Goal: Information Seeking & Learning: Learn about a topic

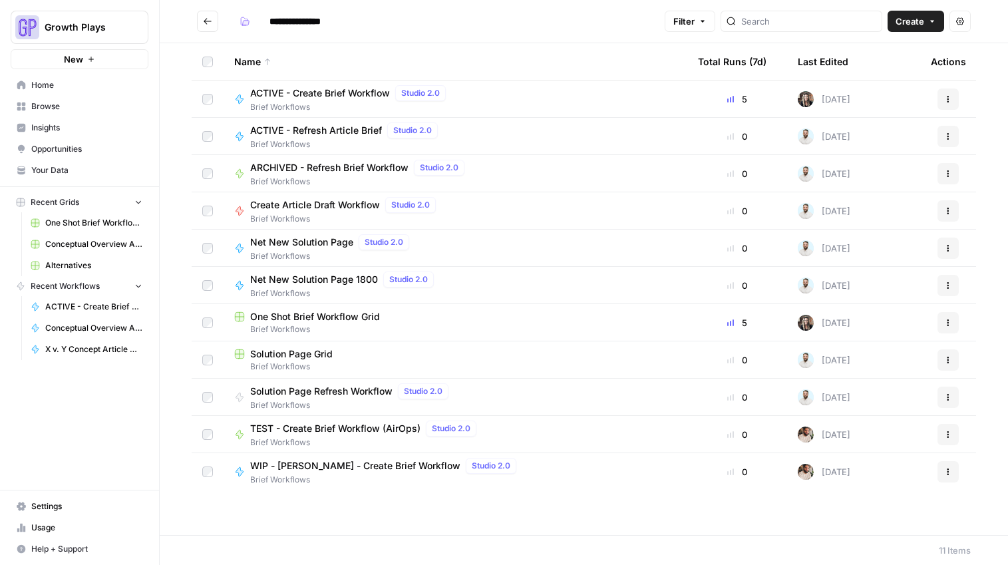
click at [34, 84] on span "Home" at bounding box center [86, 85] width 111 height 12
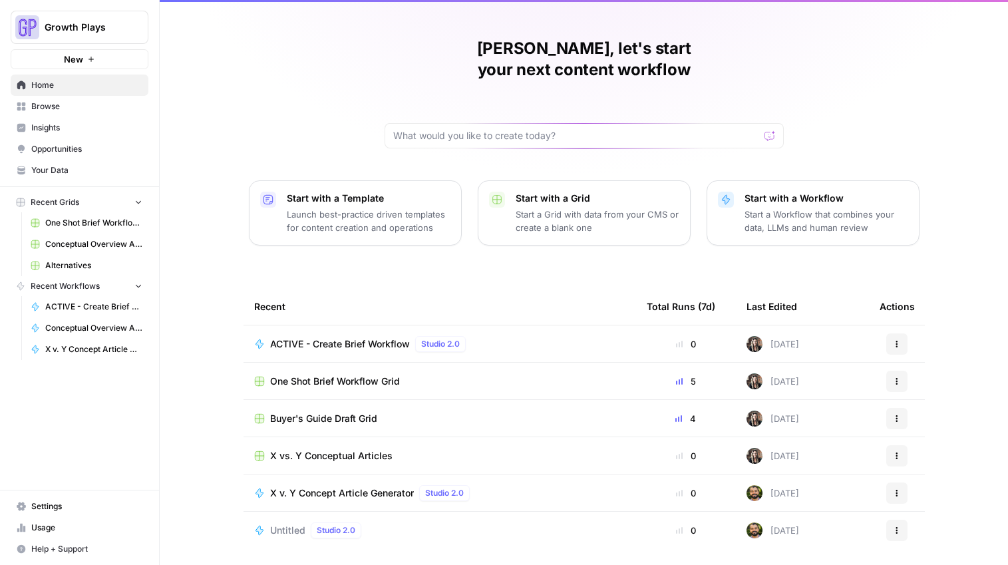
scroll to position [47, 0]
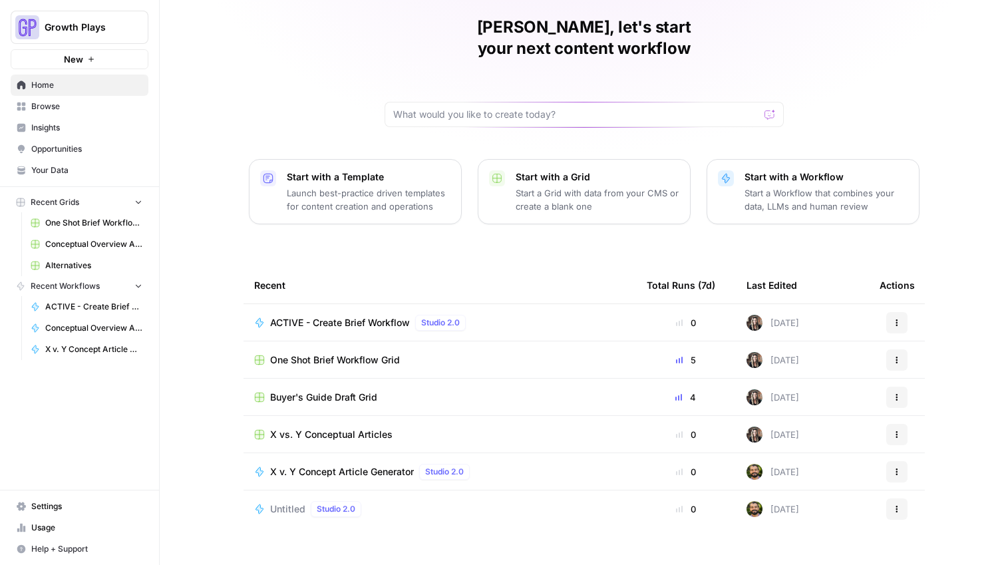
click at [53, 105] on span "Browse" at bounding box center [86, 106] width 111 height 12
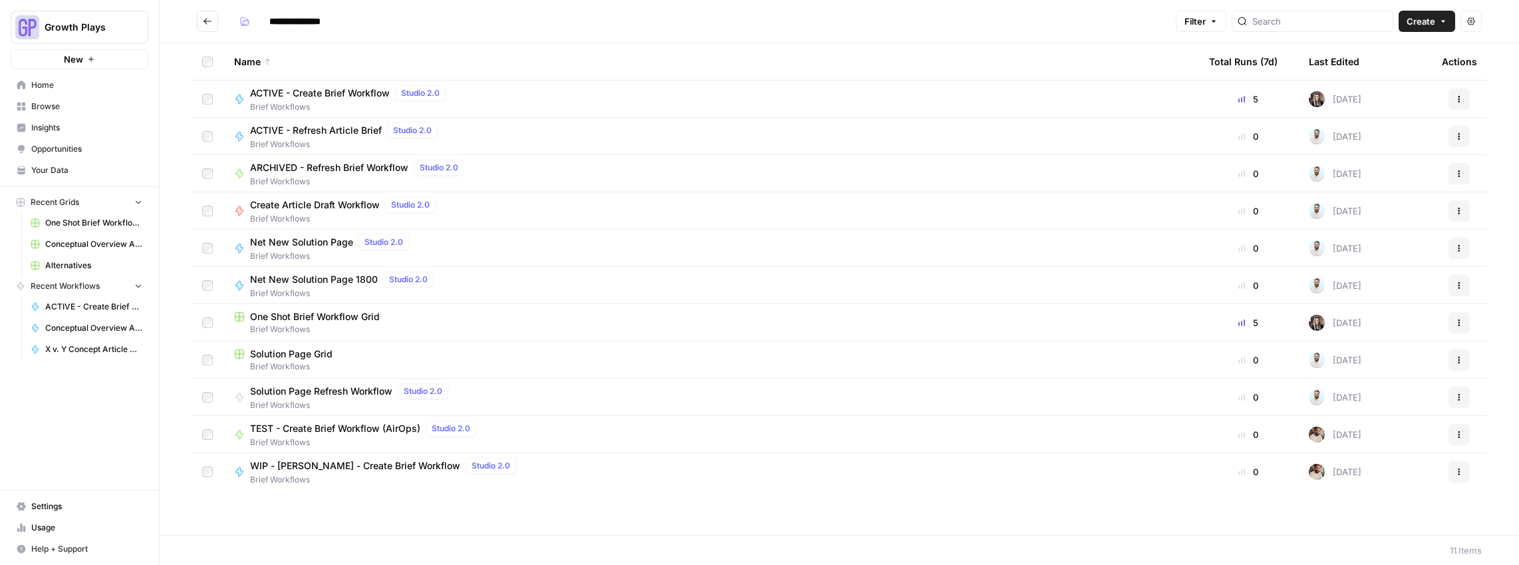
click at [83, 330] on span "Conceptual Overview Article Generator" at bounding box center [93, 328] width 97 height 12
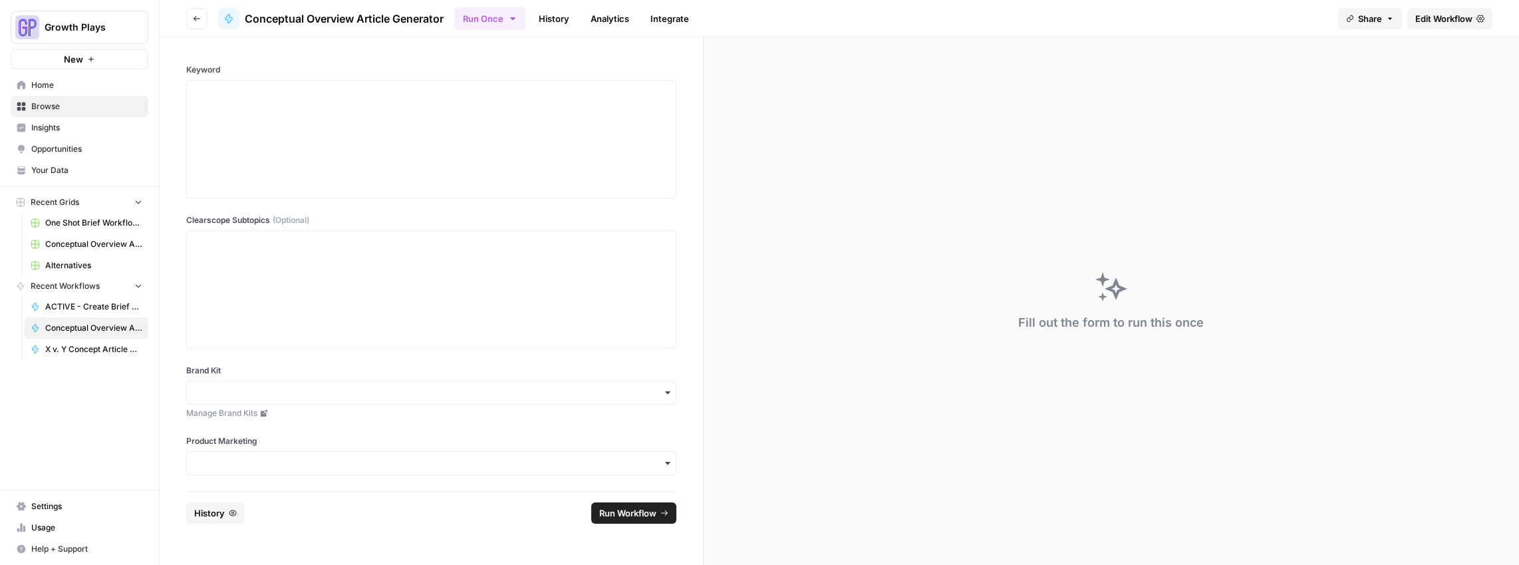
click at [569, 18] on link "History" at bounding box center [554, 18] width 47 height 21
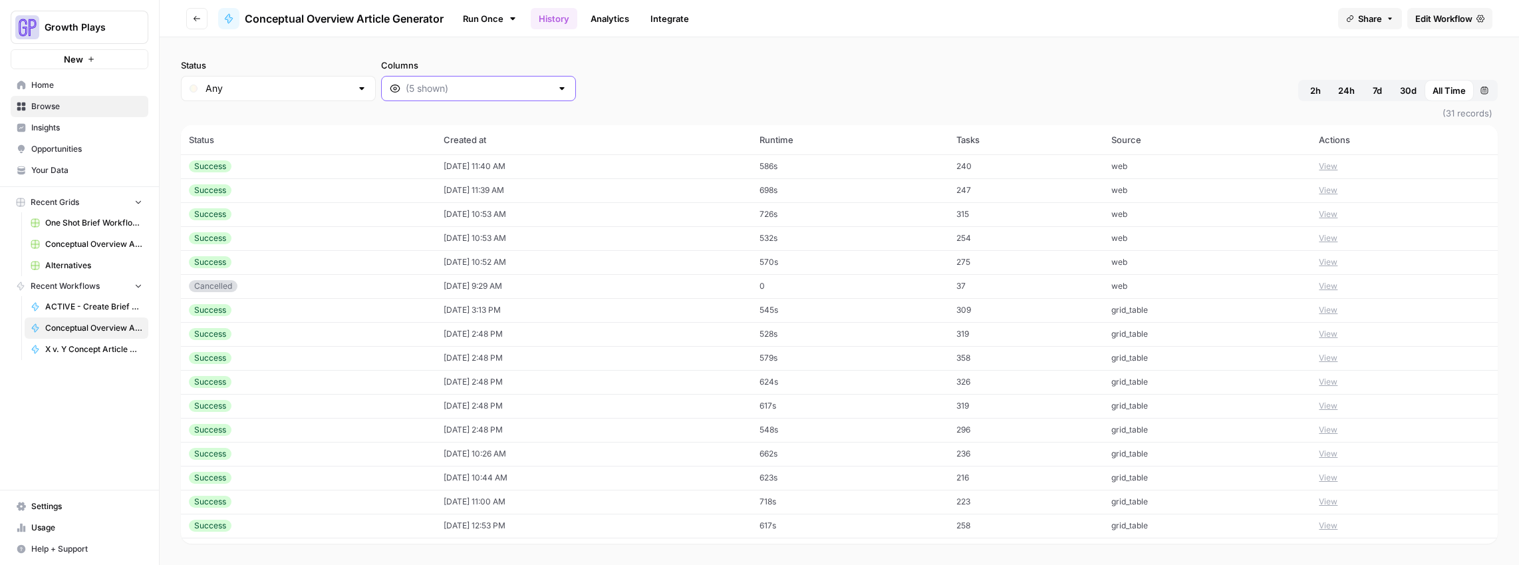
click at [450, 94] on input "Columns" at bounding box center [479, 88] width 146 height 13
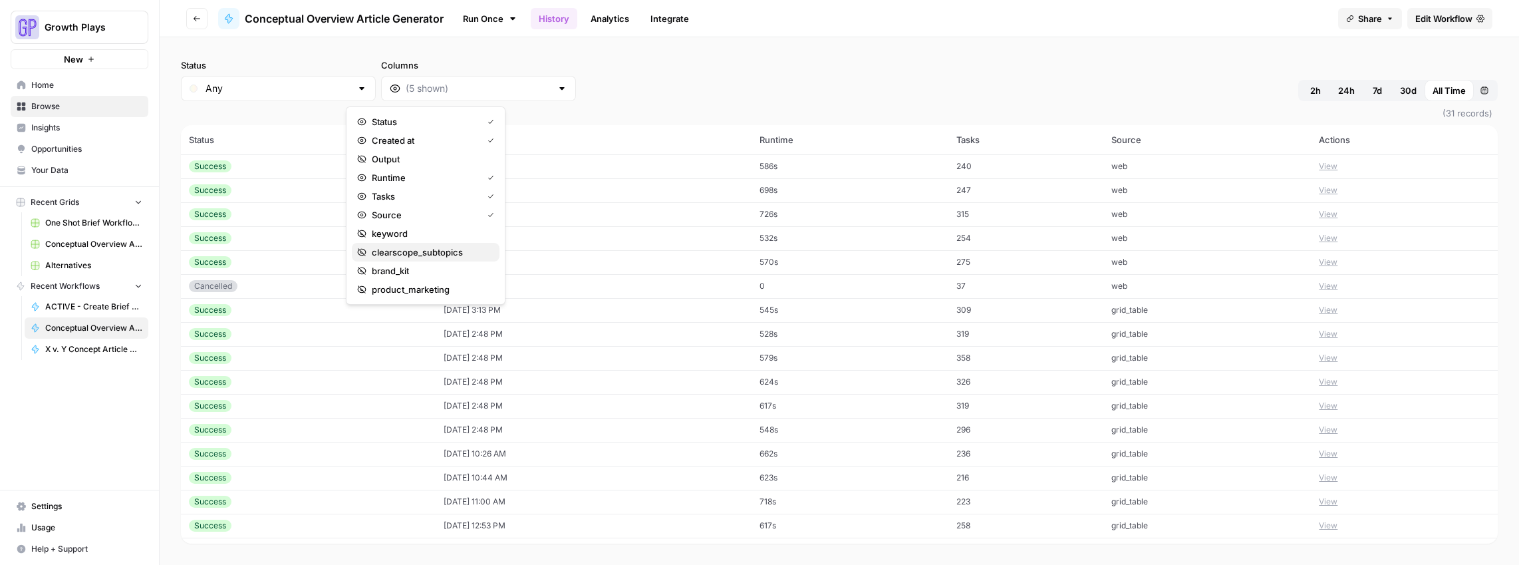
click at [401, 245] on span "clearscope_subtopics" at bounding box center [430, 251] width 117 height 13
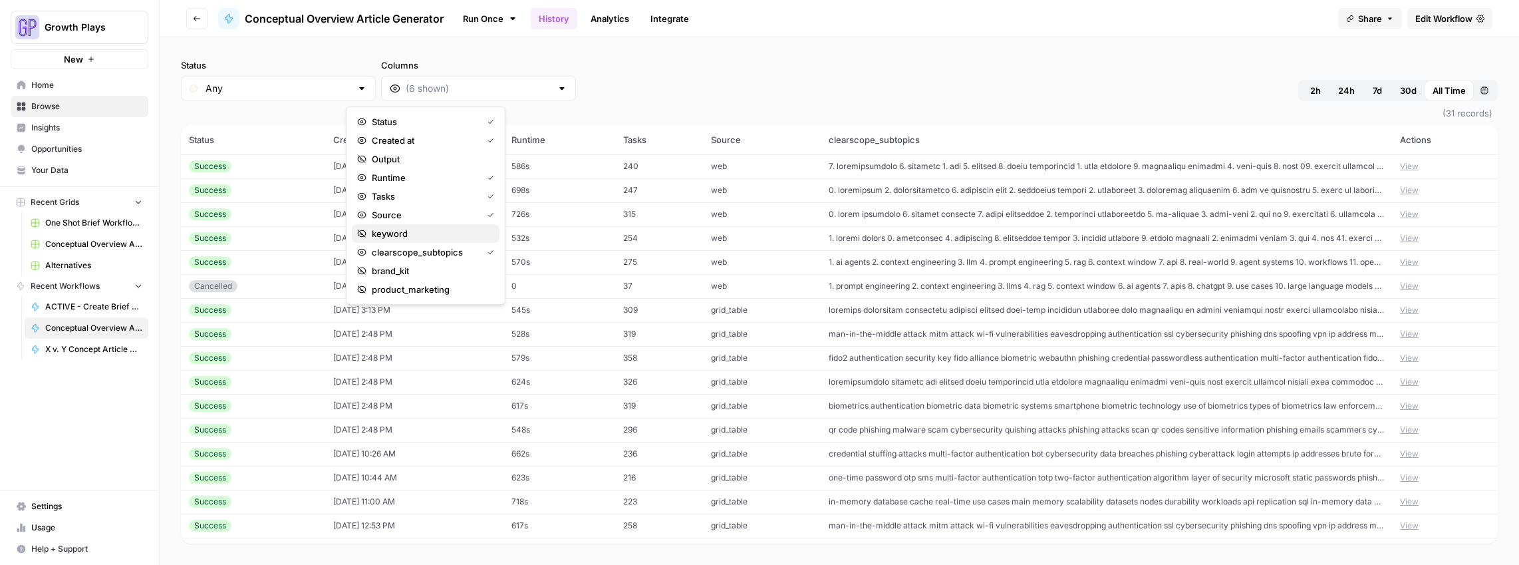
click at [402, 239] on span "keyword" at bounding box center [430, 233] width 117 height 13
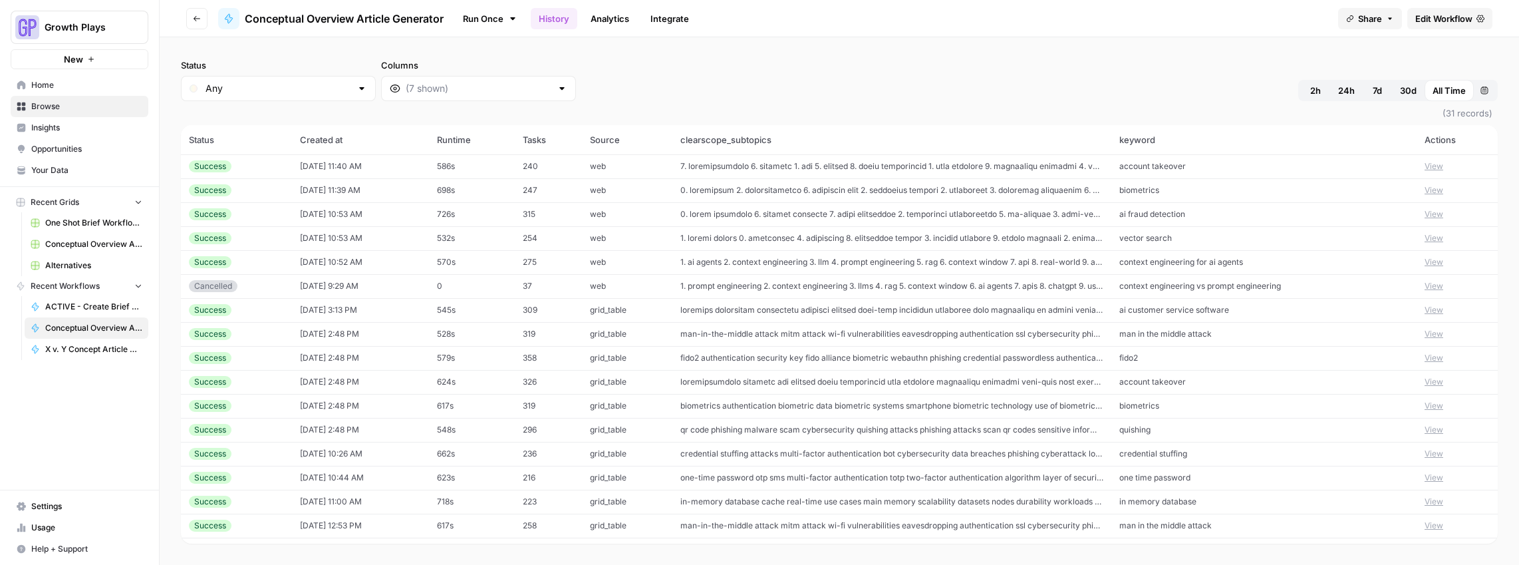
click at [638, 87] on div "Status Any Columns 2h 24h 7d 30d All Time Custom range" at bounding box center [839, 80] width 1317 height 43
click at [1425, 333] on button "View" at bounding box center [1434, 334] width 19 height 12
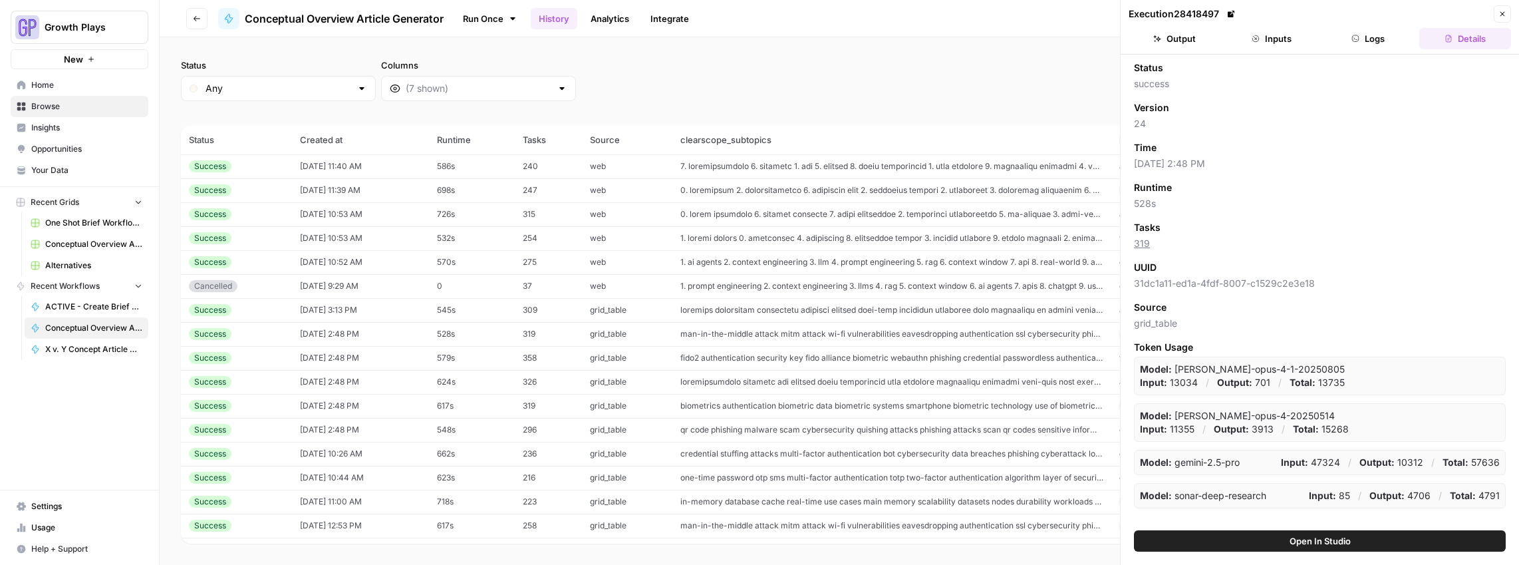
click at [1296, 548] on button "Open In Studio" at bounding box center [1320, 540] width 372 height 21
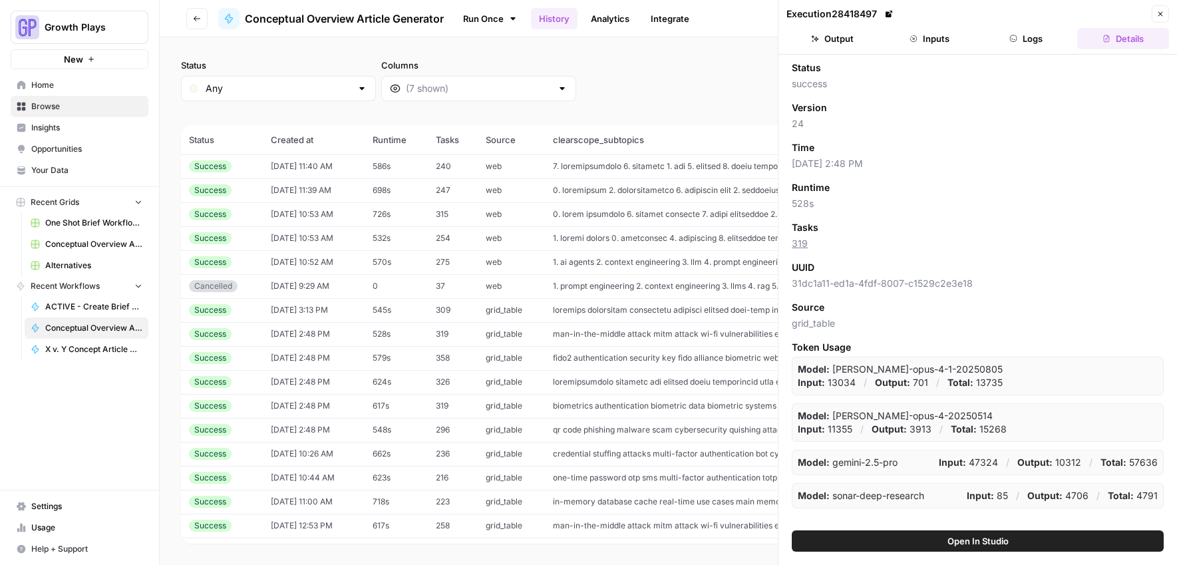
click at [75, 352] on span "X v. Y Concept Article Generator" at bounding box center [93, 349] width 97 height 12
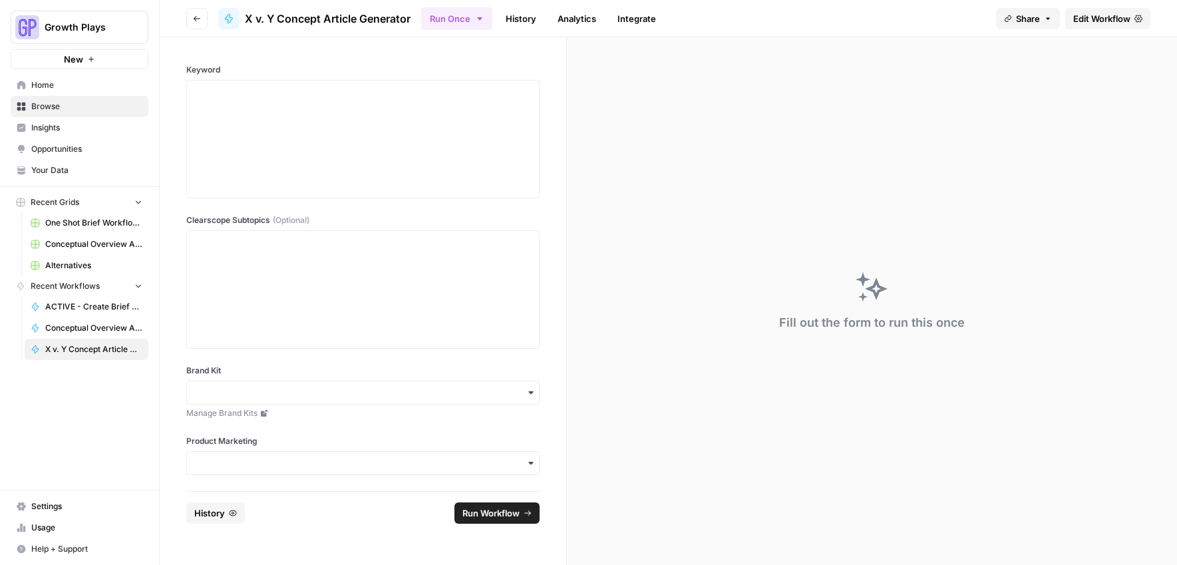
click at [520, 25] on link "History" at bounding box center [521, 18] width 47 height 21
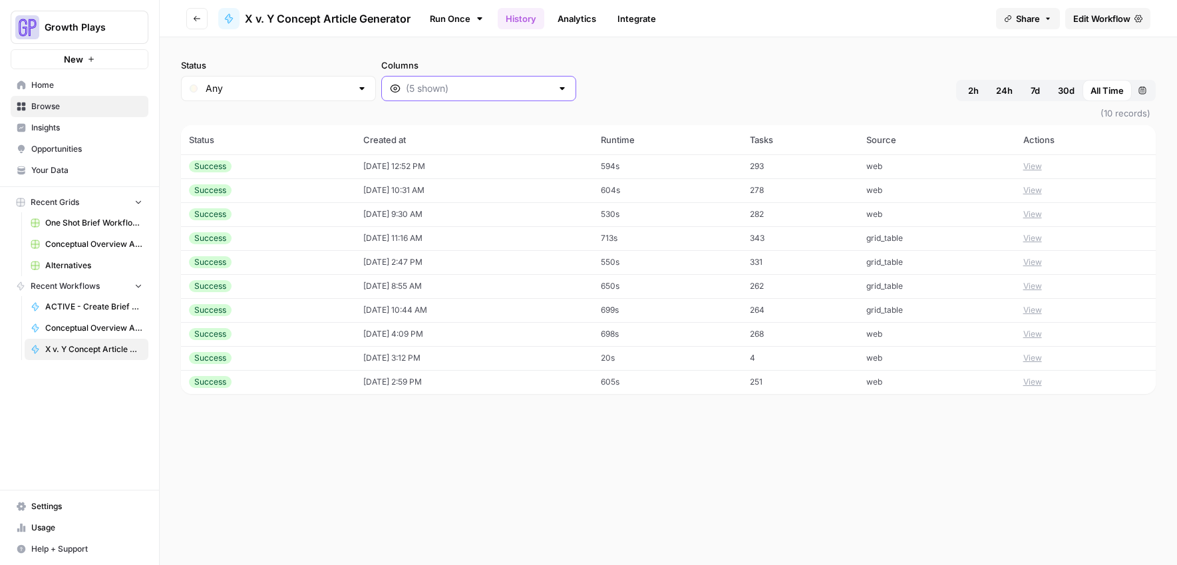
click at [406, 88] on input "Columns" at bounding box center [479, 88] width 146 height 13
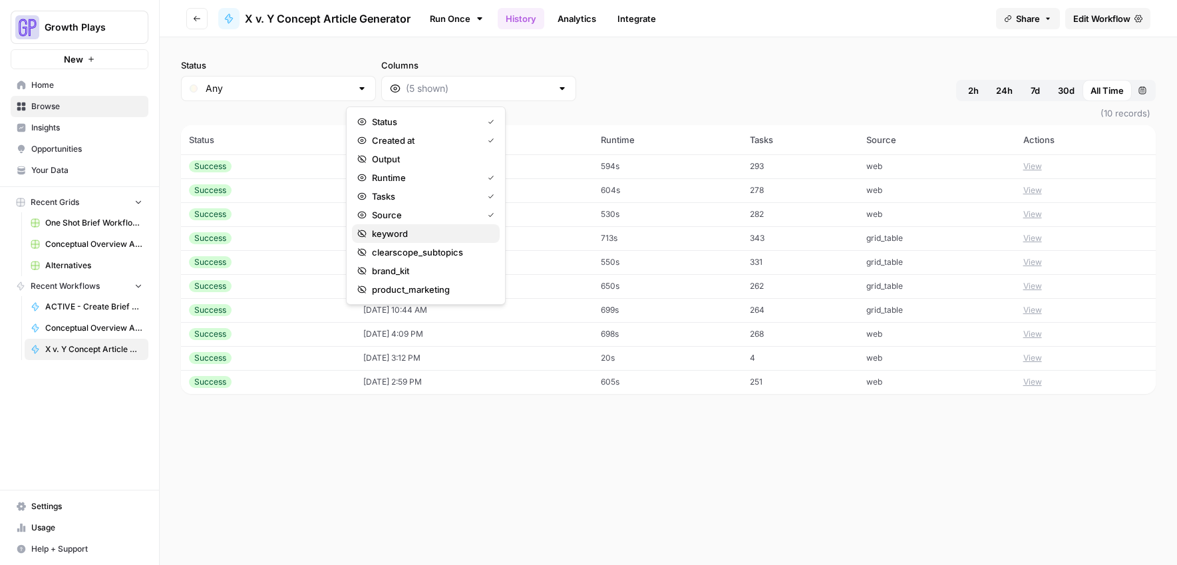
click at [396, 233] on span "keyword" at bounding box center [430, 233] width 117 height 13
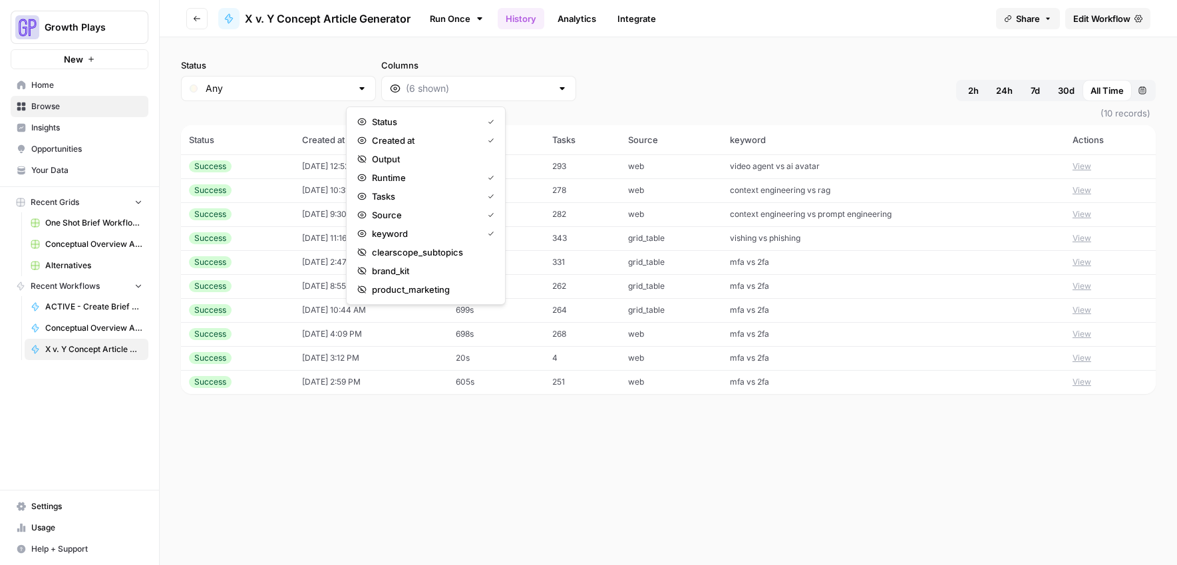
click at [745, 59] on div "Status Any Columns 2h 24h 7d 30d All Time Custom range" at bounding box center [668, 80] width 974 height 43
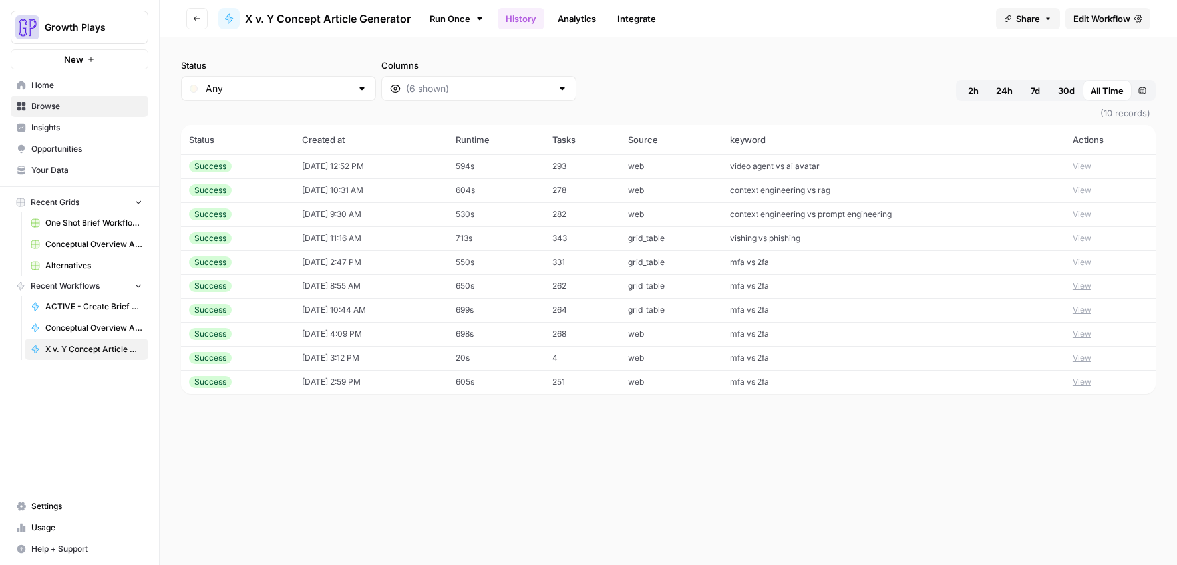
click at [1081, 239] on button "View" at bounding box center [1081, 238] width 19 height 12
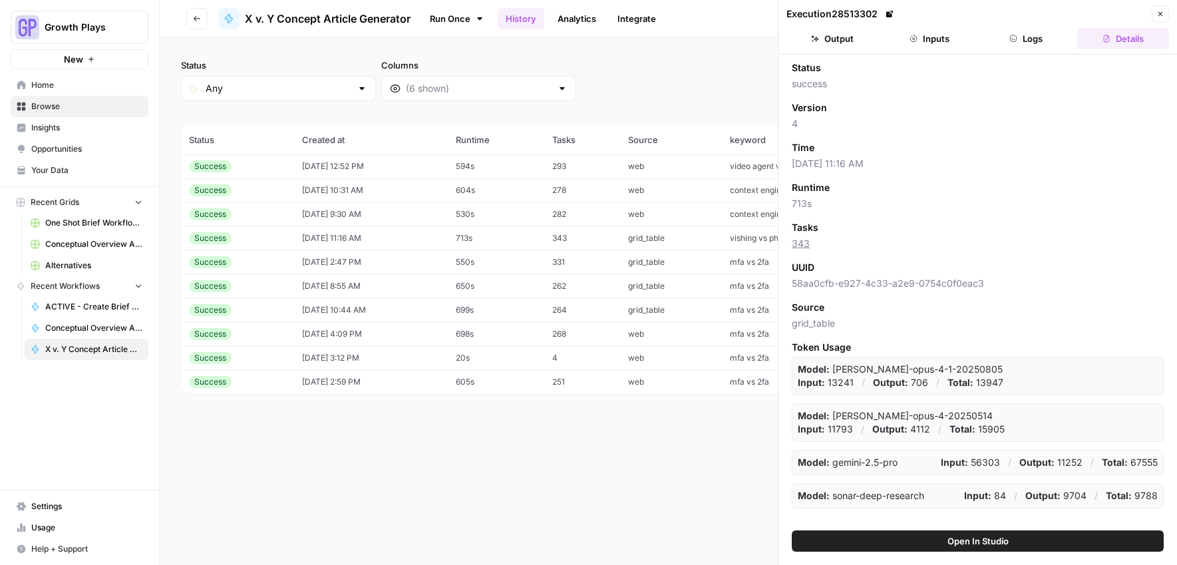
click at [970, 547] on span "Open In Studio" at bounding box center [977, 540] width 61 height 13
click at [1162, 18] on button "Close" at bounding box center [1159, 13] width 17 height 17
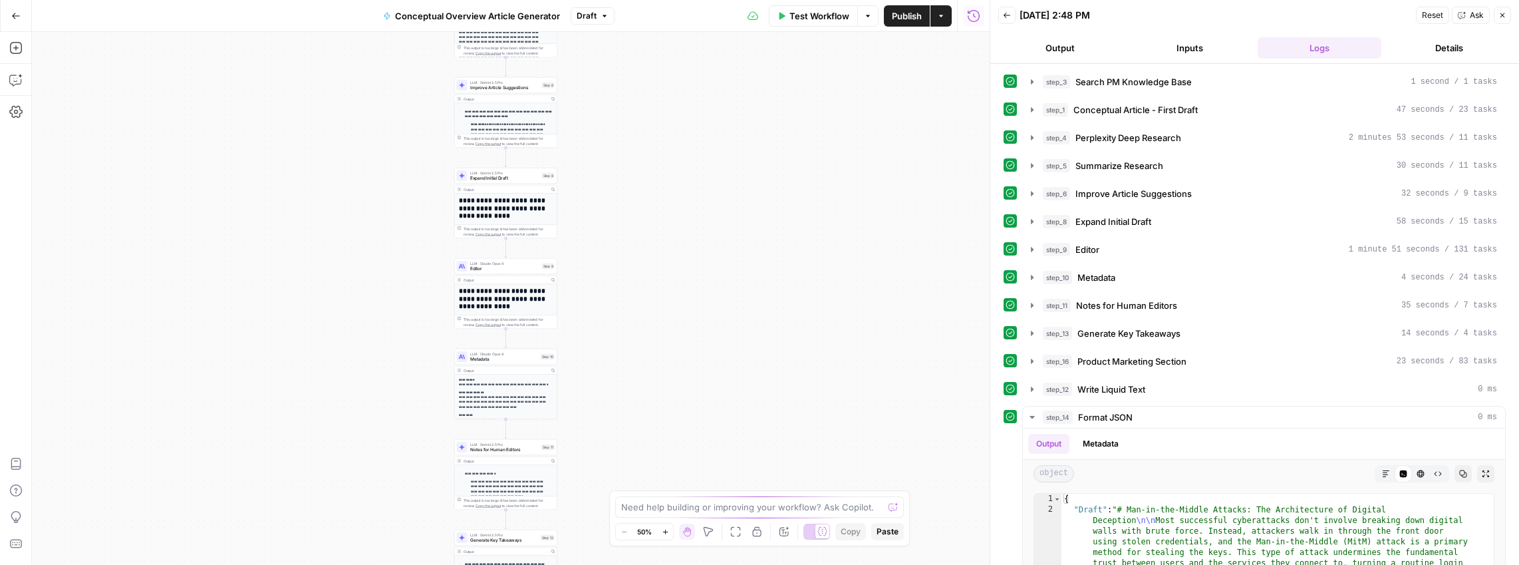
click at [1059, 47] on button "Output" at bounding box center [1060, 47] width 124 height 21
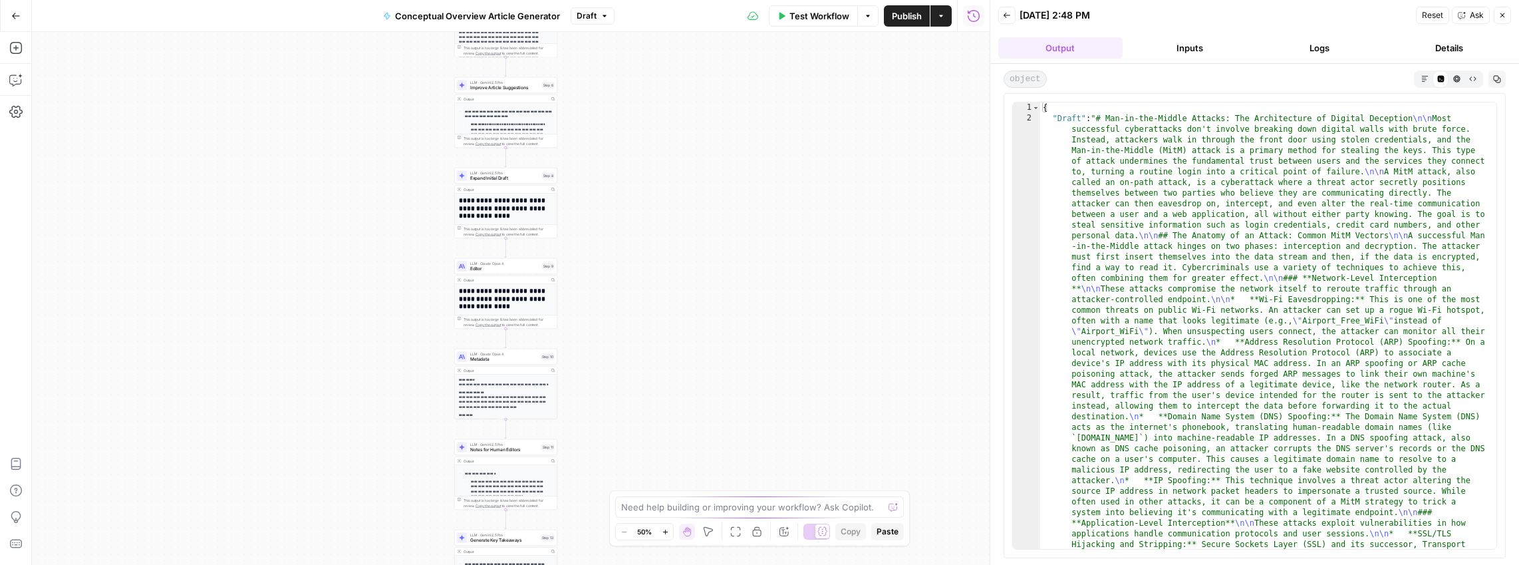
click at [1427, 77] on icon "button" at bounding box center [1424, 78] width 7 height 7
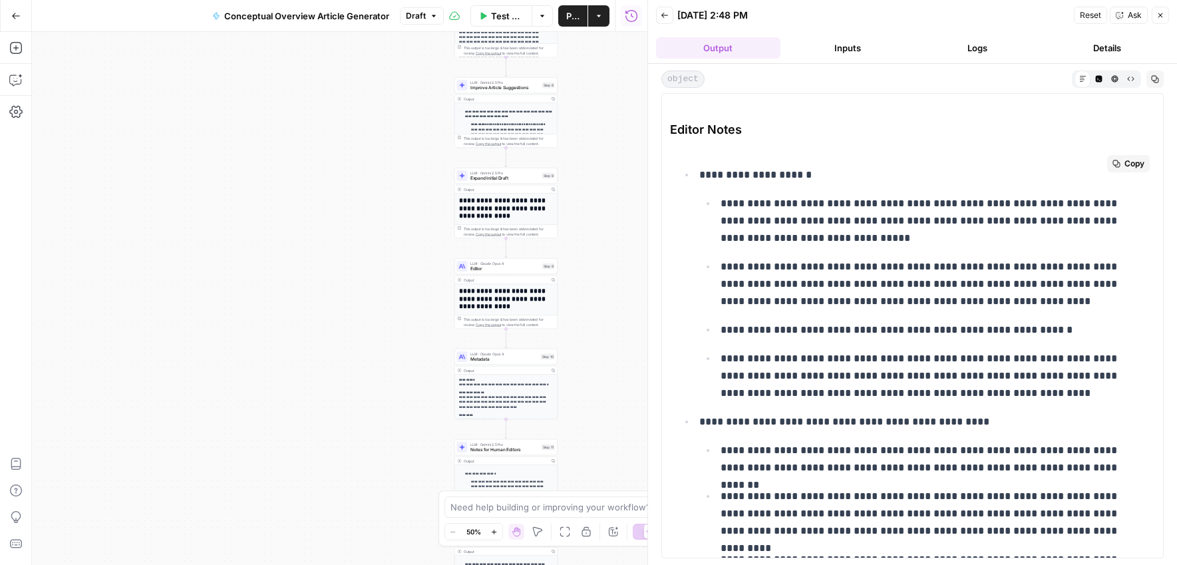
scroll to position [5127, 0]
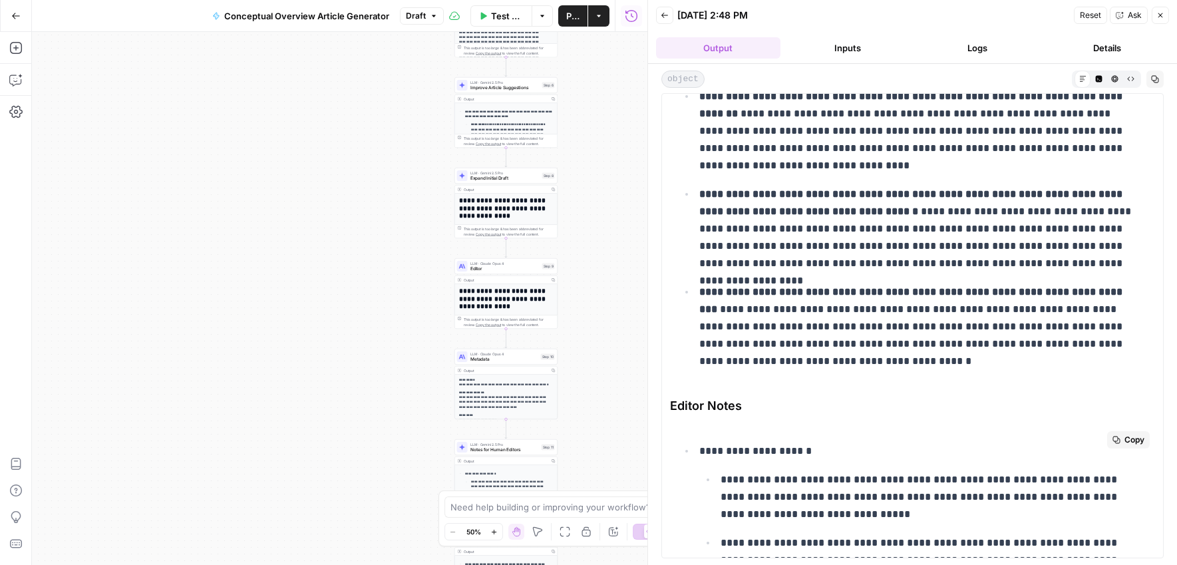
click at [1124, 436] on span "Copy" at bounding box center [1134, 440] width 20 height 12
click at [20, 20] on button "Go Back" at bounding box center [16, 16] width 24 height 24
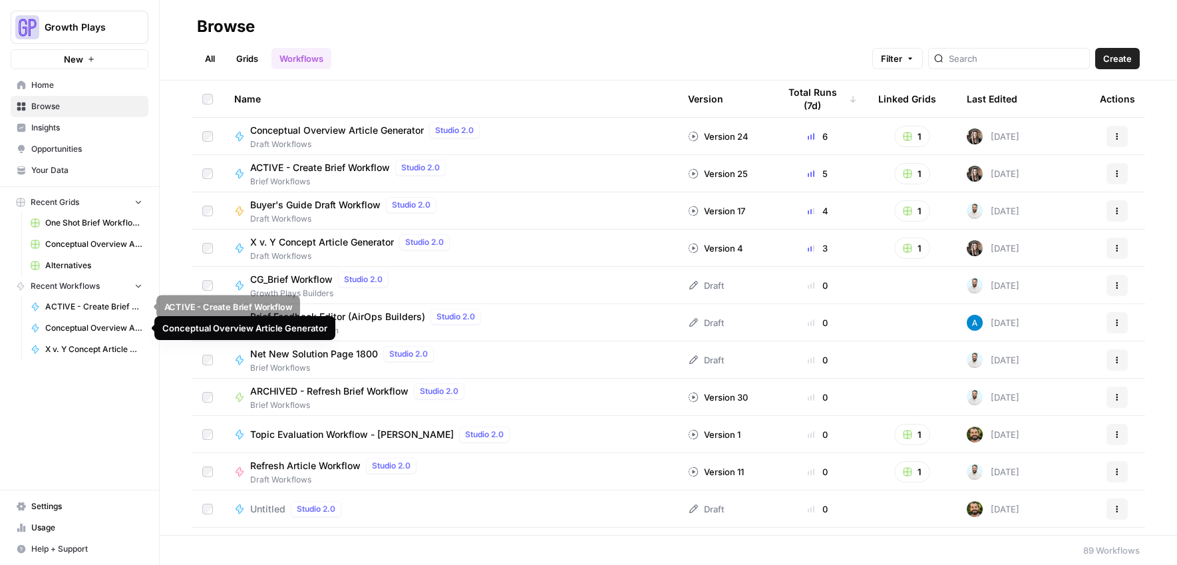
click at [77, 325] on span "Conceptual Overview Article Generator" at bounding box center [93, 328] width 97 height 12
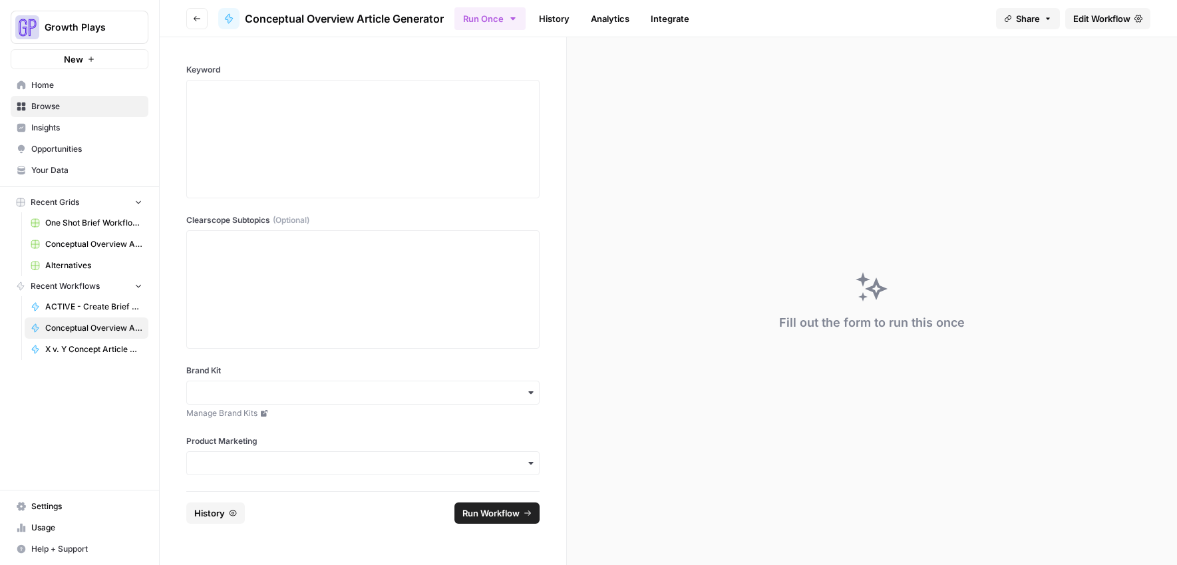
click at [563, 15] on link "History" at bounding box center [554, 18] width 47 height 21
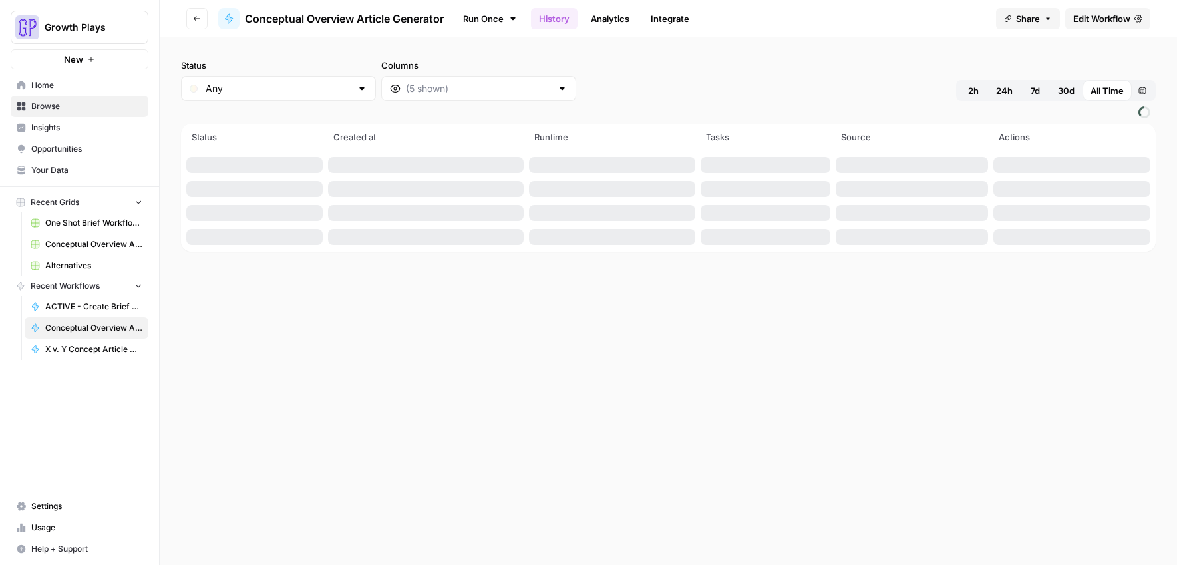
click at [370, 101] on span at bounding box center [668, 112] width 974 height 23
click at [406, 85] on input "Columns" at bounding box center [479, 88] width 146 height 13
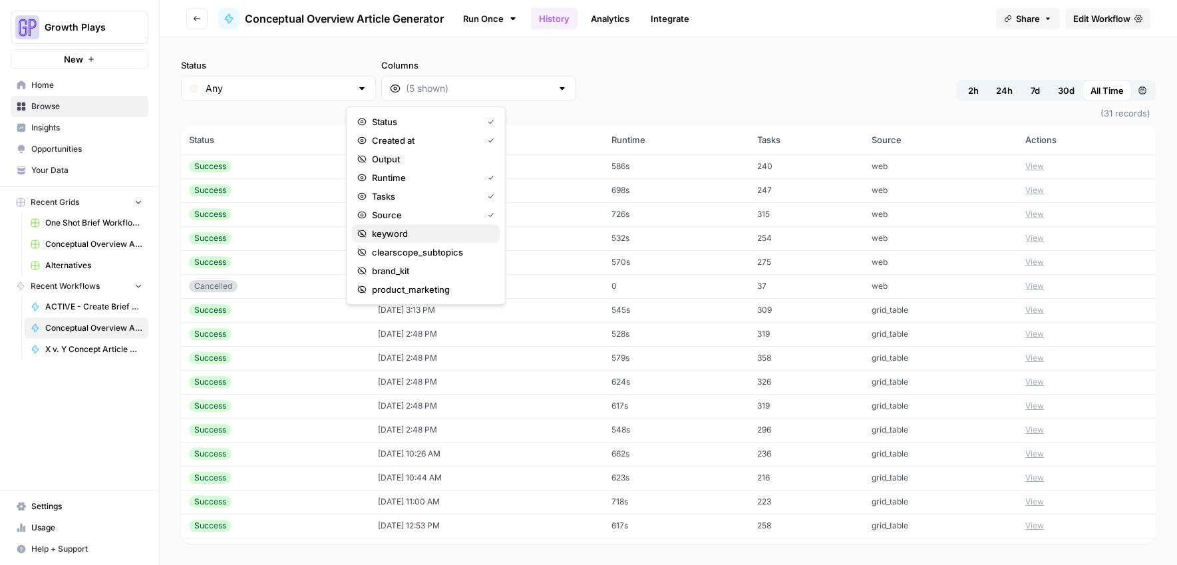
click at [374, 227] on span "keyword" at bounding box center [430, 233] width 117 height 13
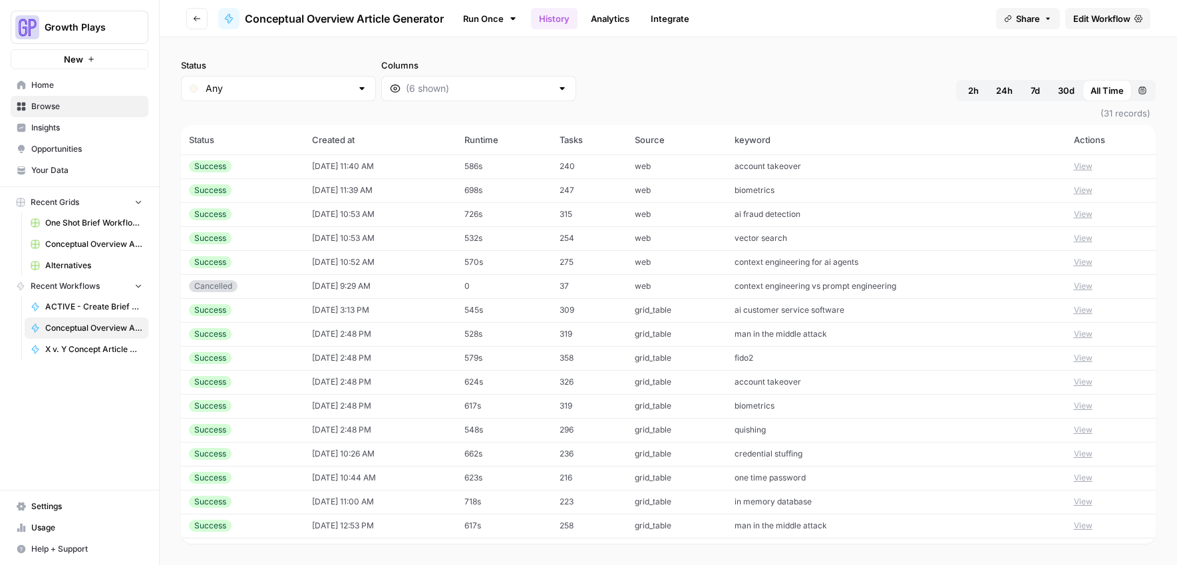
click at [728, 53] on div "Status Any Columns 2h 24h 7d 30d All Time Custom range (31 records) Status Crea…" at bounding box center [668, 300] width 1017 height 527
click at [1082, 186] on button "View" at bounding box center [1083, 190] width 19 height 12
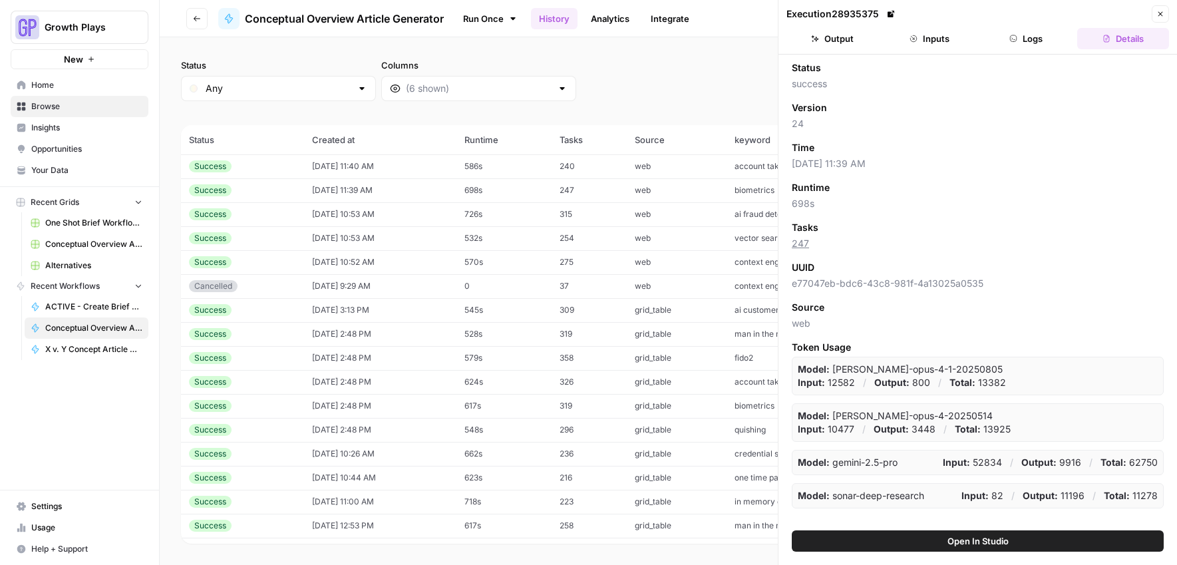
click at [966, 549] on button "Open In Studio" at bounding box center [978, 540] width 372 height 21
click at [1162, 12] on icon "button" at bounding box center [1160, 14] width 5 height 5
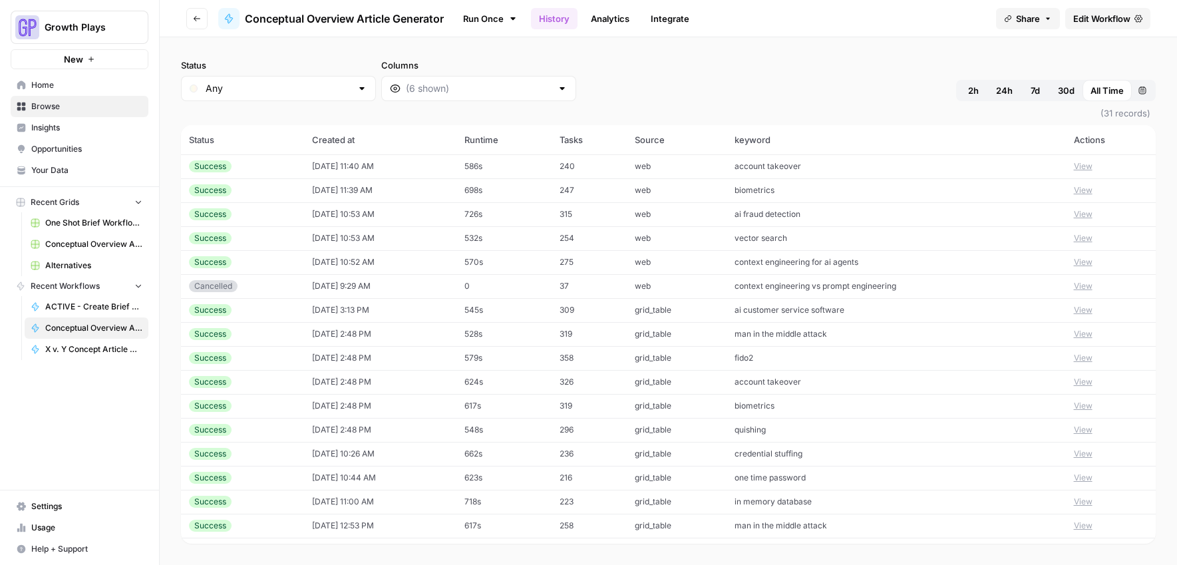
click at [1077, 164] on button "View" at bounding box center [1083, 166] width 19 height 12
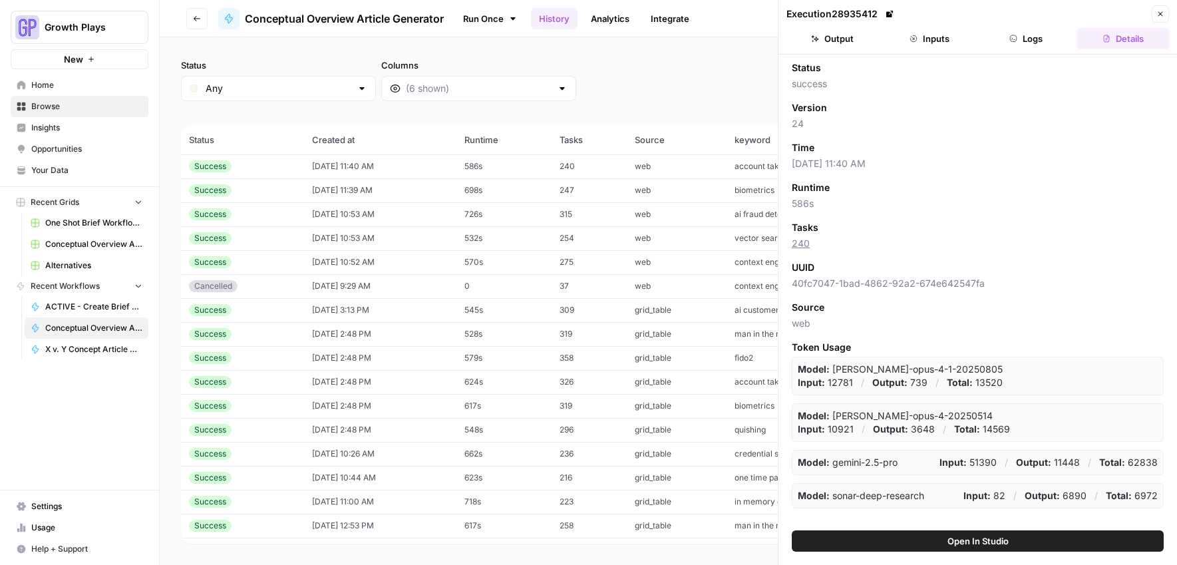
click at [966, 543] on span "Open In Studio" at bounding box center [977, 540] width 61 height 13
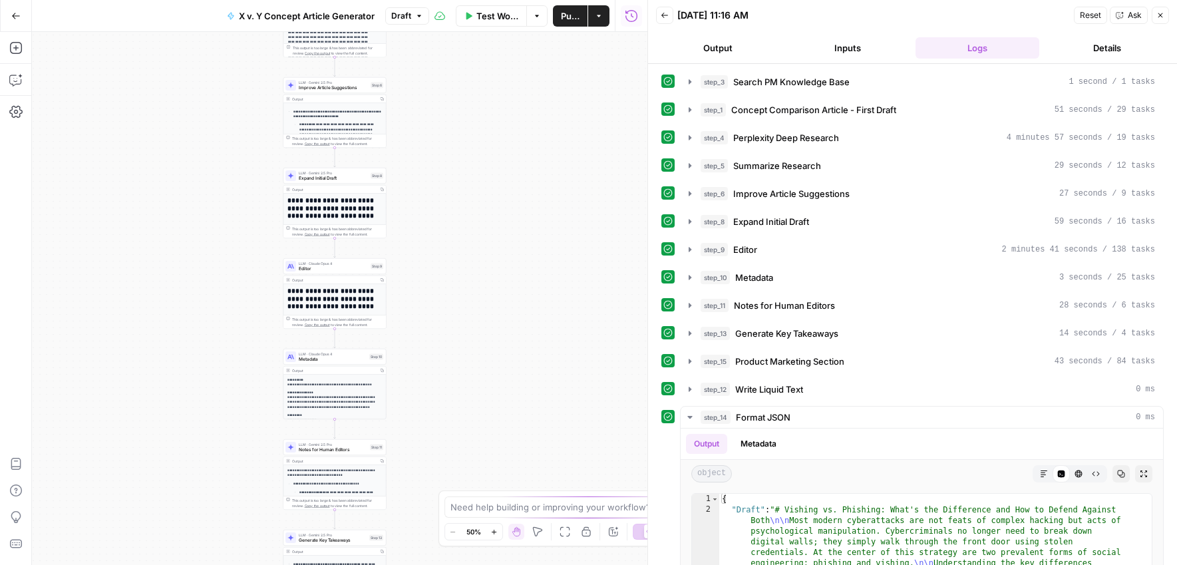
drag, startPoint x: 733, startPoint y: 46, endPoint x: 772, endPoint y: 53, distance: 39.9
click at [733, 46] on button "Output" at bounding box center [718, 47] width 124 height 21
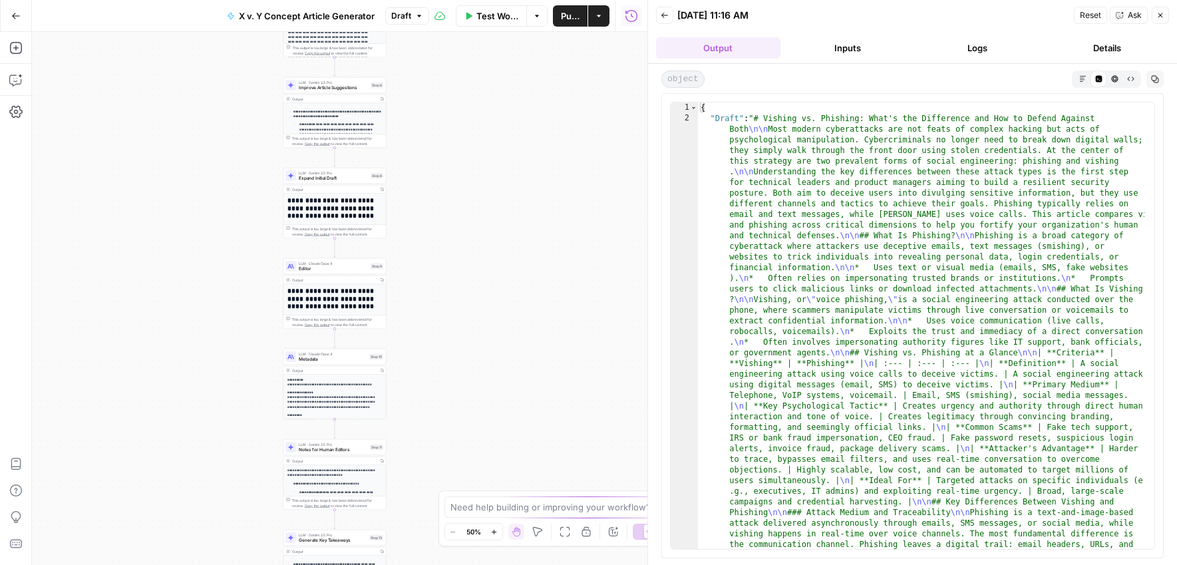
click at [1078, 75] on button "Markdown" at bounding box center [1082, 79] width 16 height 16
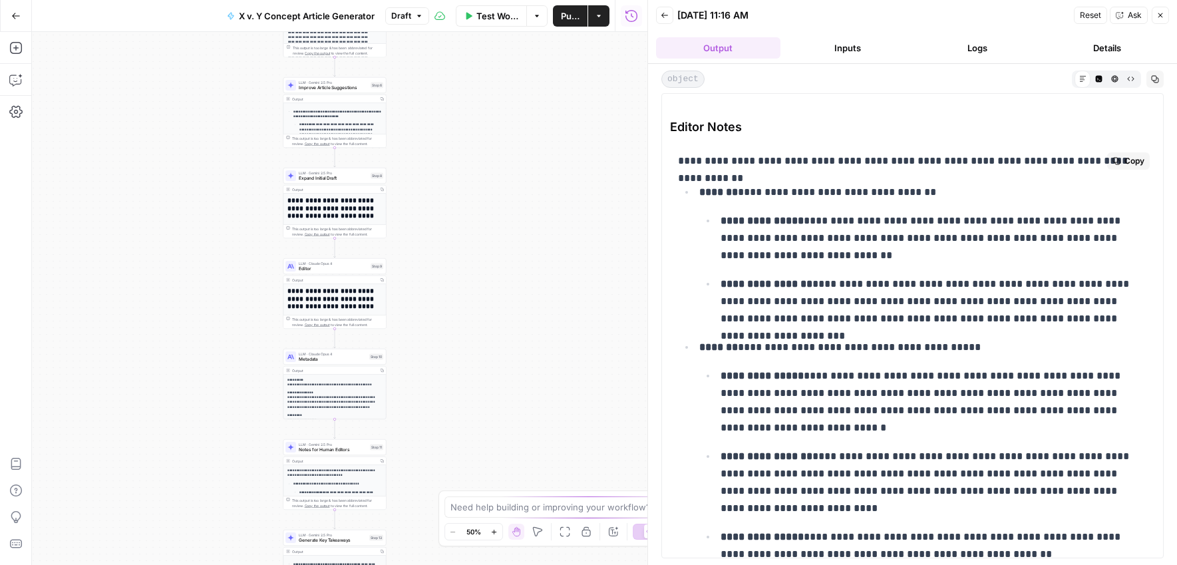
scroll to position [6452, 0]
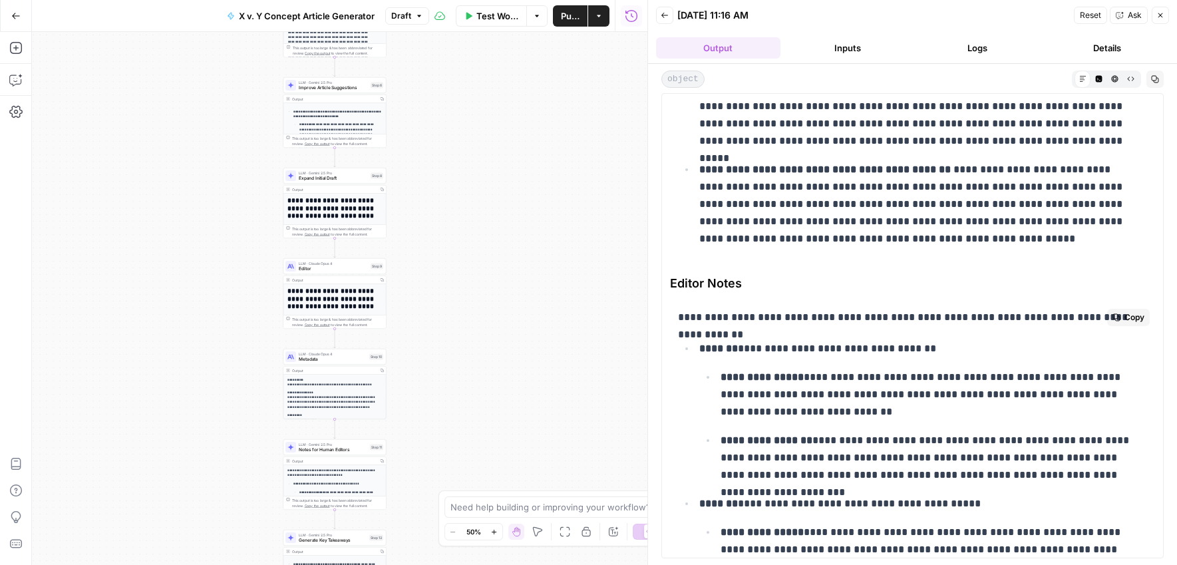
click at [1111, 316] on button "Copy" at bounding box center [1128, 317] width 43 height 17
click at [22, 19] on button "Go Back" at bounding box center [16, 16] width 24 height 24
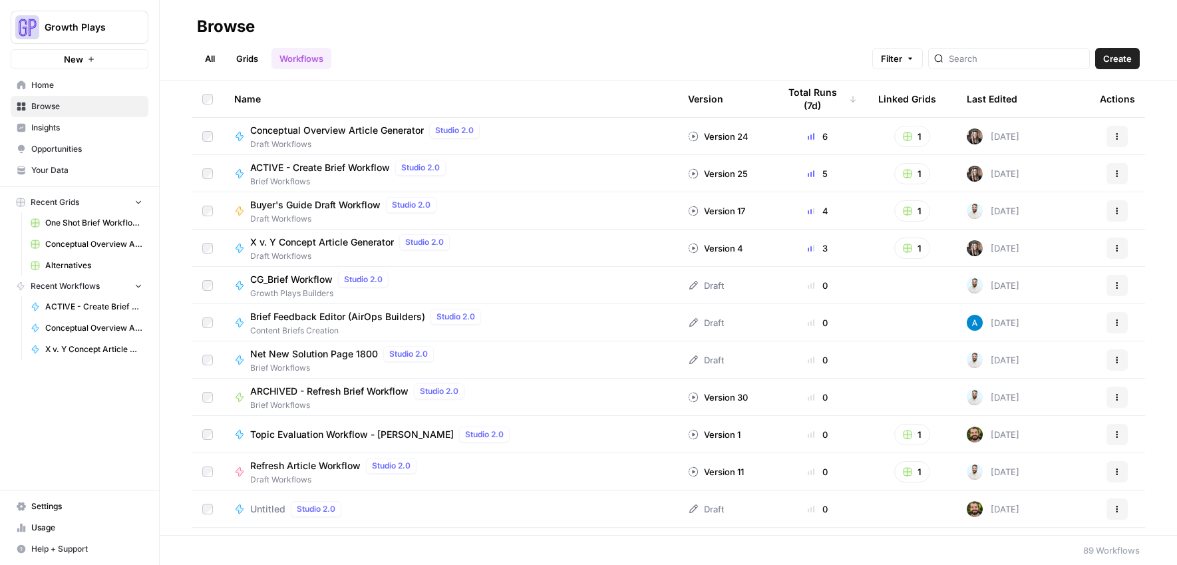
click at [342, 199] on span "Buyer's Guide Draft Workflow" at bounding box center [315, 204] width 130 height 13
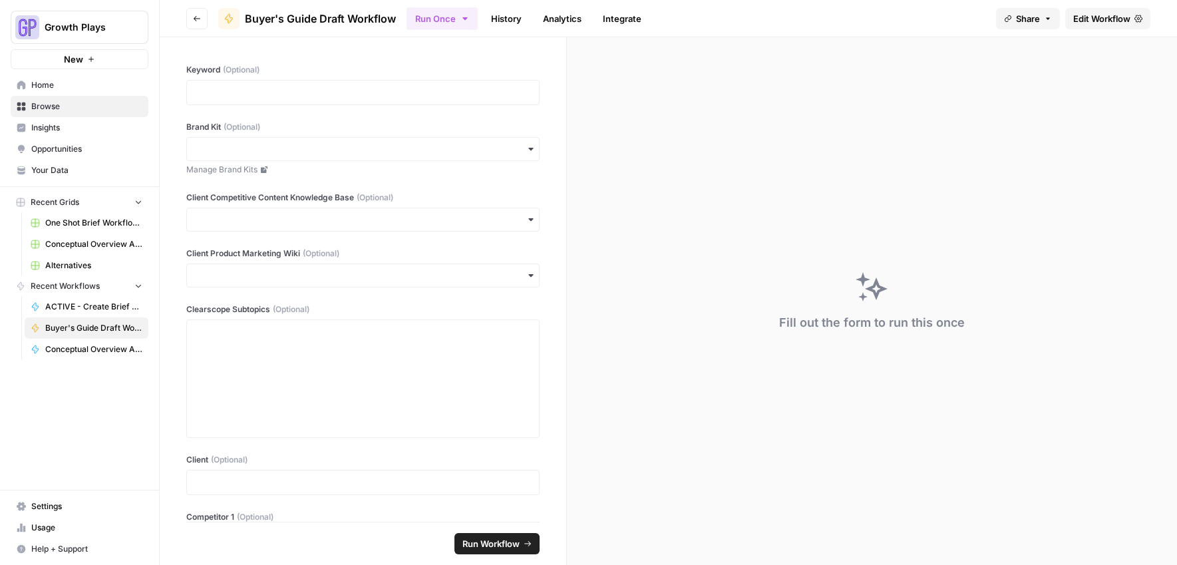
click at [512, 13] on link "History" at bounding box center [506, 18] width 47 height 21
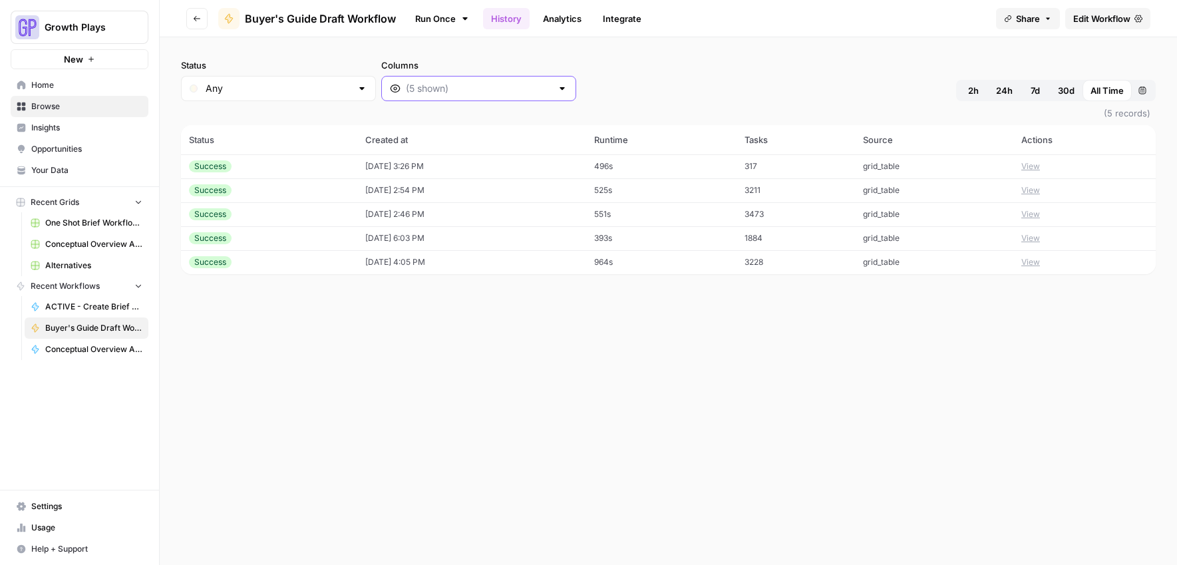
click at [406, 82] on input "Columns" at bounding box center [479, 88] width 146 height 13
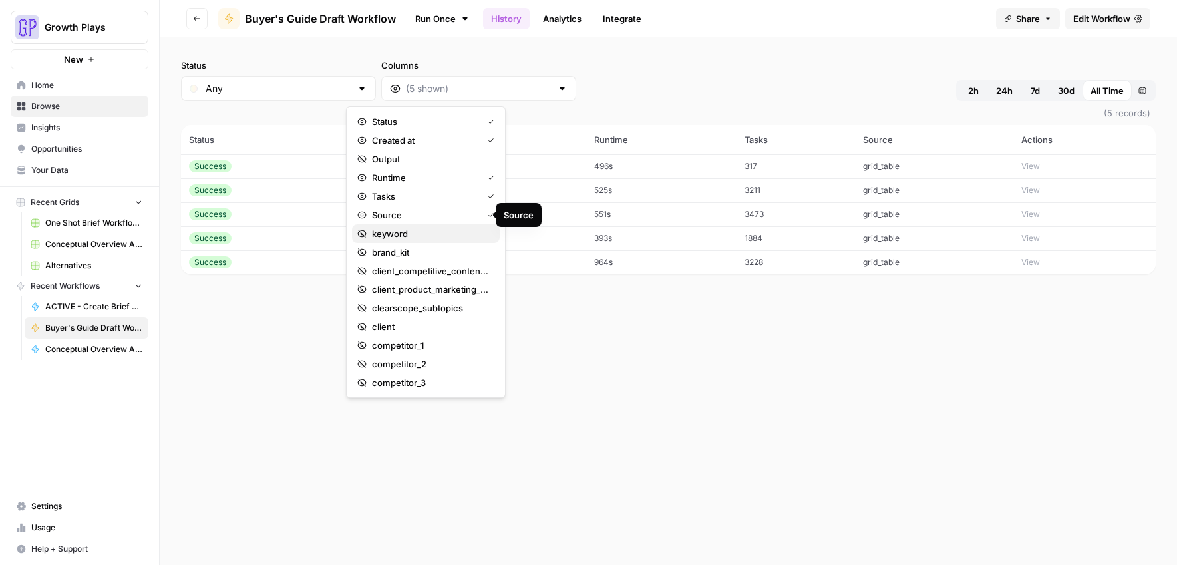
click at [389, 233] on span "keyword" at bounding box center [430, 233] width 117 height 13
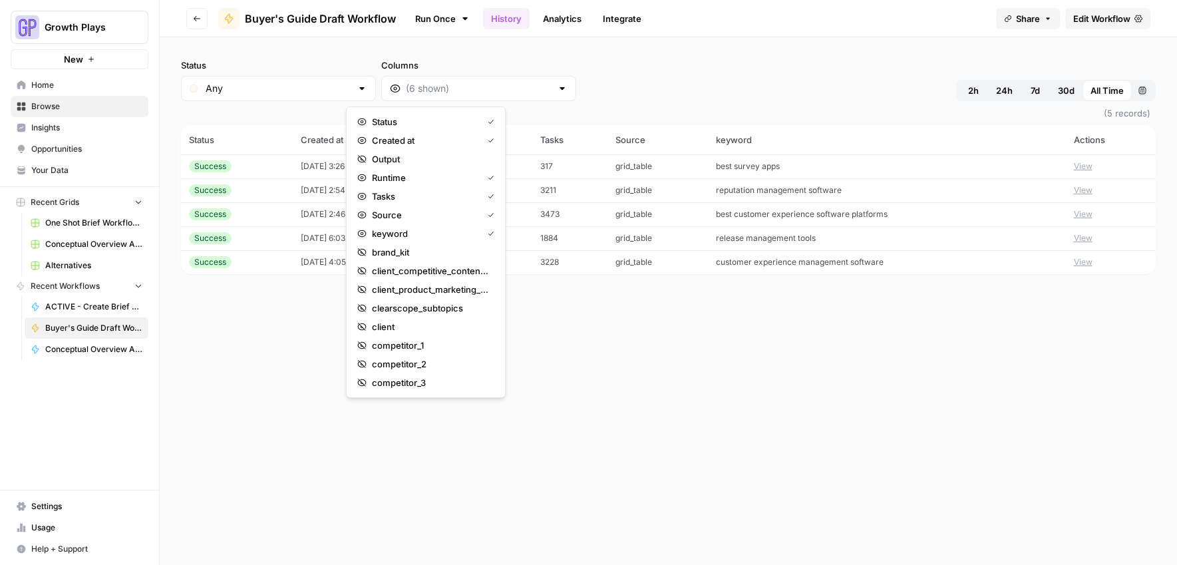
click at [748, 436] on div "Status Any Columns 2h 24h 7d 30d All Time Custom range (5 records) Status Creat…" at bounding box center [668, 300] width 1017 height 527
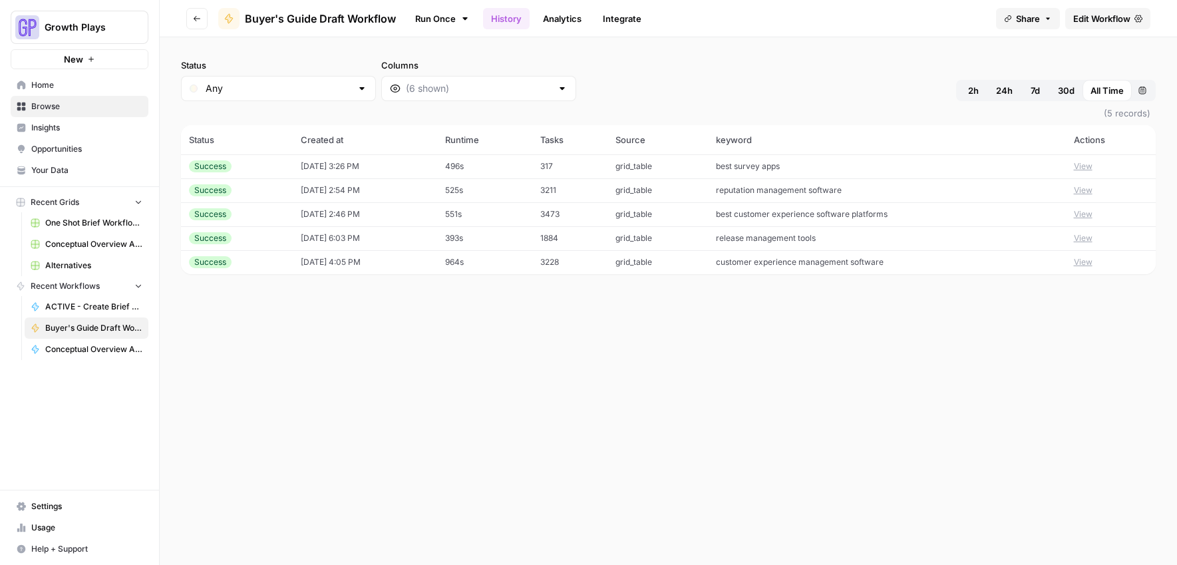
click at [1080, 210] on button "View" at bounding box center [1083, 214] width 19 height 12
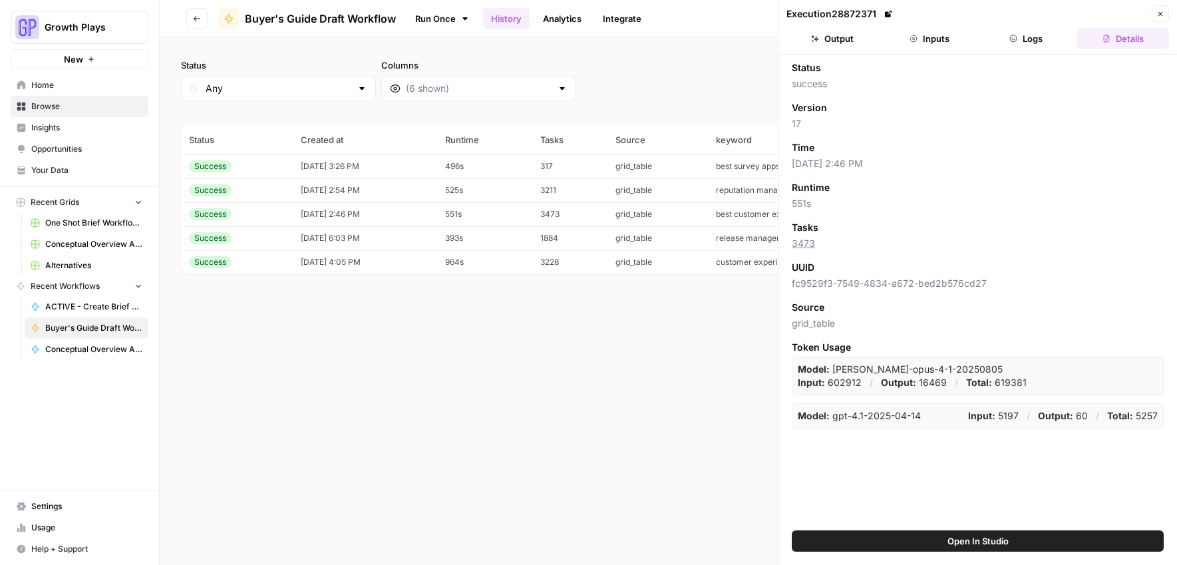
click at [956, 535] on span "Open In Studio" at bounding box center [977, 540] width 61 height 13
click at [831, 43] on button "Output" at bounding box center [832, 38] width 92 height 21
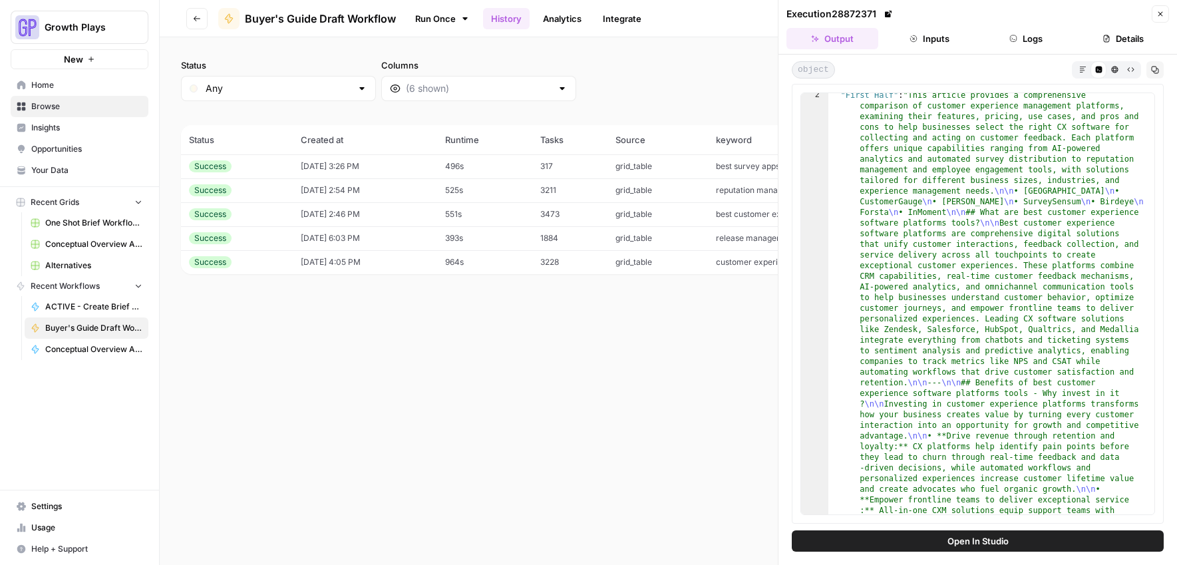
scroll to position [14, 0]
click at [606, 387] on div "Status Any Columns 2h 24h 7d 30d All Time Custom range (5 records) Status Creat…" at bounding box center [668, 300] width 1017 height 527
click at [310, 21] on span "Buyer's Guide Draft Workflow" at bounding box center [320, 19] width 151 height 16
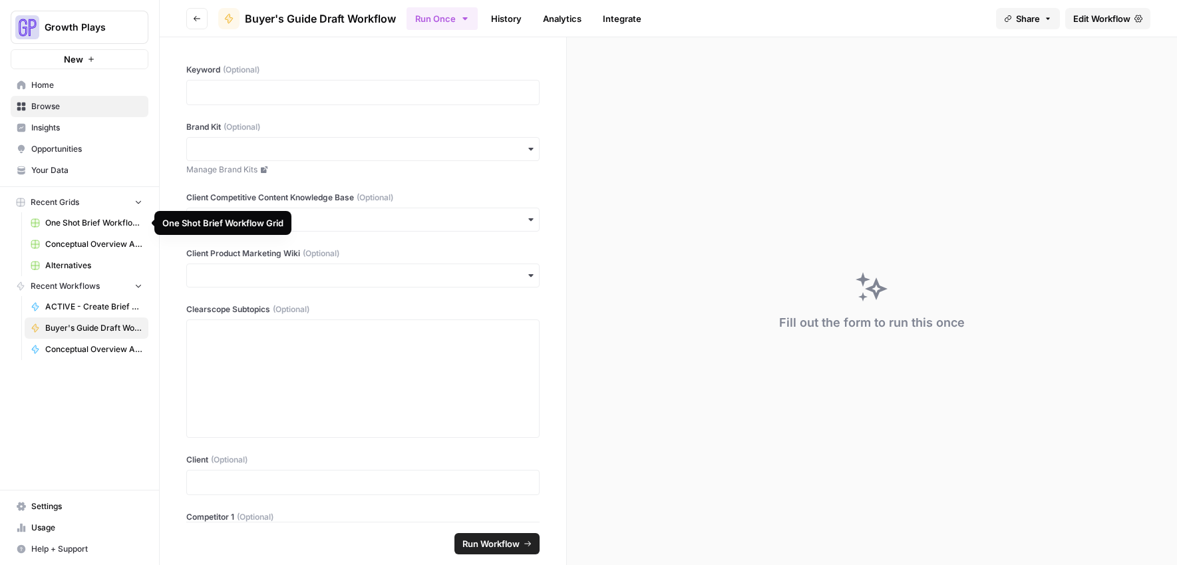
click at [70, 202] on span "Recent Grids" at bounding box center [55, 202] width 49 height 12
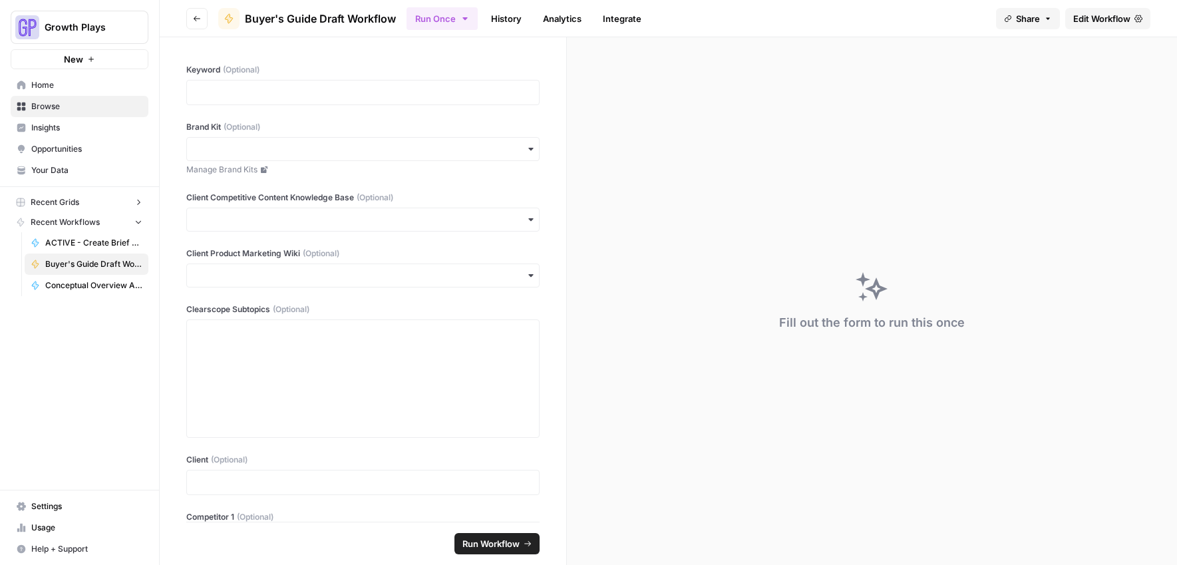
click at [70, 202] on span "Recent Grids" at bounding box center [55, 202] width 49 height 12
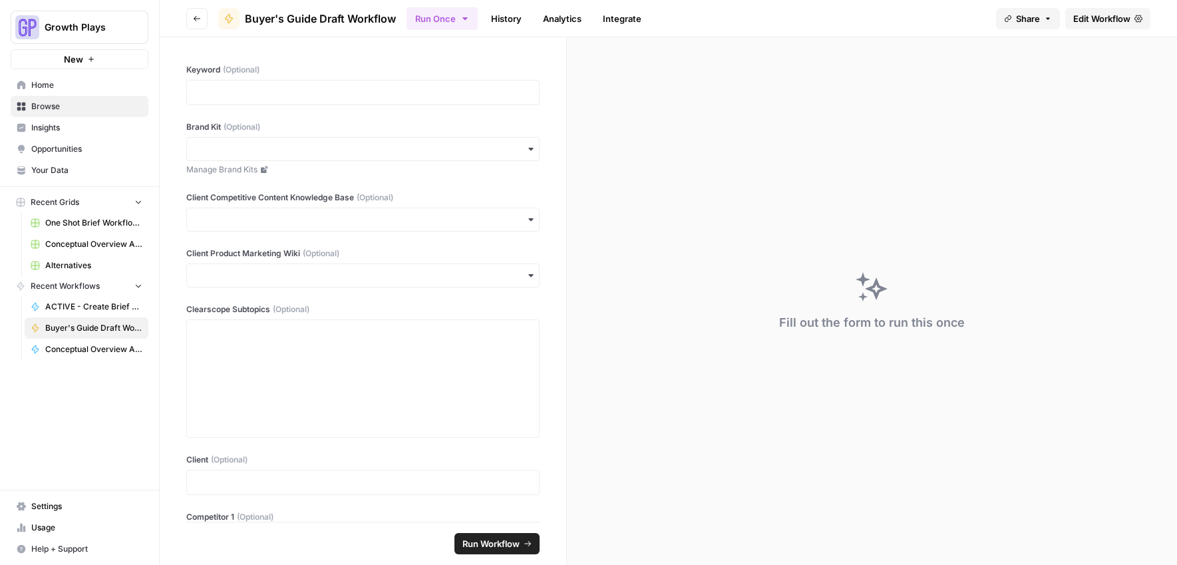
click at [30, 107] on link "Browse" at bounding box center [80, 106] width 138 height 21
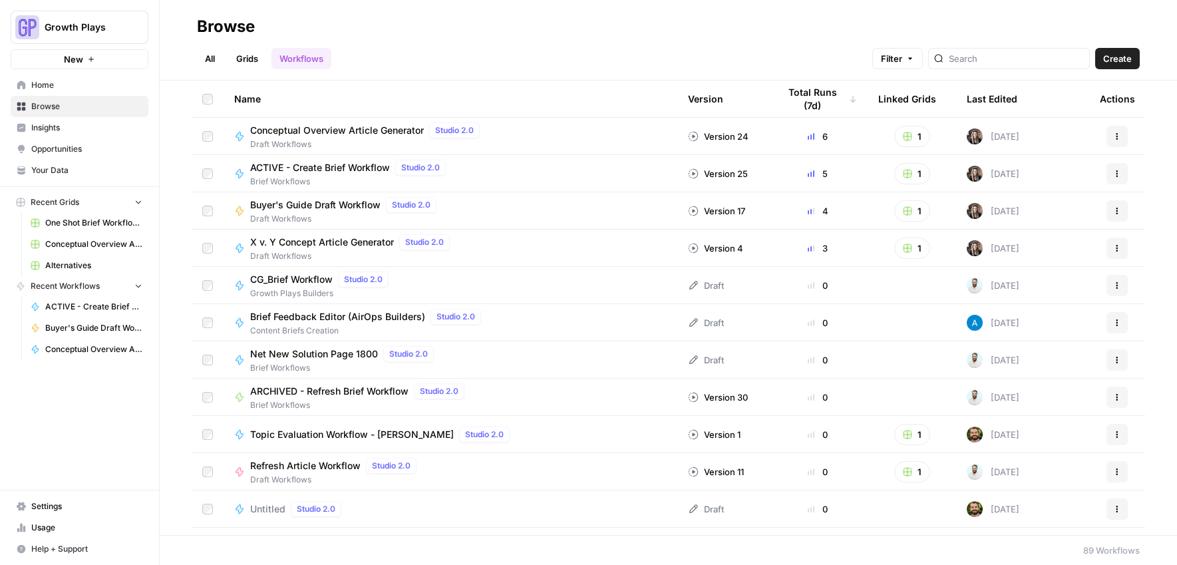
click at [243, 56] on link "Grids" at bounding box center [247, 58] width 38 height 21
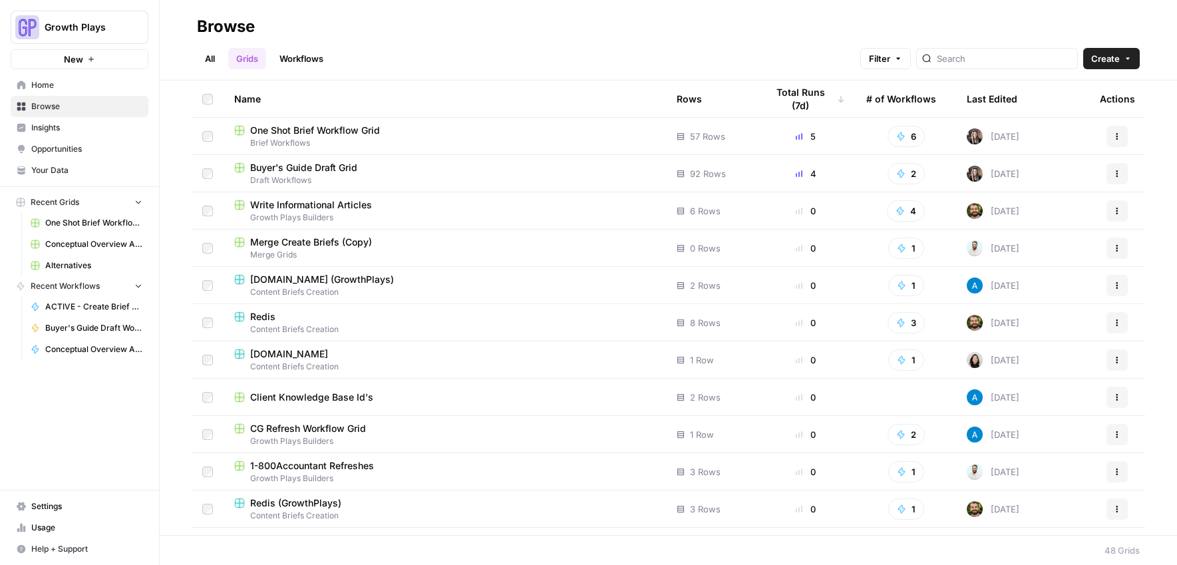
click at [300, 170] on span "Buyer's Guide Draft Grid" at bounding box center [303, 167] width 107 height 13
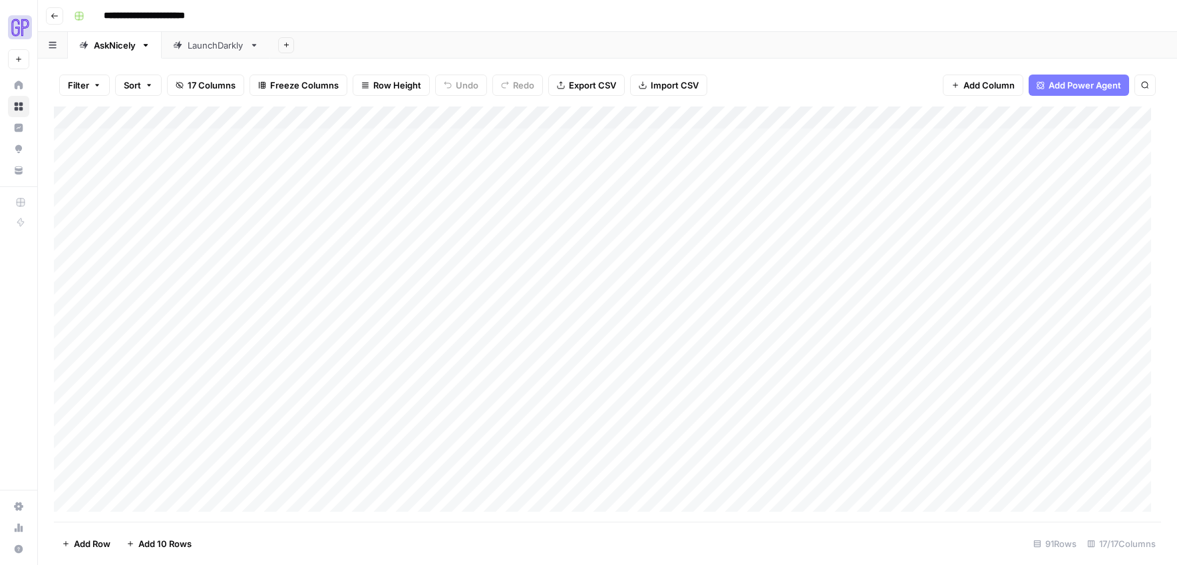
click at [130, 49] on div "AskNicely" at bounding box center [115, 45] width 42 height 13
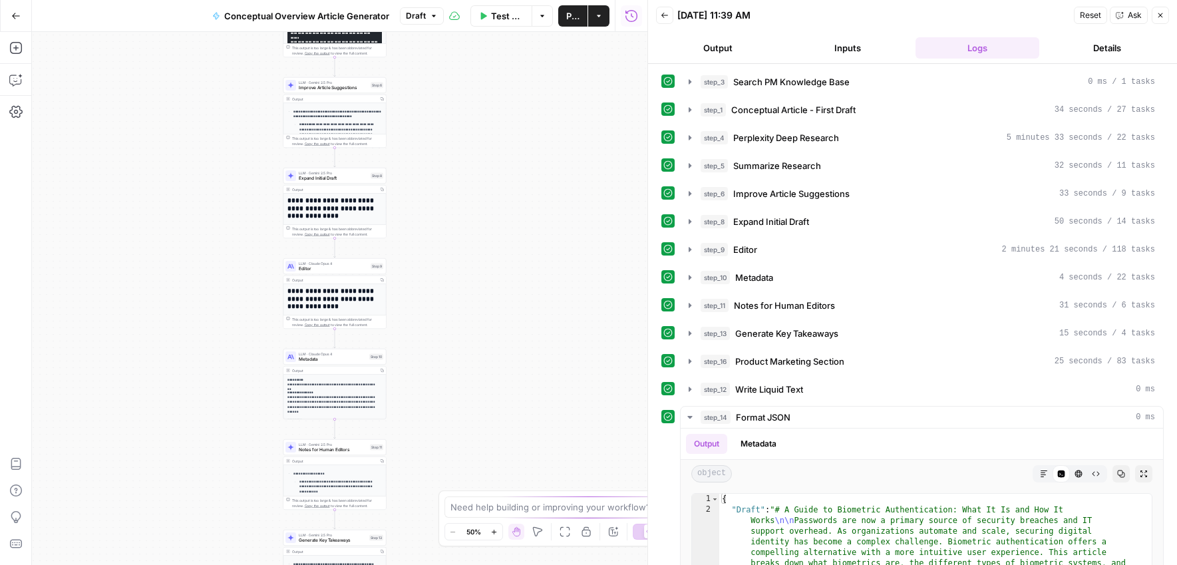
click at [739, 53] on button "Output" at bounding box center [718, 47] width 124 height 21
click at [727, 48] on button "Output" at bounding box center [718, 47] width 124 height 21
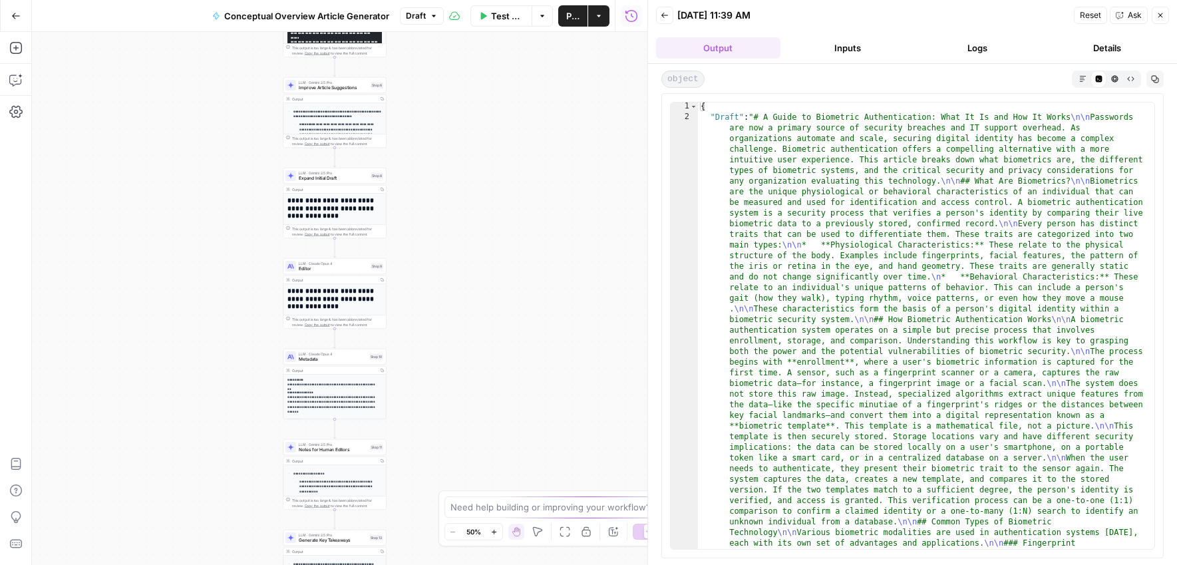
scroll to position [3, 0]
click at [1081, 82] on button "Markdown" at bounding box center [1082, 79] width 16 height 16
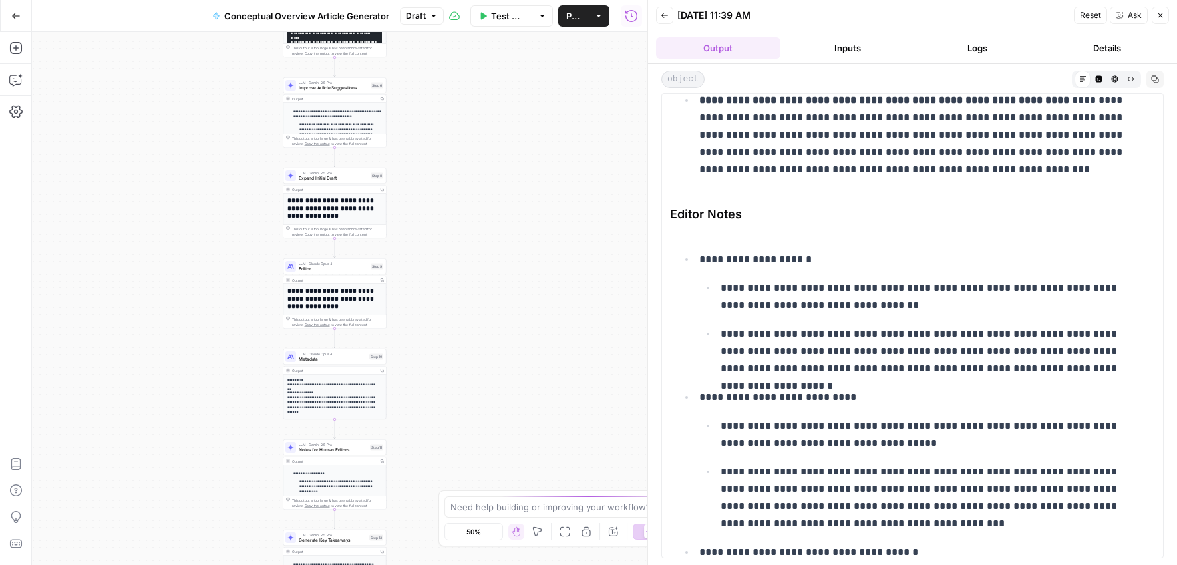
scroll to position [5299, 0]
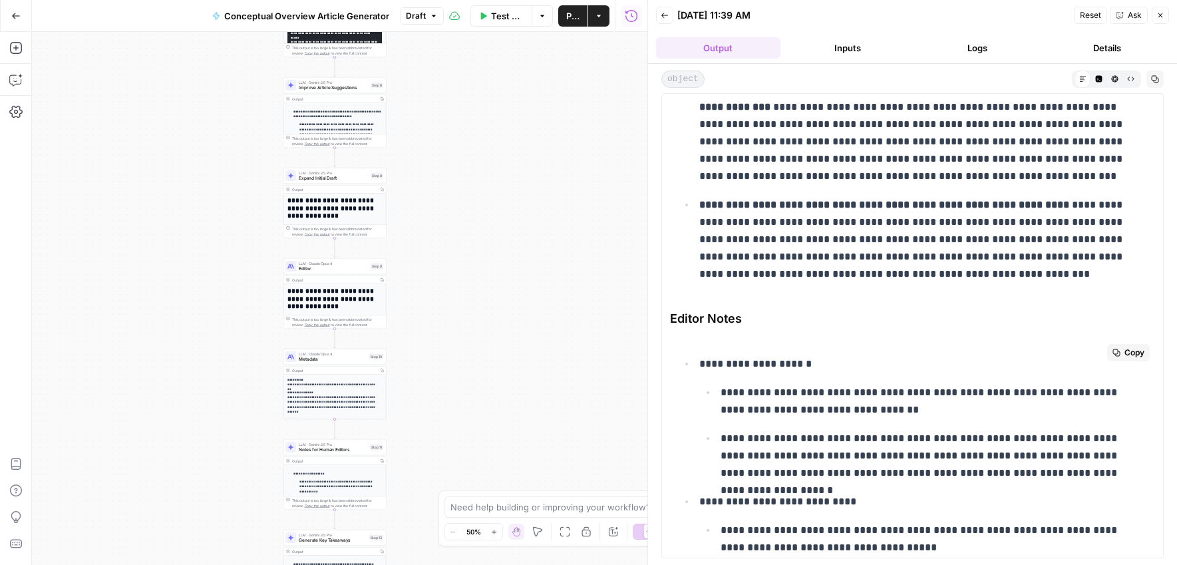
click at [1124, 359] on span "Copy" at bounding box center [1134, 353] width 20 height 12
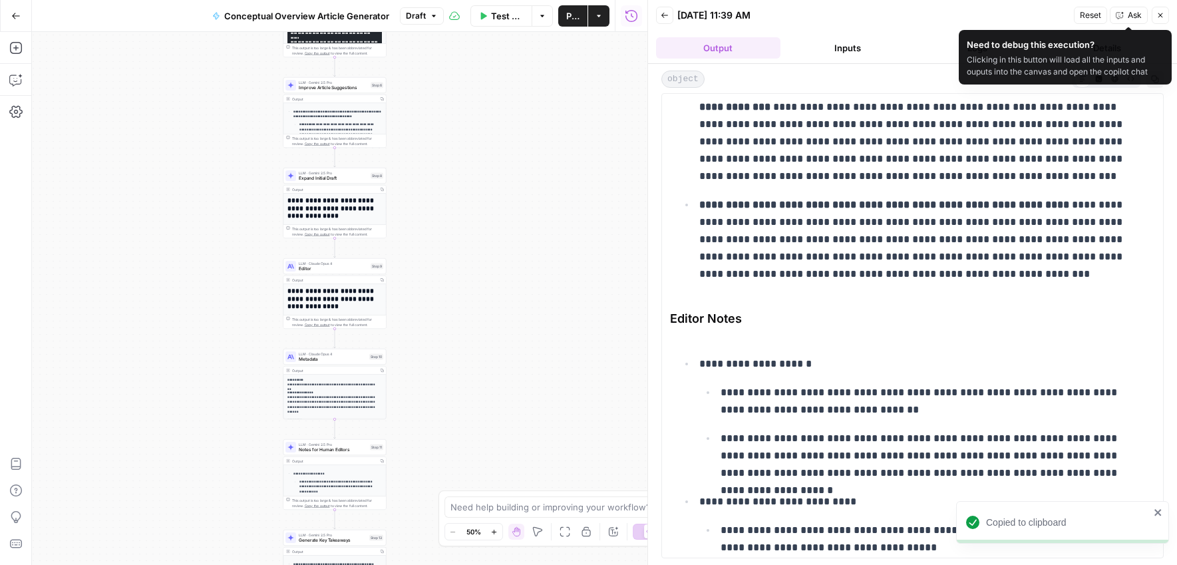
click at [1165, 18] on button "Close" at bounding box center [1159, 15] width 17 height 17
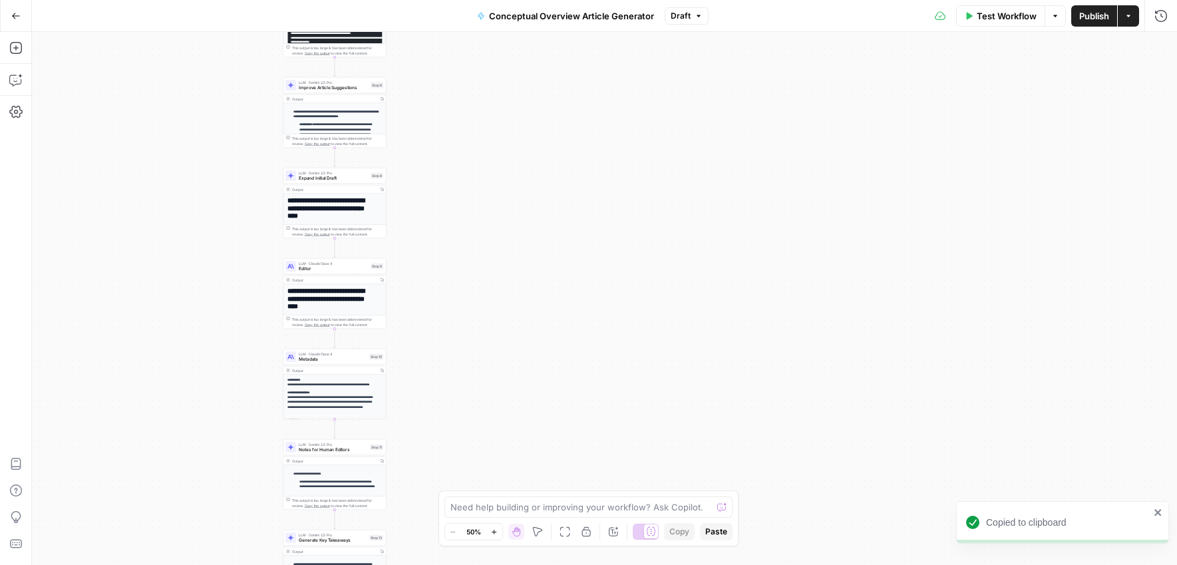
click at [11, 18] on icon "button" at bounding box center [15, 15] width 9 height 9
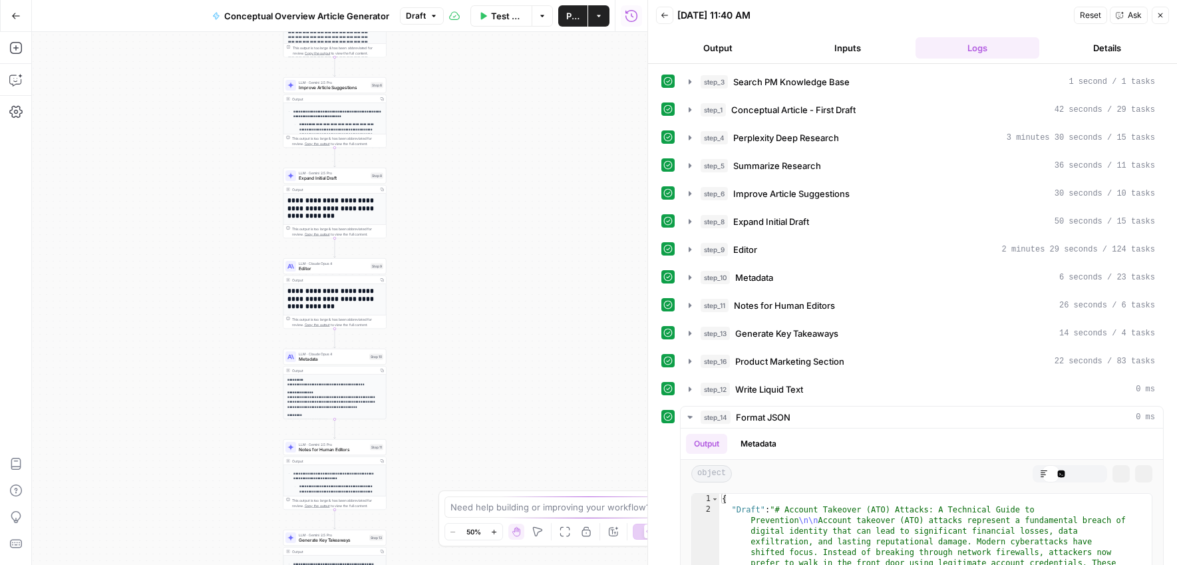
click at [712, 54] on button "Output" at bounding box center [718, 47] width 124 height 21
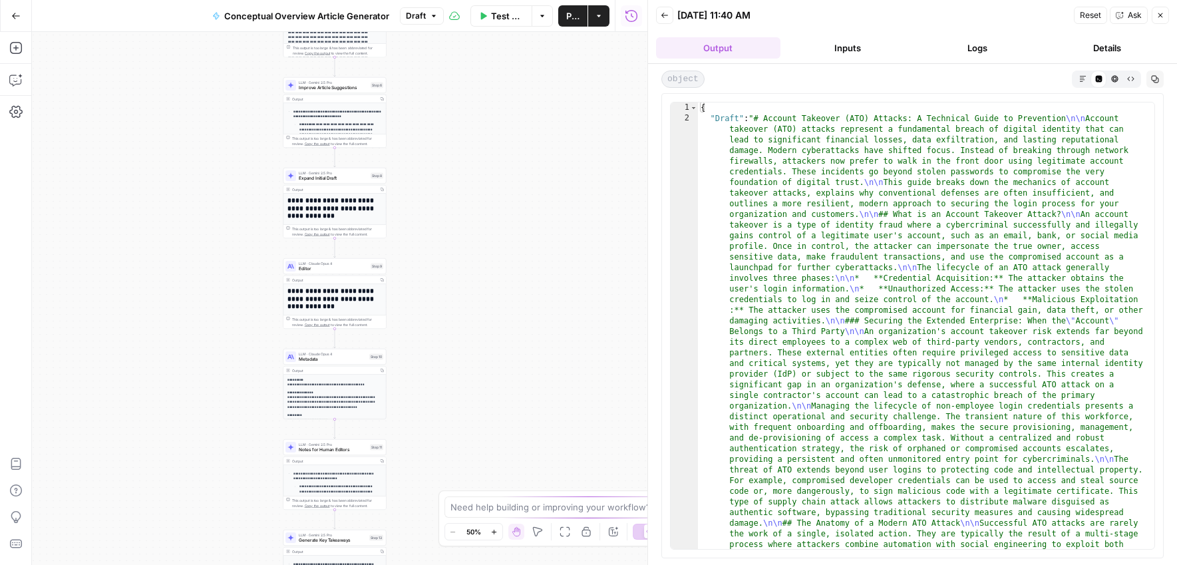
click at [1081, 77] on icon "button" at bounding box center [1082, 78] width 7 height 7
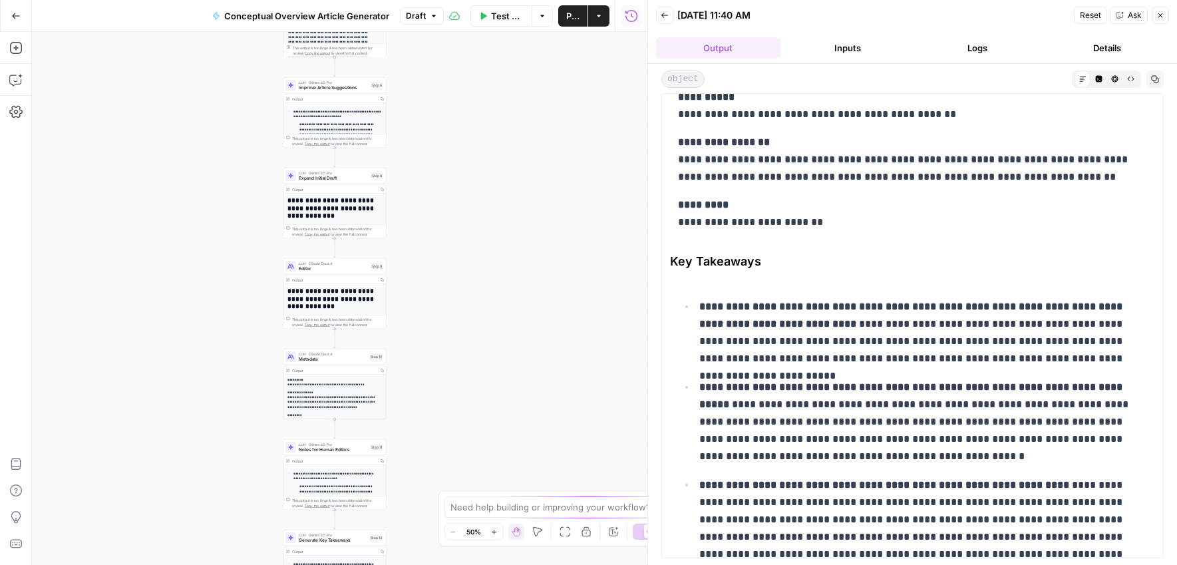
scroll to position [5339, 0]
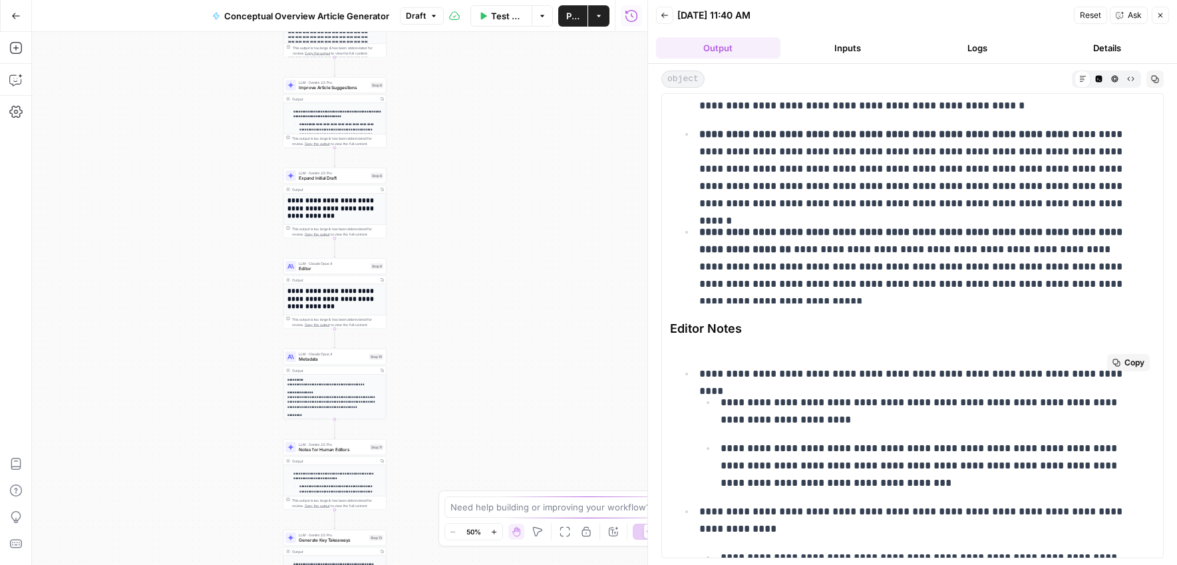
click at [1124, 365] on span "Copy" at bounding box center [1134, 363] width 20 height 12
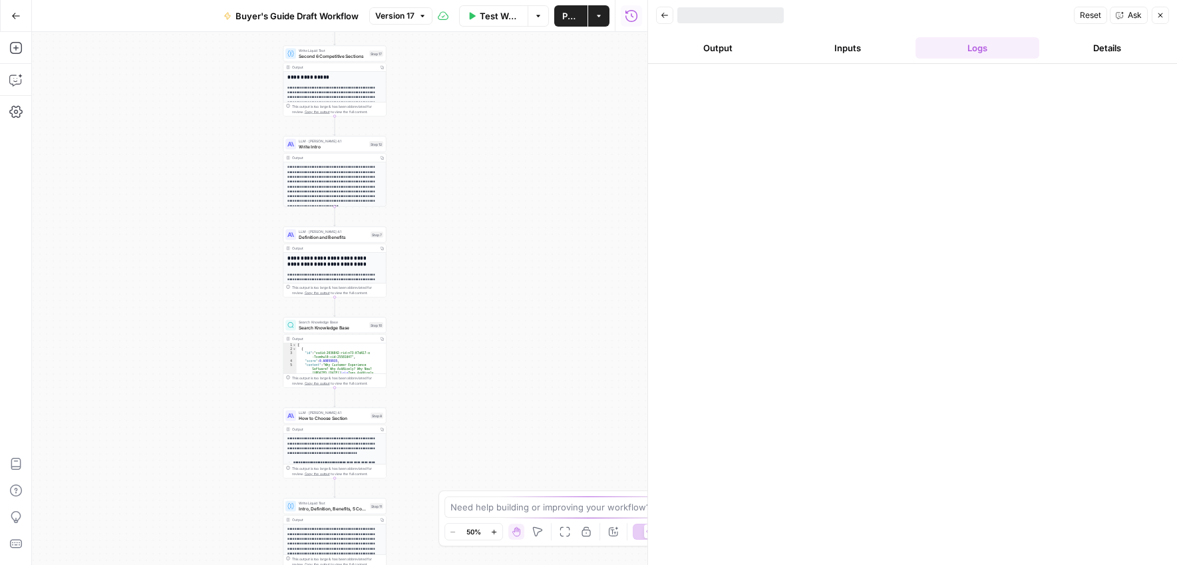
click at [720, 54] on button "Output" at bounding box center [718, 47] width 124 height 21
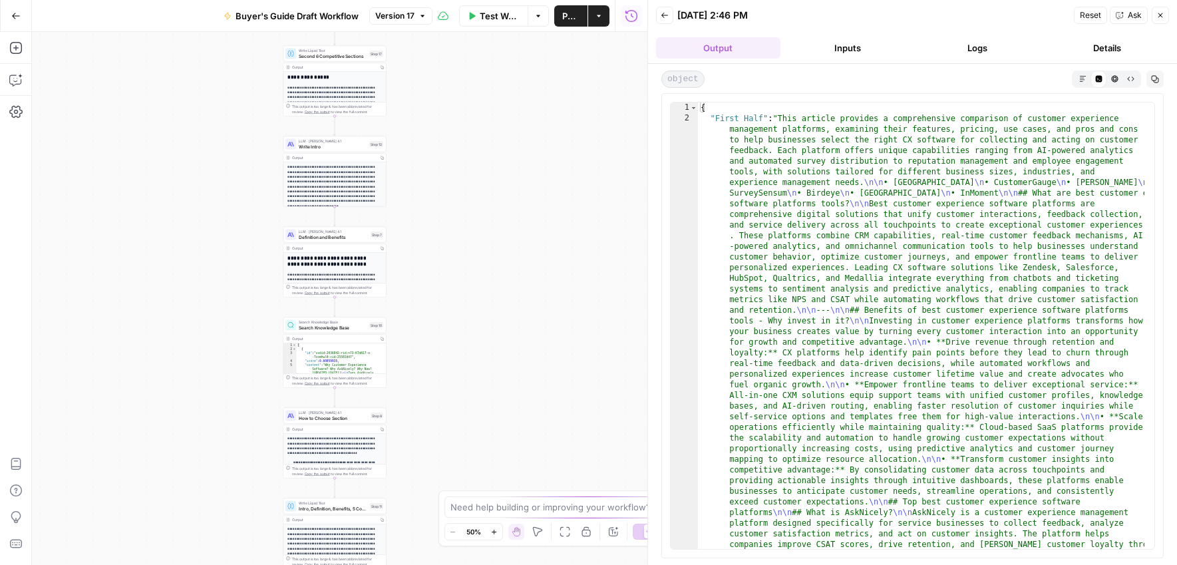
click at [1077, 74] on button "Markdown" at bounding box center [1082, 79] width 16 height 16
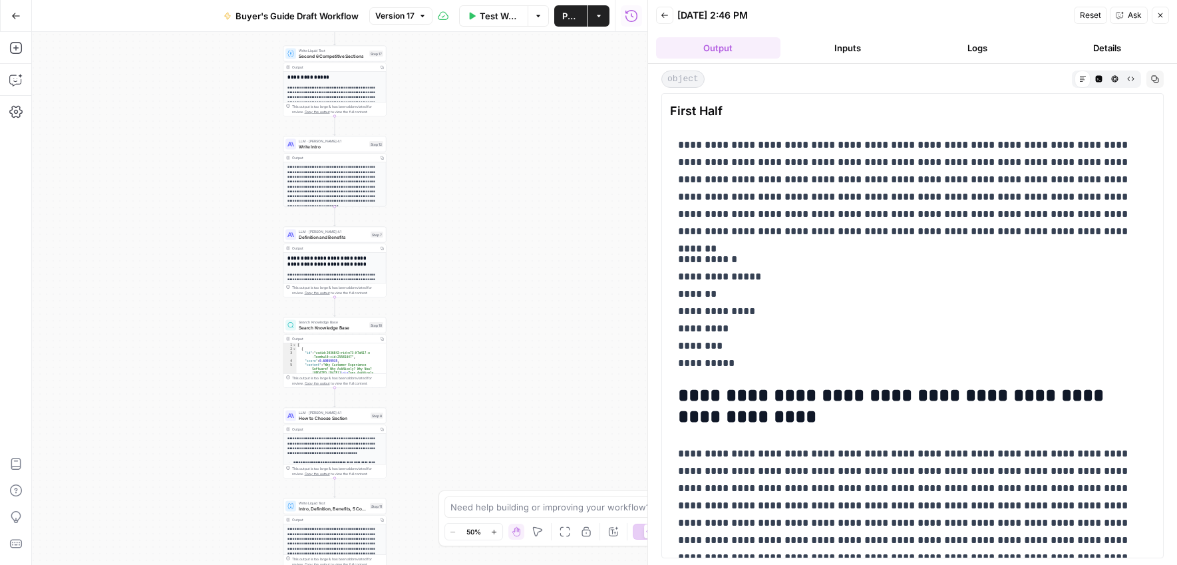
click at [666, 9] on button "Back" at bounding box center [664, 15] width 17 height 17
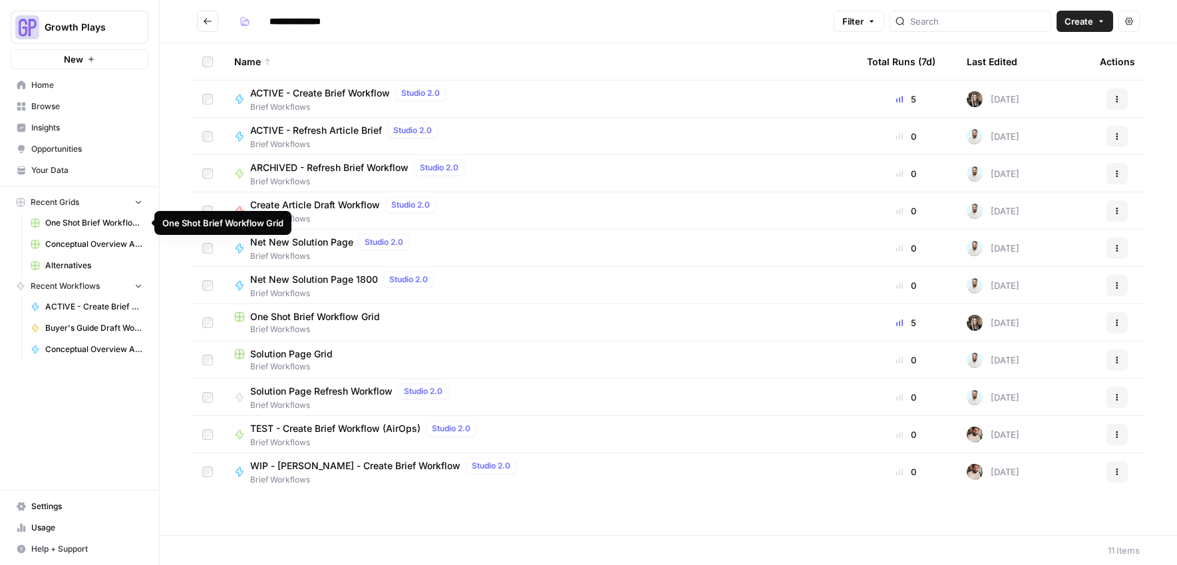
click at [99, 220] on span "One Shot Brief Workflow Grid" at bounding box center [93, 223] width 97 height 12
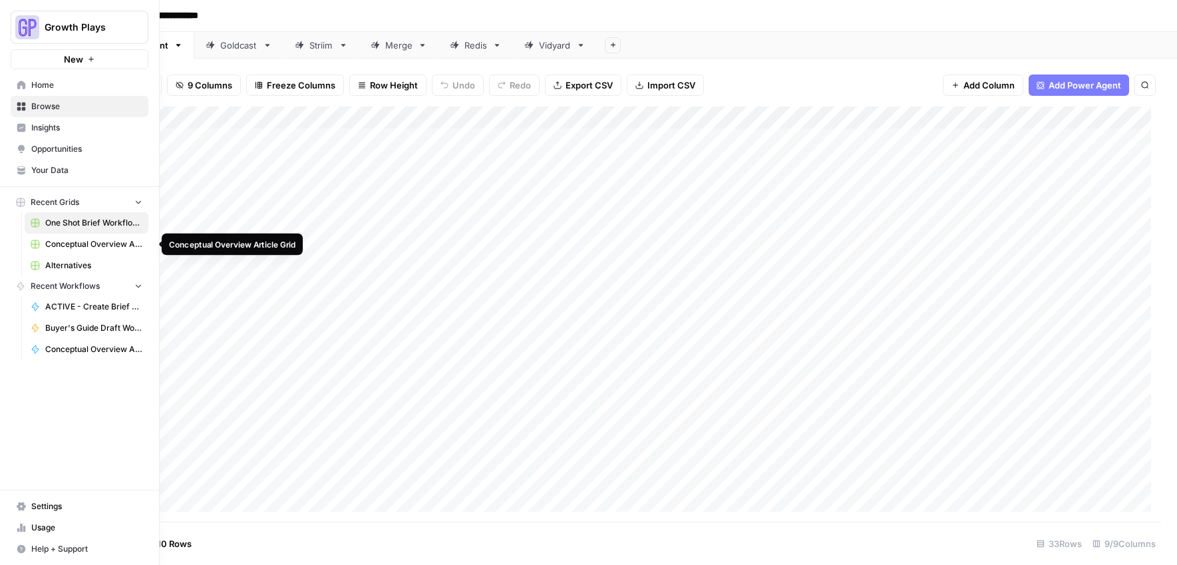
click at [83, 238] on span "Conceptual Overview Article Grid" at bounding box center [93, 244] width 97 height 12
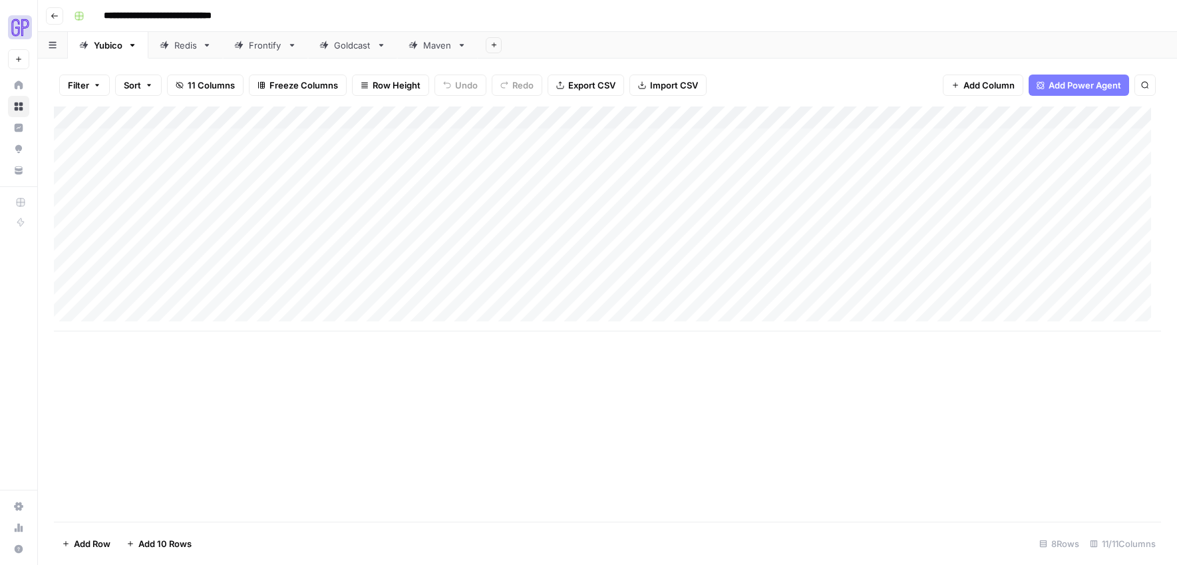
click at [150, 186] on div "Add Column" at bounding box center [607, 218] width 1107 height 225
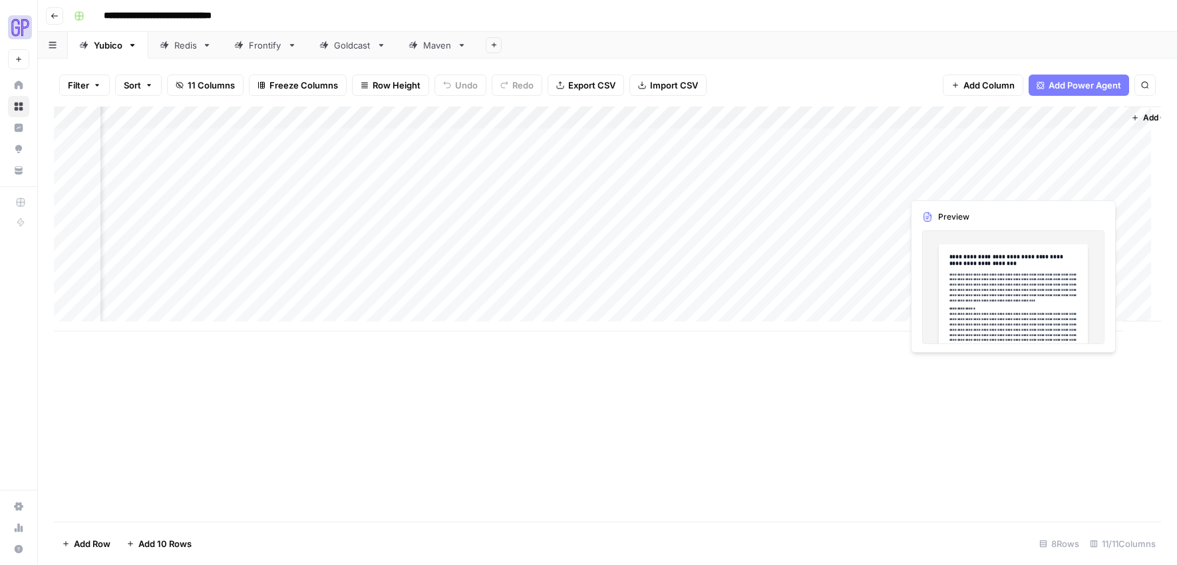
click at [1077, 187] on div "Add Column" at bounding box center [607, 218] width 1107 height 225
click at [1071, 186] on div "Add Column" at bounding box center [607, 218] width 1107 height 225
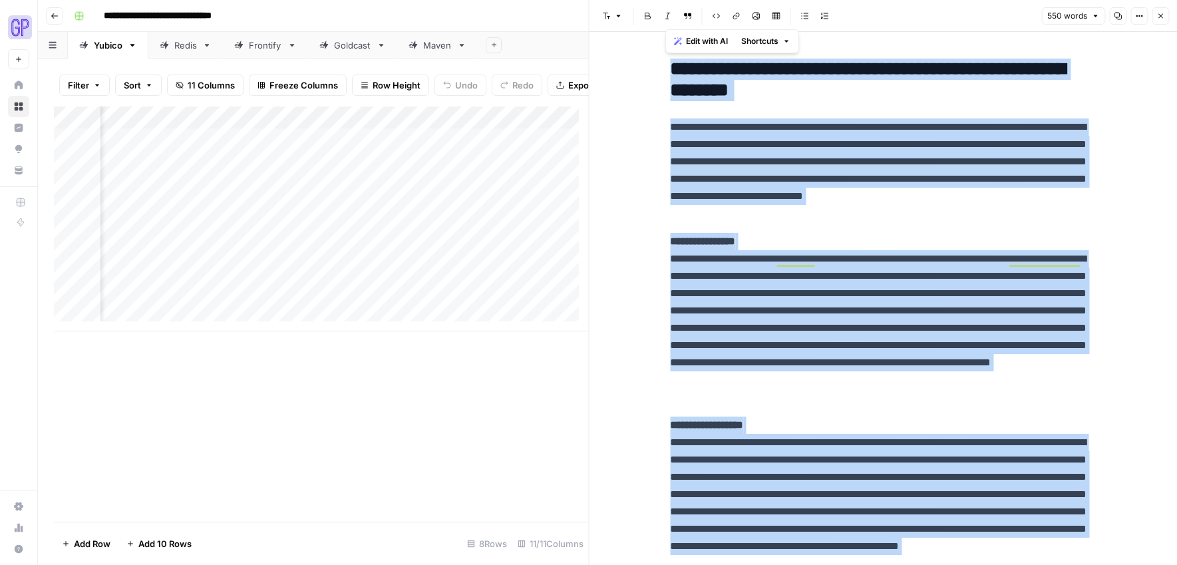
copy div "**********"
click at [196, 259] on div "Add Column" at bounding box center [321, 218] width 535 height 225
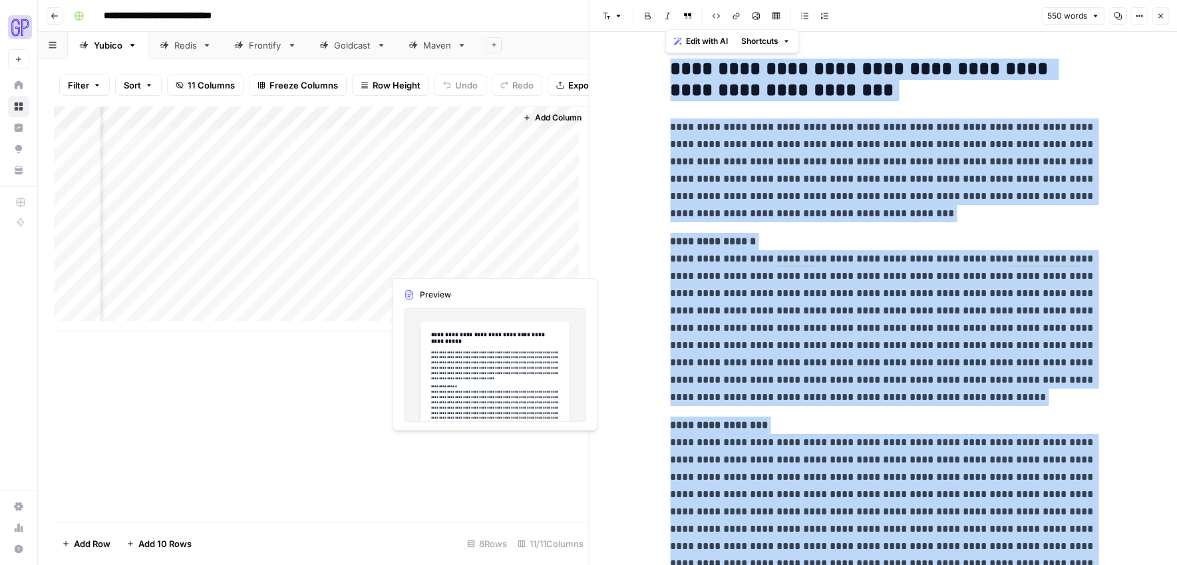
click at [442, 261] on div "Add Column" at bounding box center [321, 218] width 535 height 225
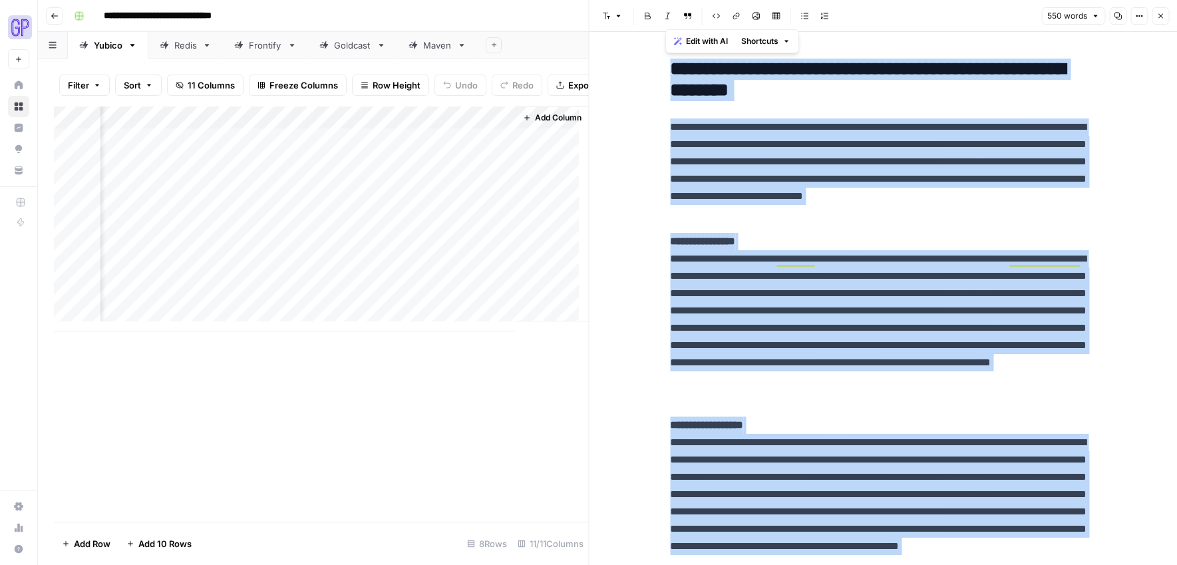
scroll to position [3, 0]
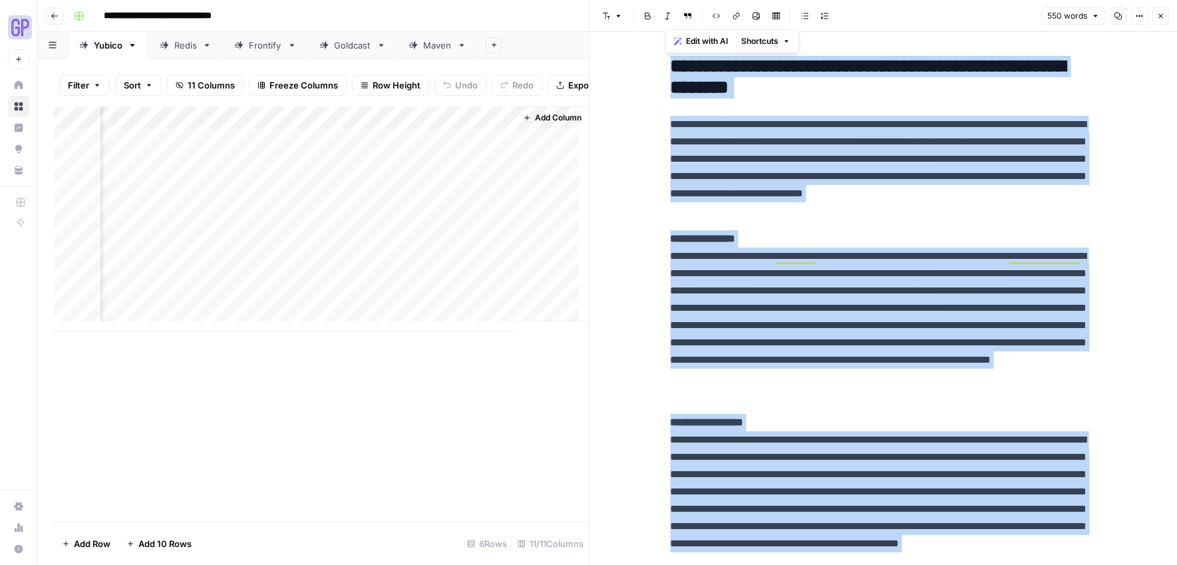
click at [453, 270] on div "Add Column" at bounding box center [321, 218] width 535 height 225
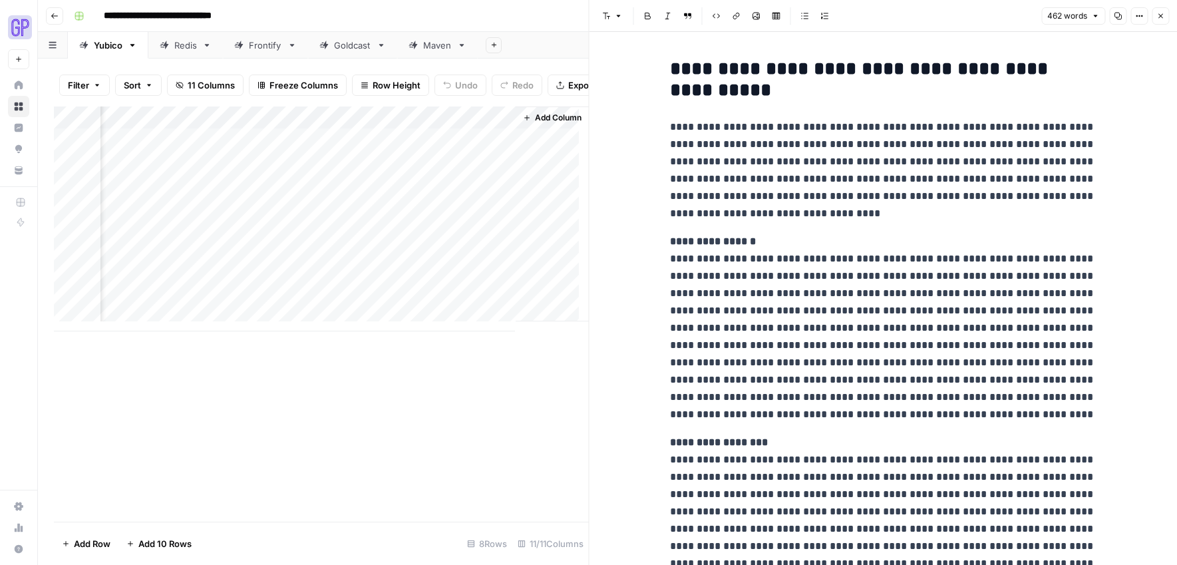
click at [794, 282] on p "**********" at bounding box center [883, 328] width 426 height 190
click at [453, 261] on div "Add Column" at bounding box center [321, 218] width 535 height 225
click at [883, 269] on p "**********" at bounding box center [883, 328] width 426 height 190
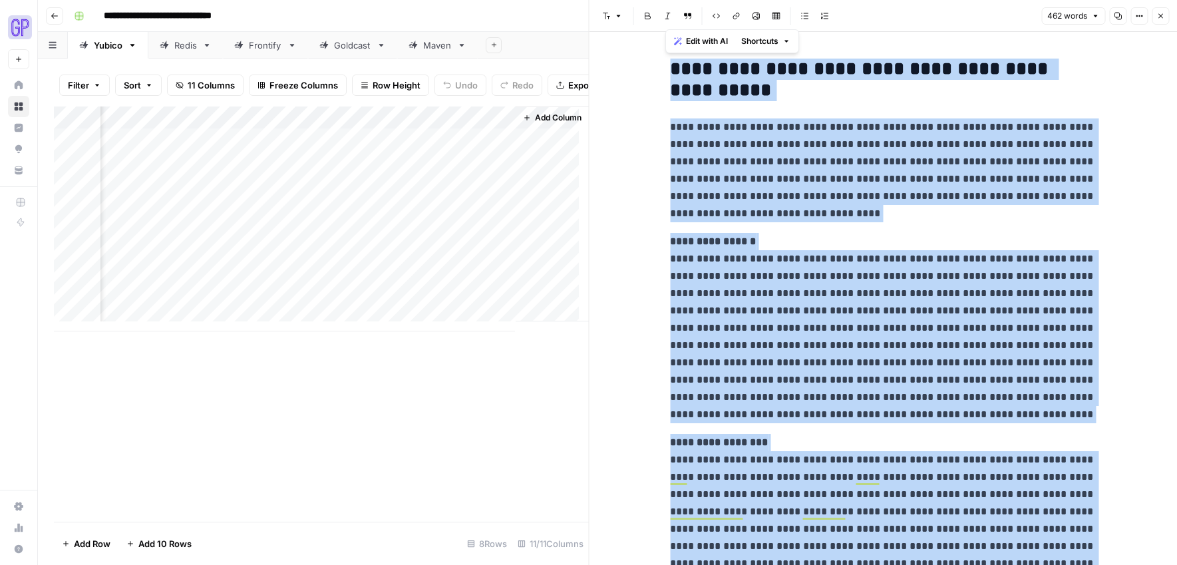
copy div "**********"
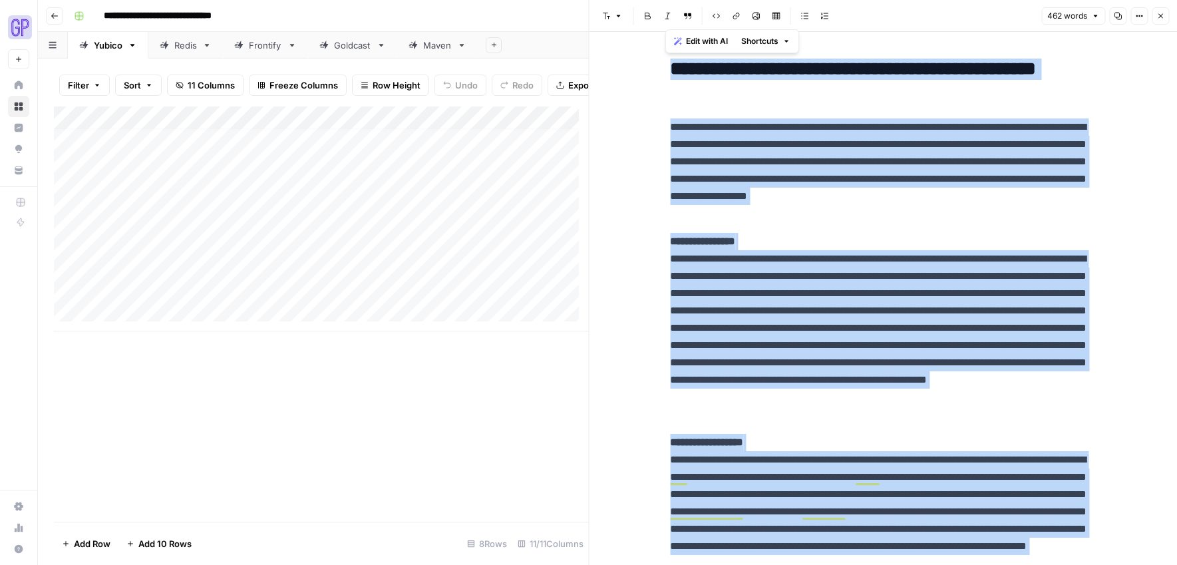
scroll to position [10, 0]
click at [55, 21] on button "Go back" at bounding box center [54, 15] width 17 height 17
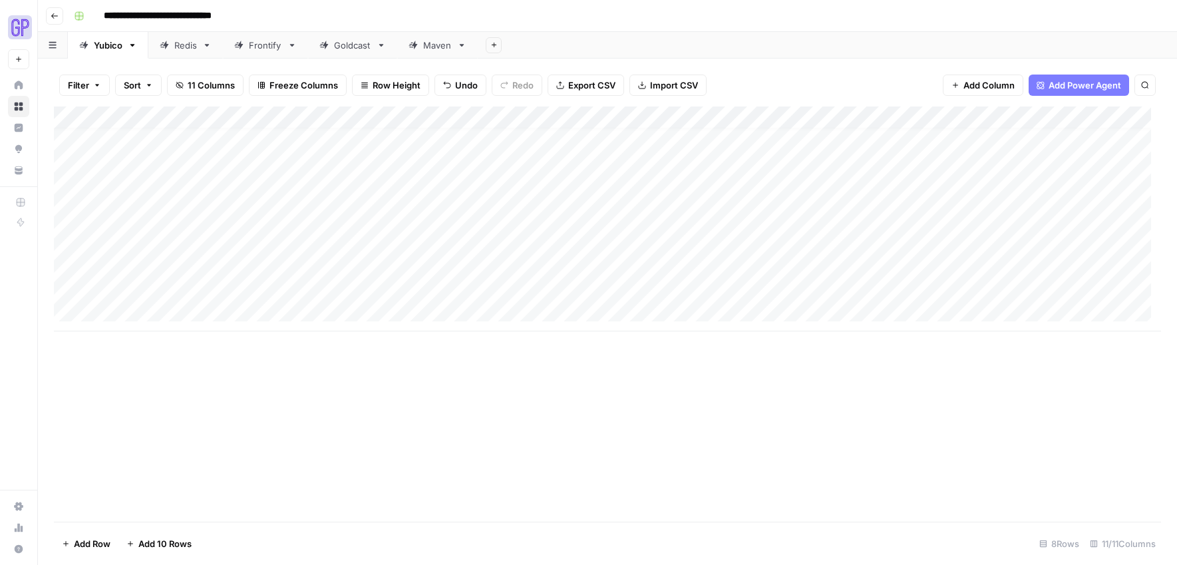
click at [47, 19] on button "Go back" at bounding box center [54, 15] width 17 height 17
click at [51, 17] on icon "button" at bounding box center [55, 16] width 8 height 8
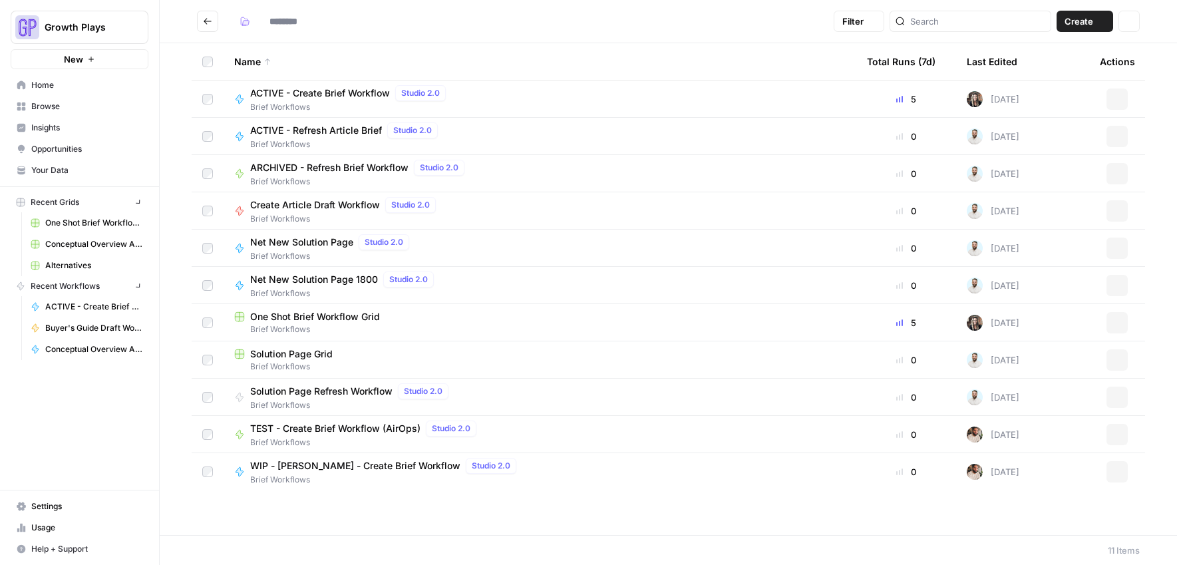
type input "**********"
click at [31, 103] on span "Browse" at bounding box center [86, 106] width 111 height 12
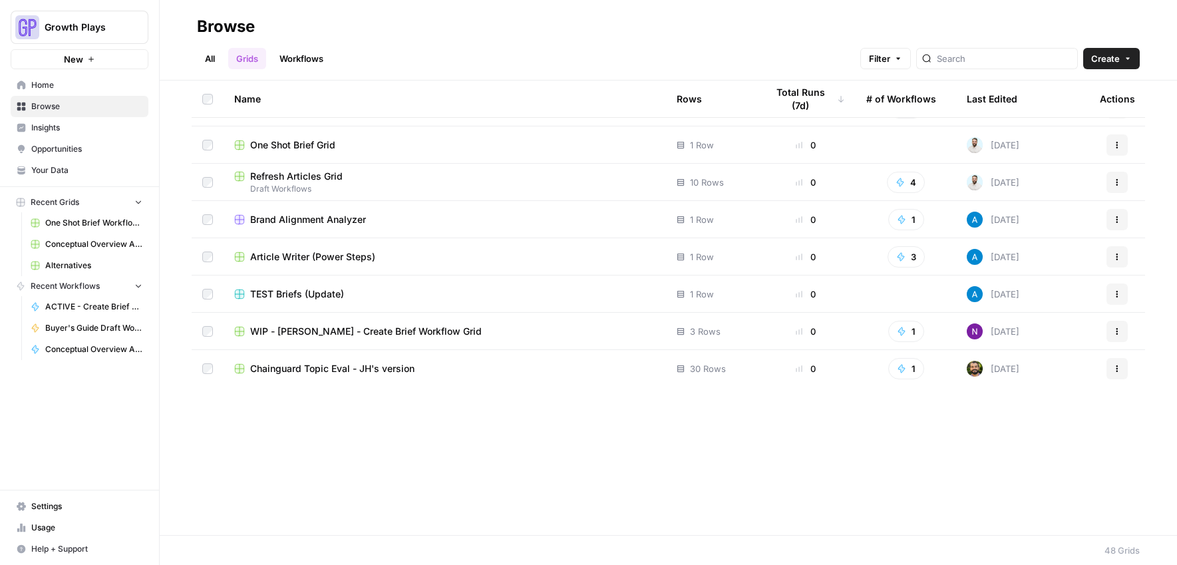
scroll to position [1342, 0]
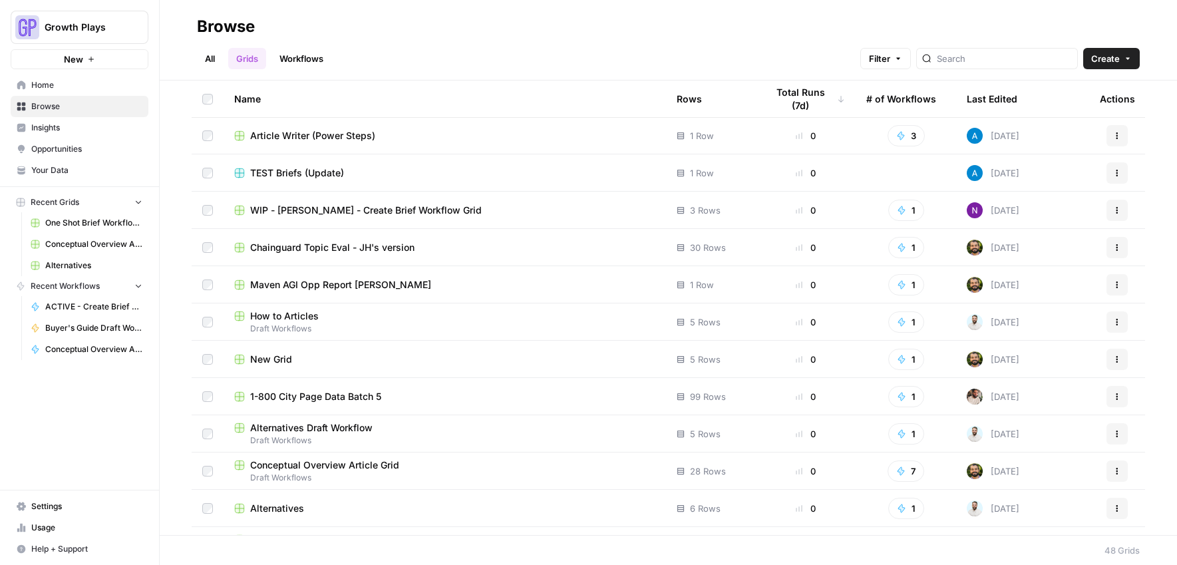
click at [361, 469] on span "Conceptual Overview Article Grid" at bounding box center [324, 464] width 149 height 13
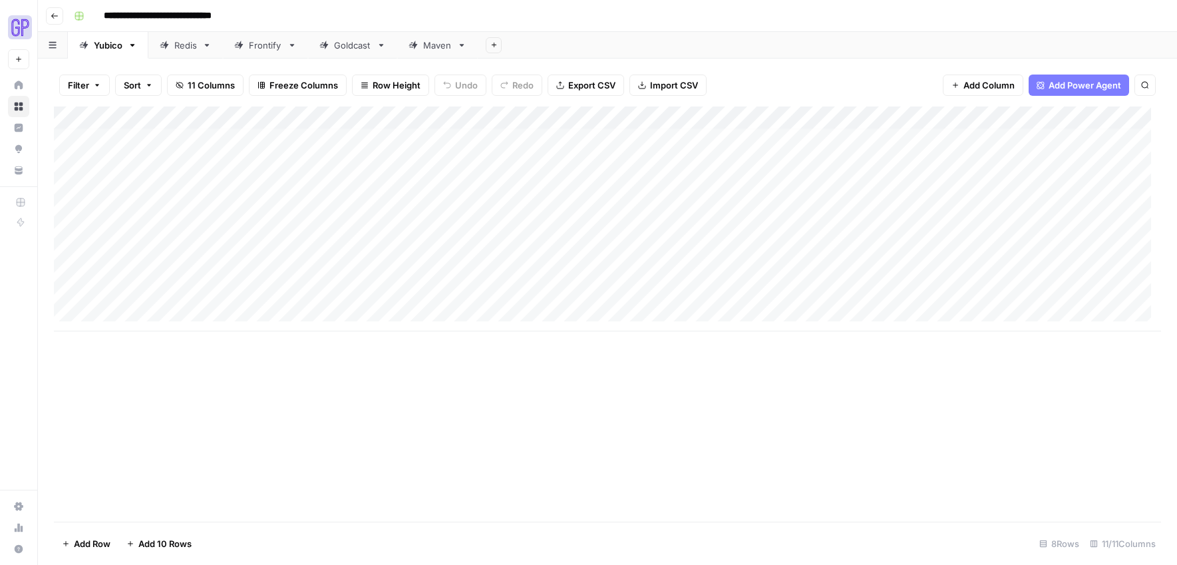
scroll to position [10, 0]
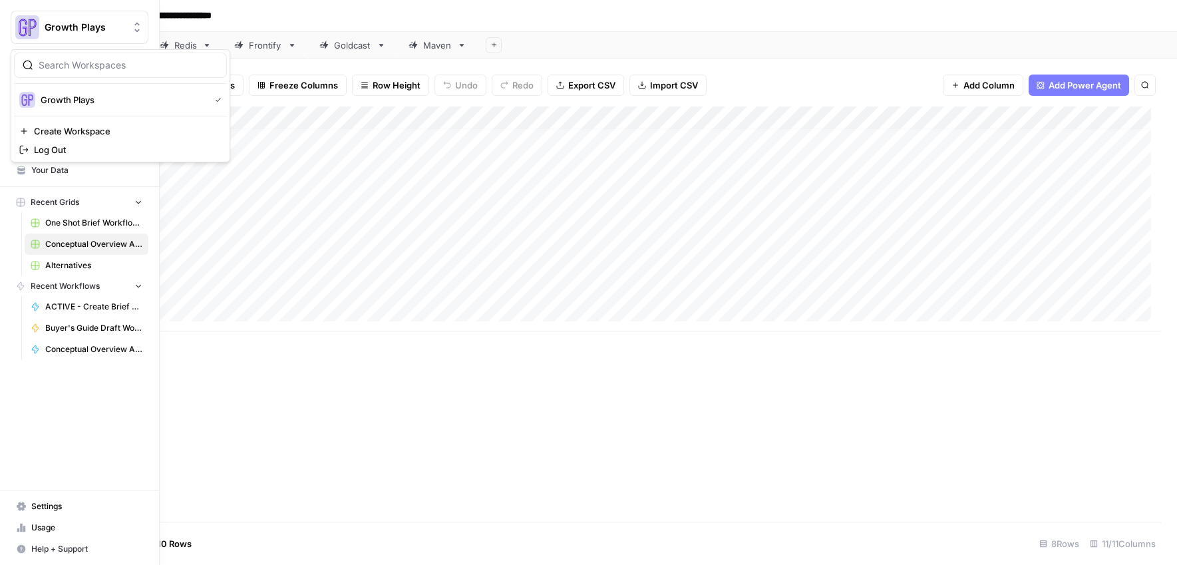
drag, startPoint x: 53, startPoint y: 20, endPoint x: 97, endPoint y: 4, distance: 47.3
click at [97, 4] on div "Growth Plays New" at bounding box center [79, 34] width 159 height 69
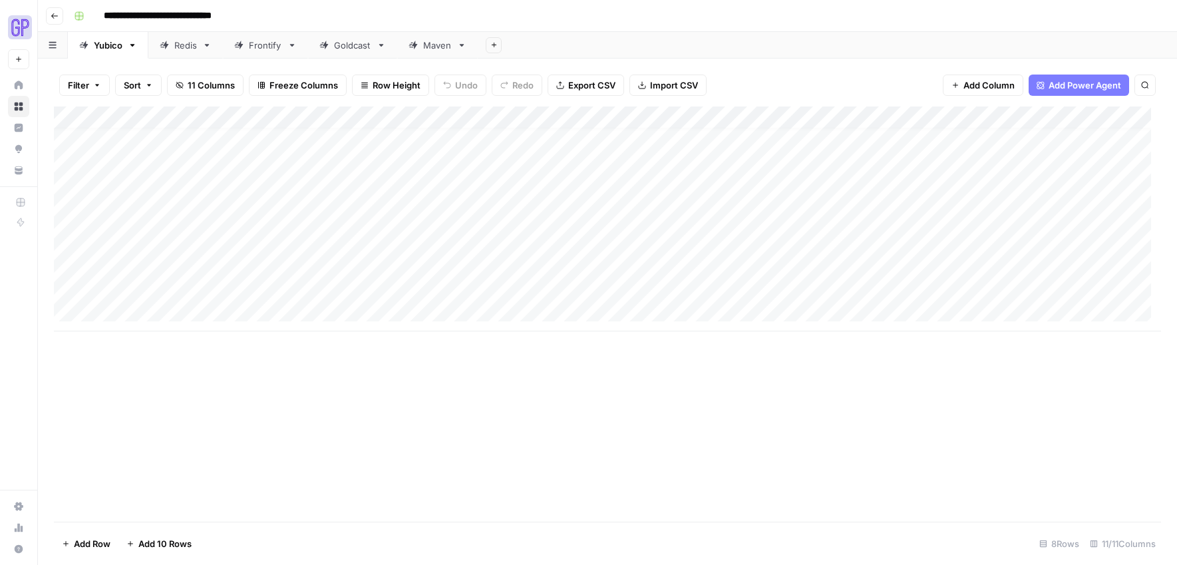
click at [63, 16] on button "Go back" at bounding box center [54, 15] width 17 height 17
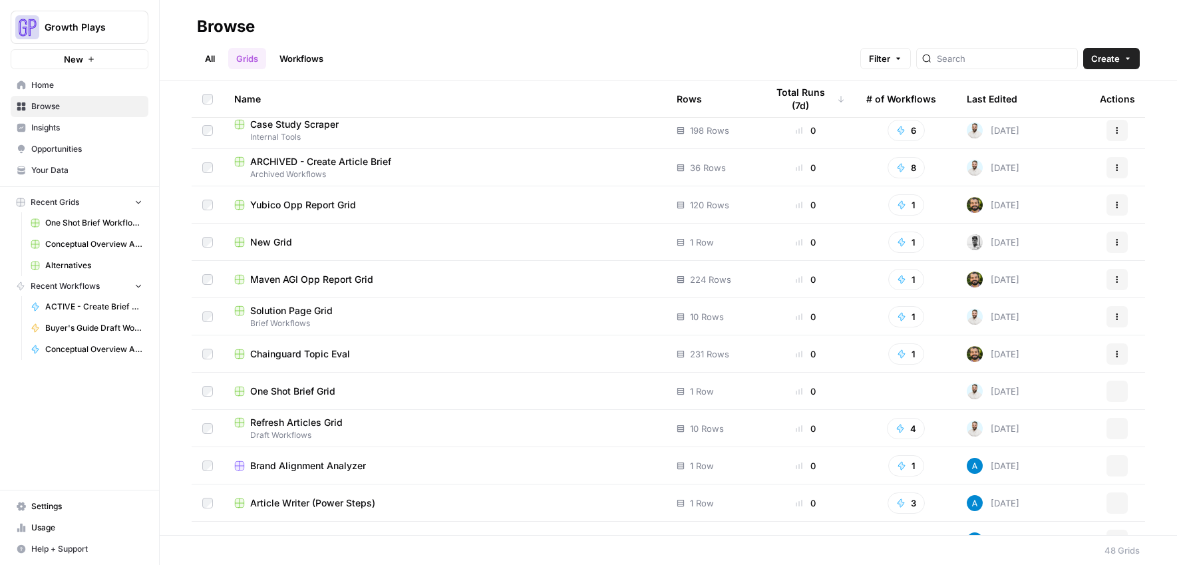
scroll to position [1371, 0]
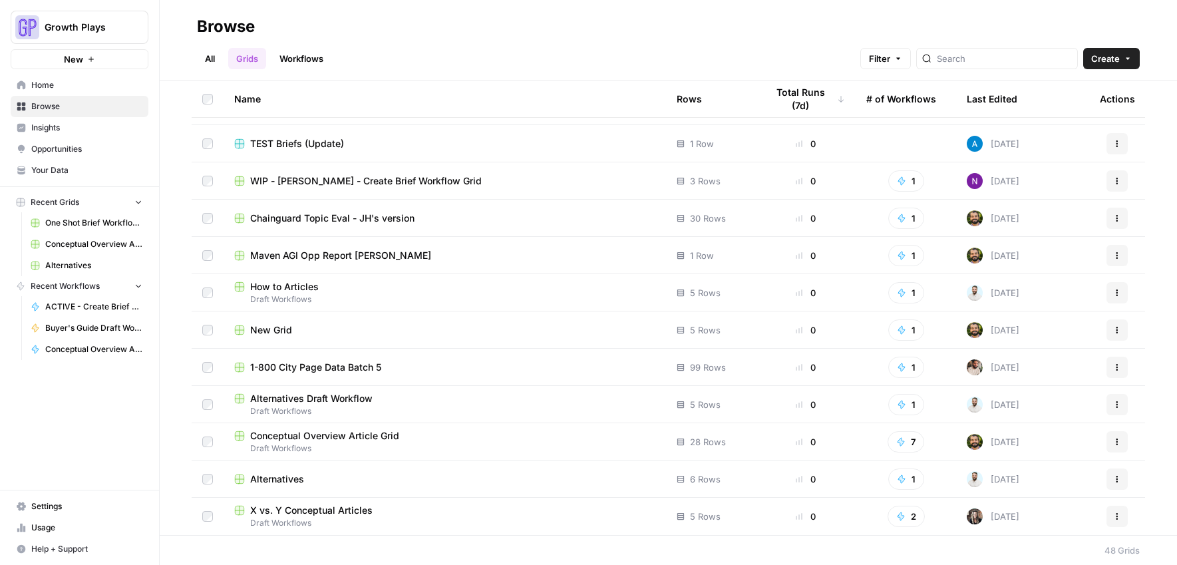
click at [344, 504] on span "X vs. Y Conceptual Articles" at bounding box center [311, 510] width 122 height 13
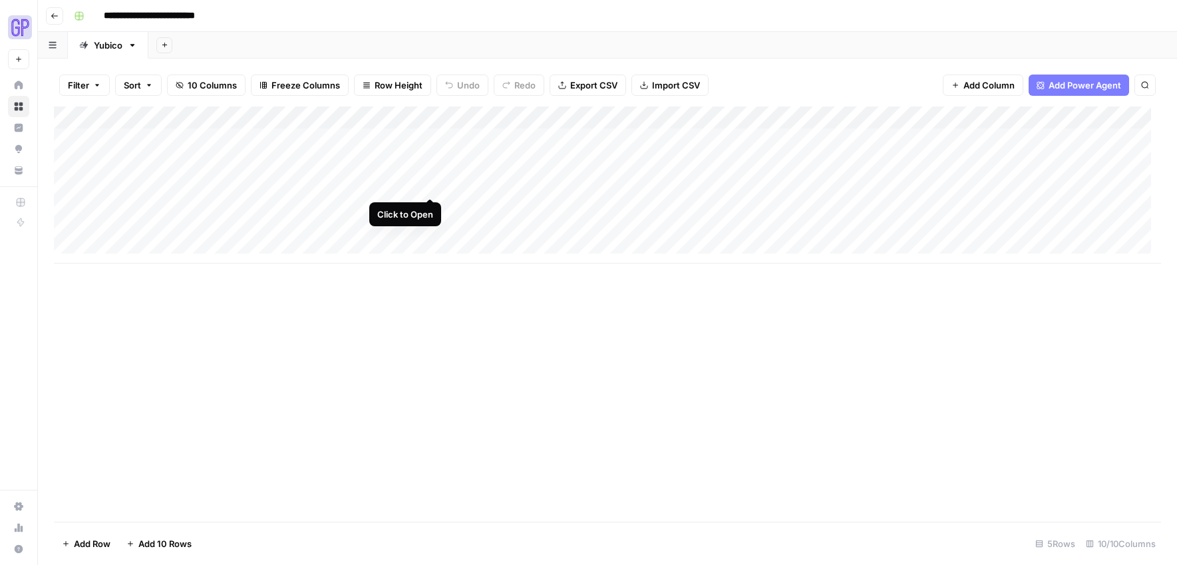
click at [428, 186] on div "Add Column" at bounding box center [607, 184] width 1107 height 157
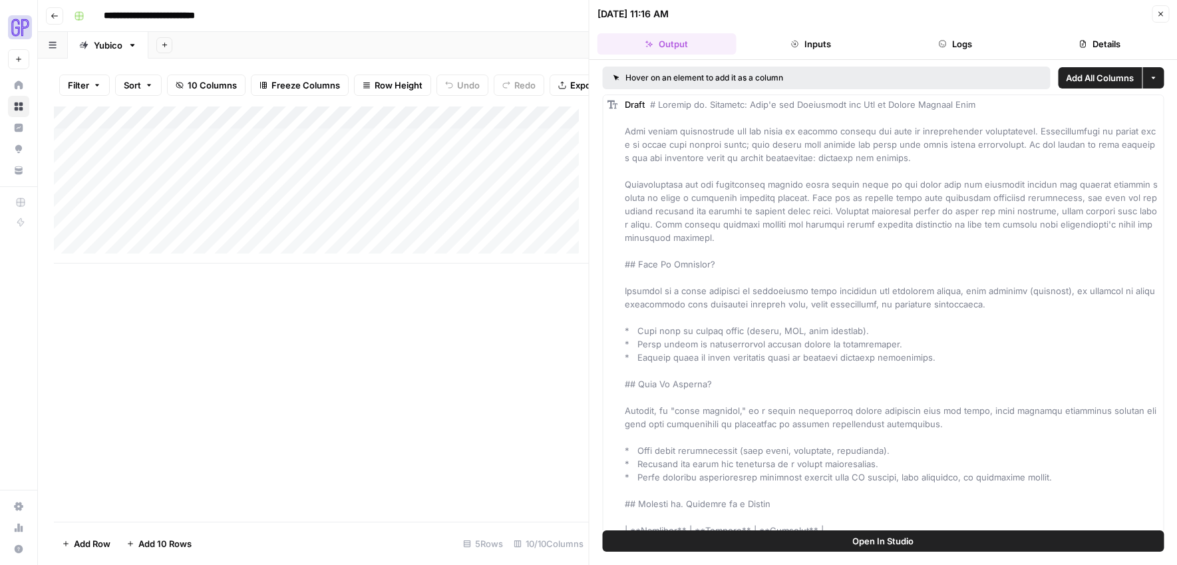
click at [656, 42] on button "Output" at bounding box center [666, 43] width 139 height 21
click at [847, 531] on div "Hover on an element to add it as a column Add All Columns More options Draft Me…" at bounding box center [883, 312] width 588 height 505
click at [849, 534] on button "Open In Studio" at bounding box center [883, 540] width 561 height 21
click at [58, 14] on icon "button" at bounding box center [55, 16] width 8 height 8
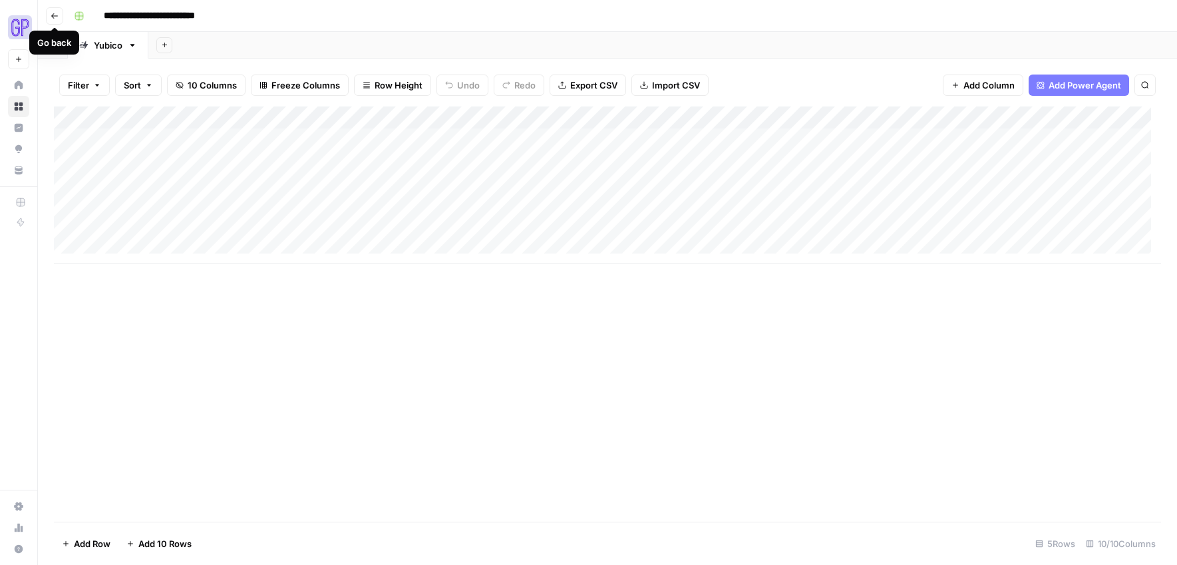
click at [57, 16] on icon "button" at bounding box center [55, 16] width 8 height 8
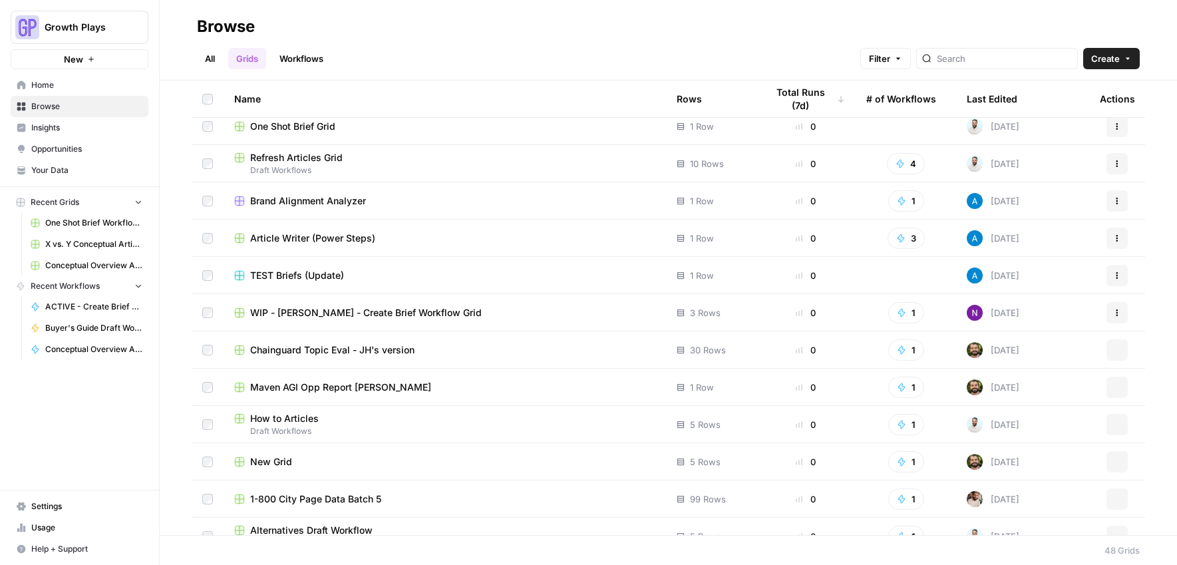
scroll to position [1371, 0]
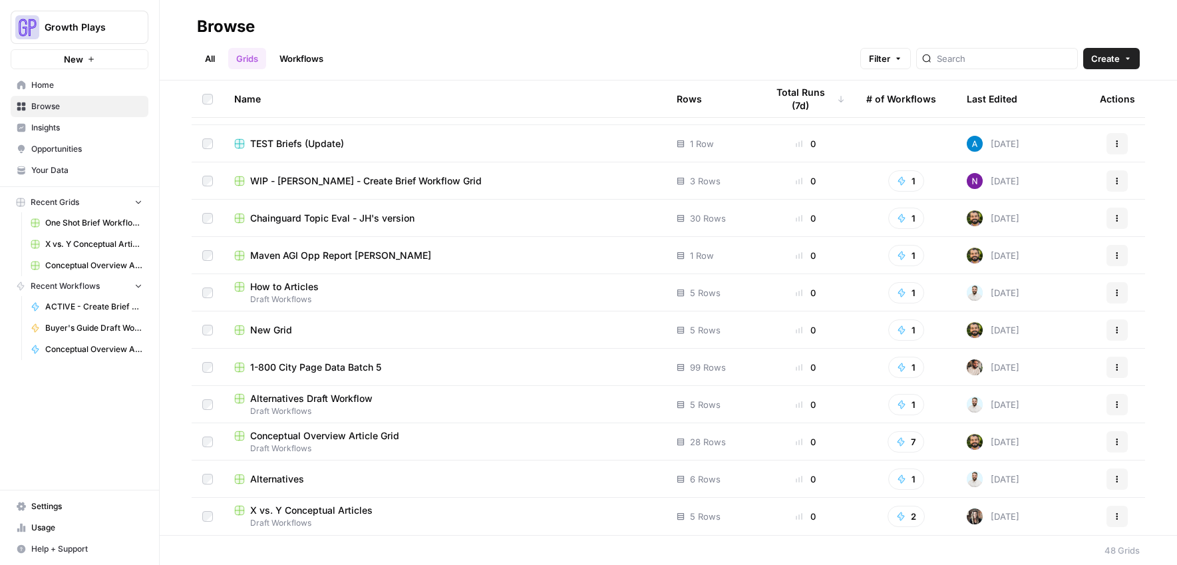
click at [301, 438] on span "Conceptual Overview Article Grid" at bounding box center [324, 435] width 149 height 13
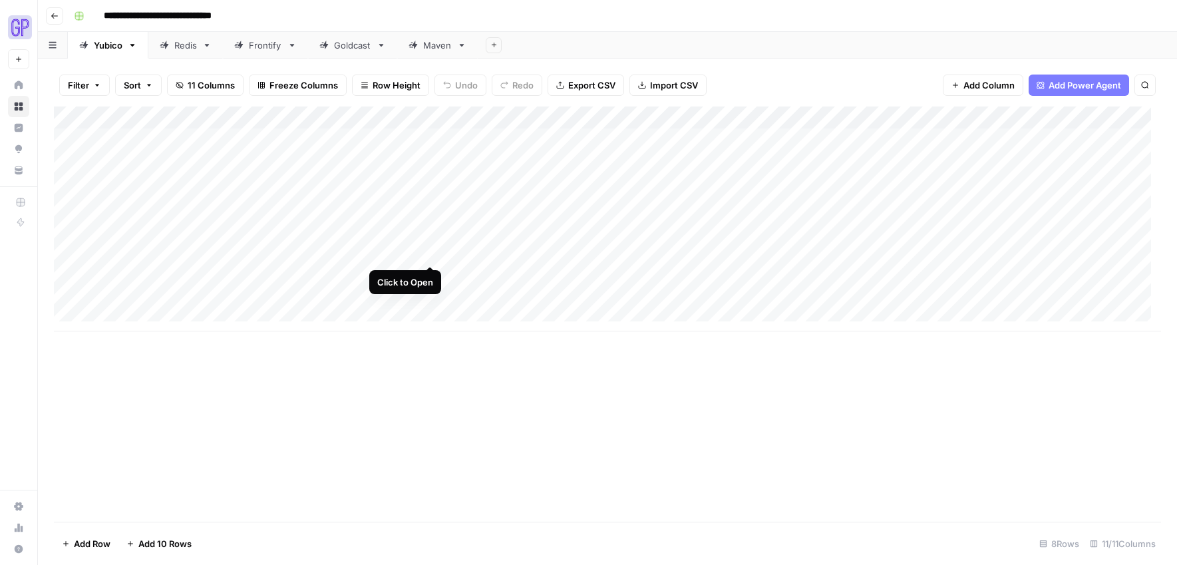
click at [431, 253] on div "Add Column" at bounding box center [607, 218] width 1107 height 225
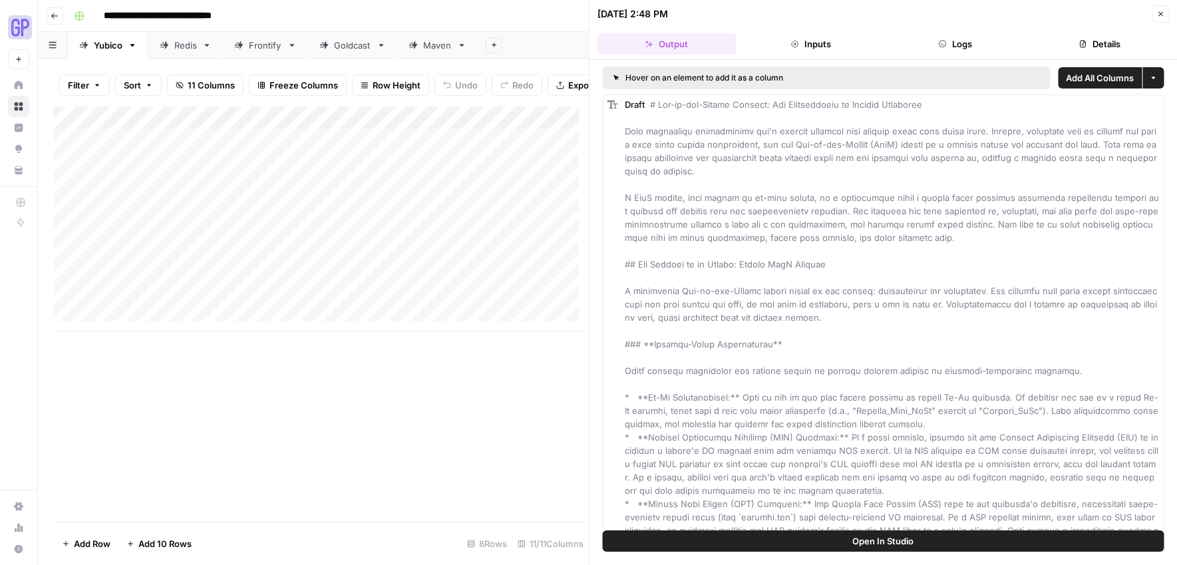
click at [899, 541] on span "Open In Studio" at bounding box center [882, 540] width 61 height 13
click at [429, 261] on div "Add Column" at bounding box center [321, 218] width 535 height 225
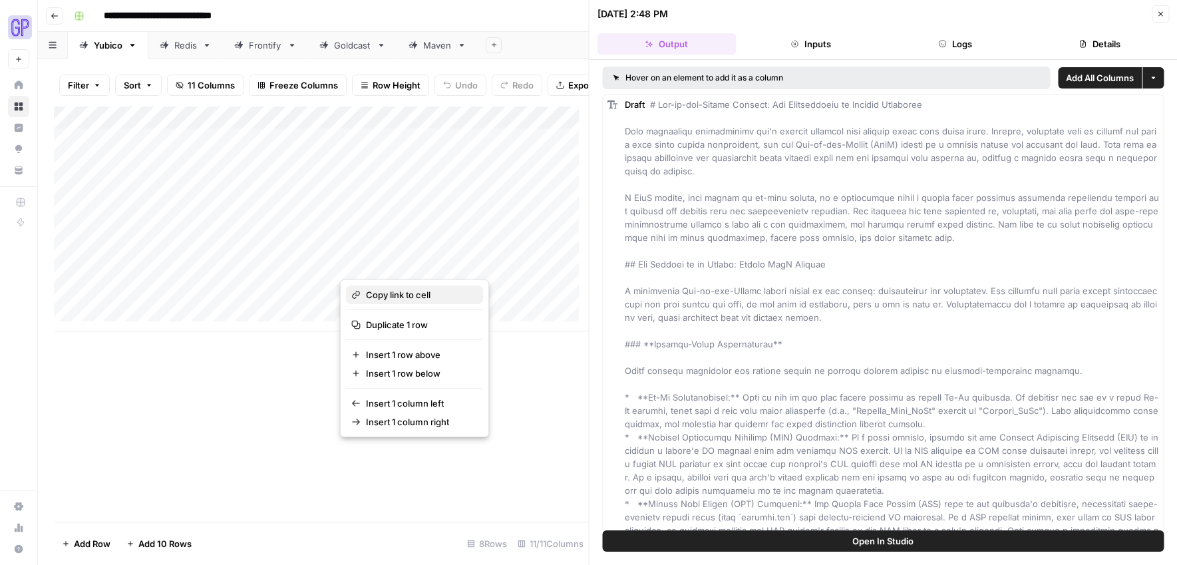
click at [408, 297] on span "Copy link to cell" at bounding box center [419, 294] width 106 height 13
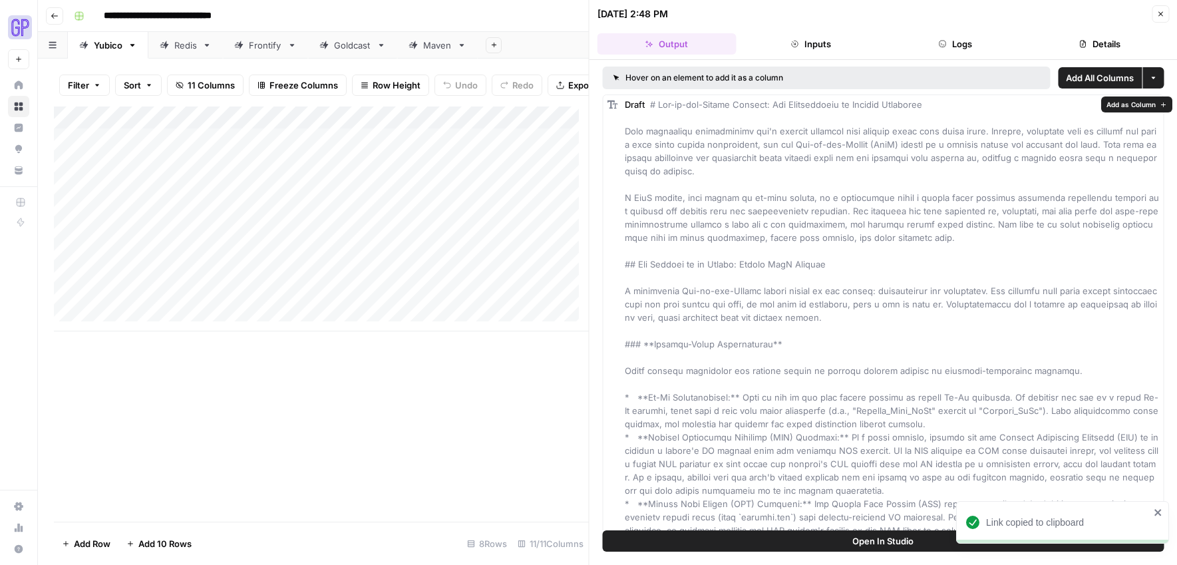
click at [808, 555] on div "Open In Studio" at bounding box center [883, 547] width 588 height 35
click at [811, 543] on button "Open In Studio" at bounding box center [883, 540] width 561 height 21
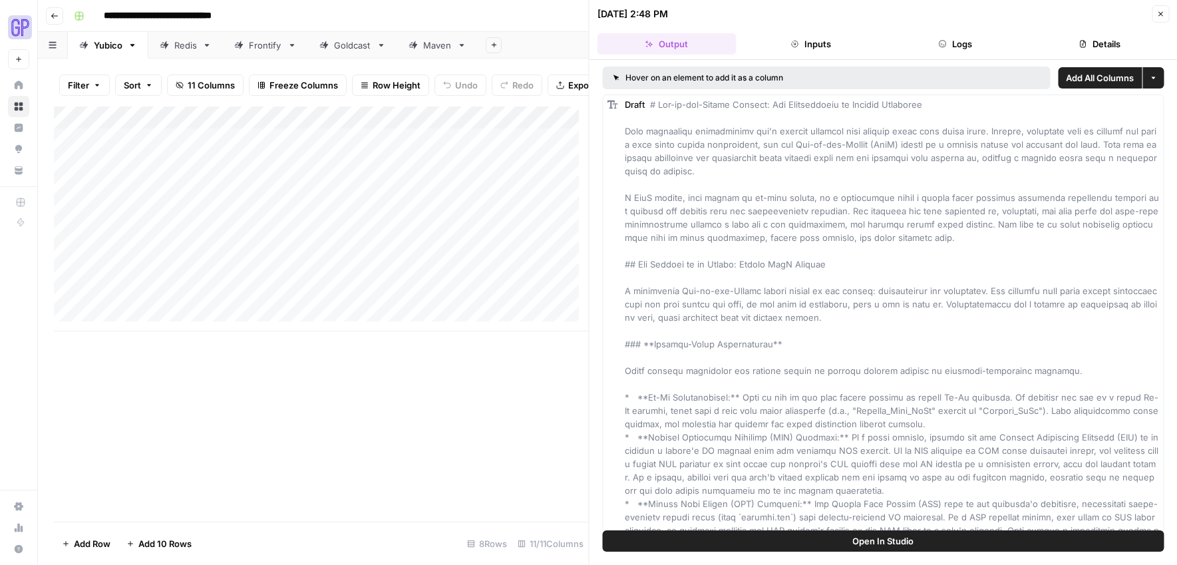
click at [196, 253] on div "Add Column" at bounding box center [321, 218] width 535 height 225
click at [185, 182] on div "Add Column" at bounding box center [321, 218] width 535 height 225
click at [432, 149] on div "Add Column" at bounding box center [321, 218] width 535 height 225
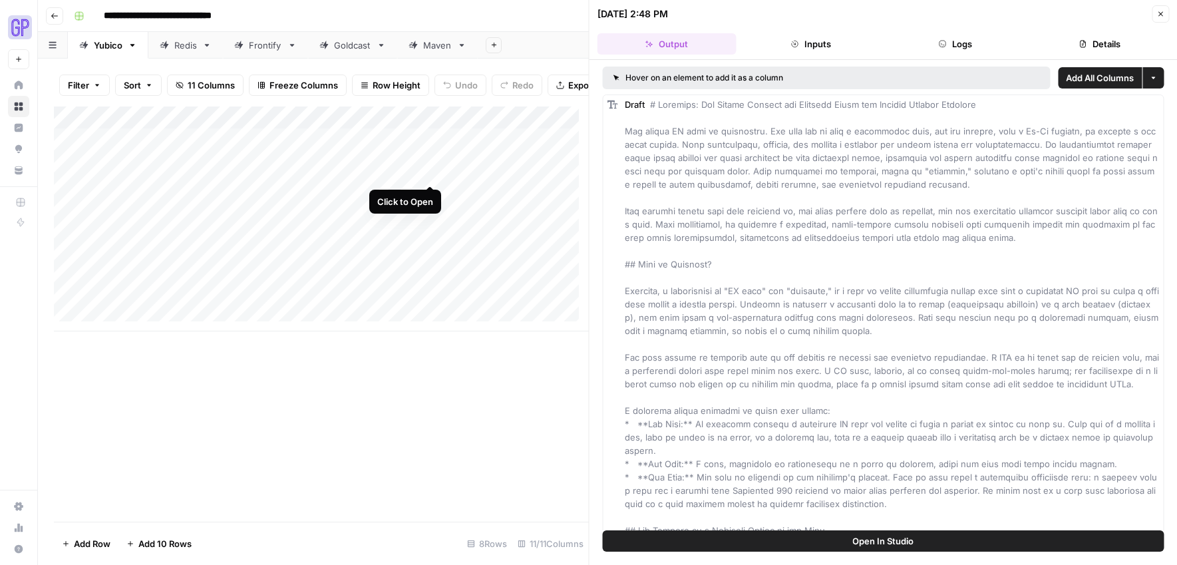
click at [435, 170] on div "Add Column" at bounding box center [321, 218] width 535 height 225
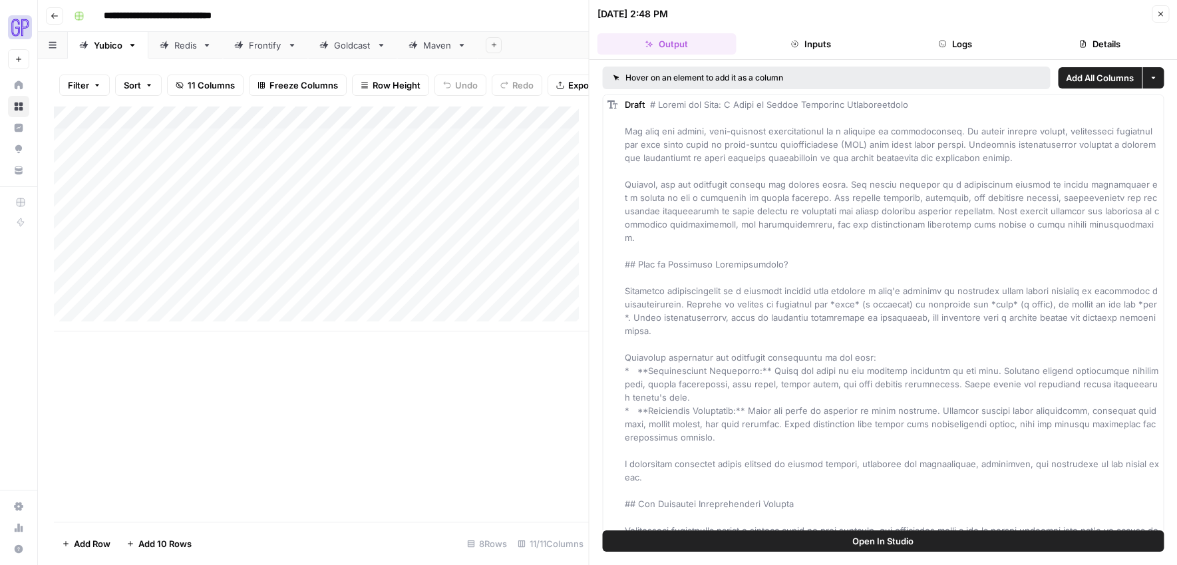
click at [923, 533] on button "Open In Studio" at bounding box center [883, 540] width 561 height 21
click at [774, 545] on button "Open In Studio" at bounding box center [883, 540] width 561 height 21
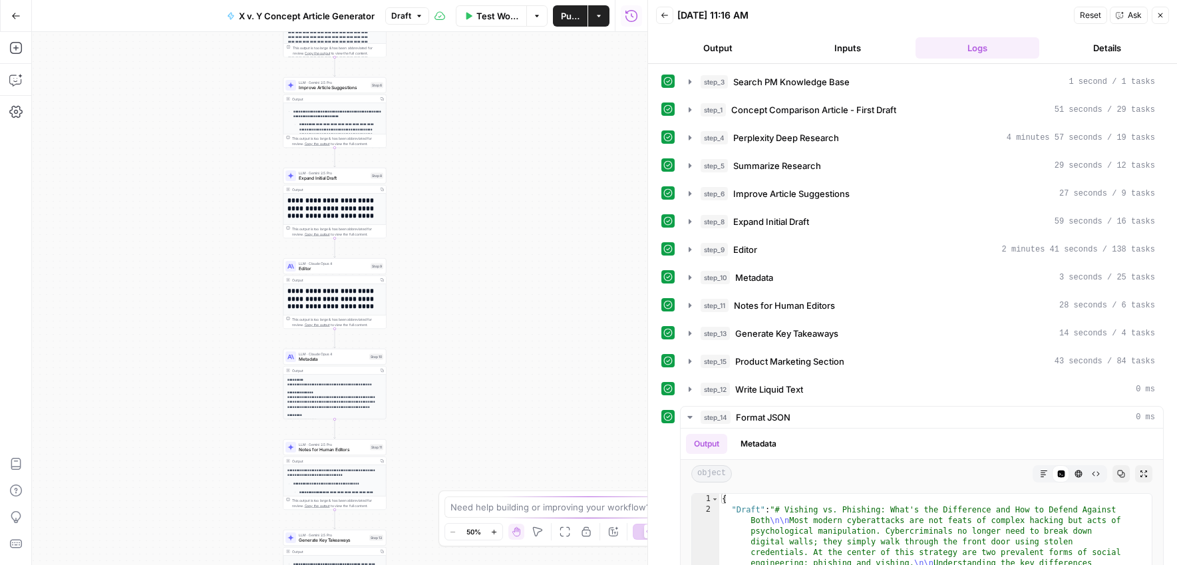
click at [726, 57] on button "Output" at bounding box center [718, 47] width 124 height 21
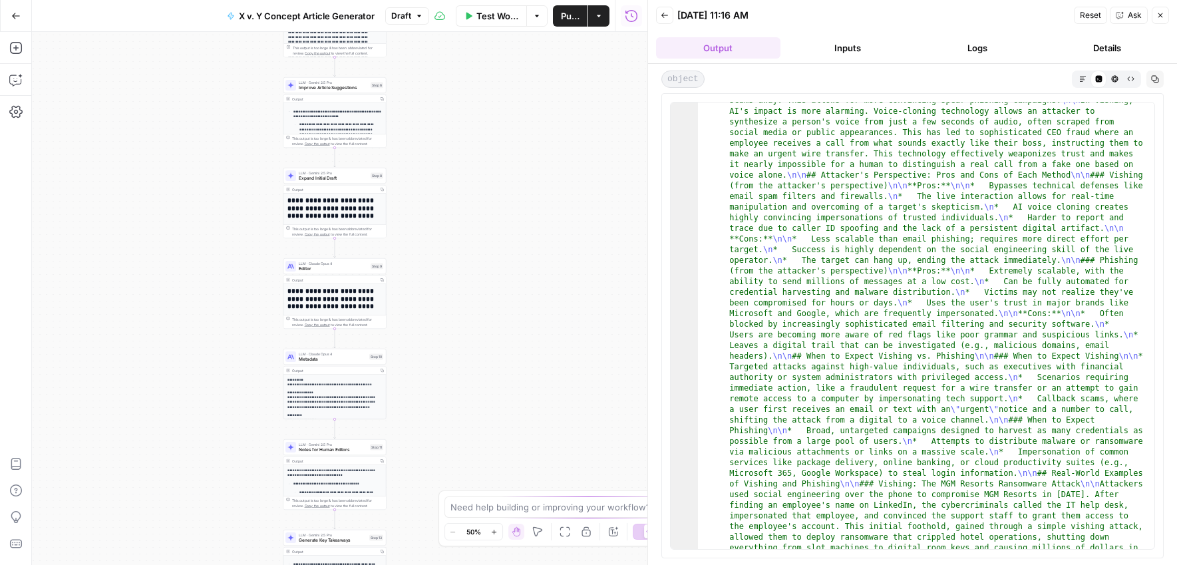
scroll to position [625, 0]
click at [1075, 80] on button "Markdown" at bounding box center [1082, 79] width 16 height 16
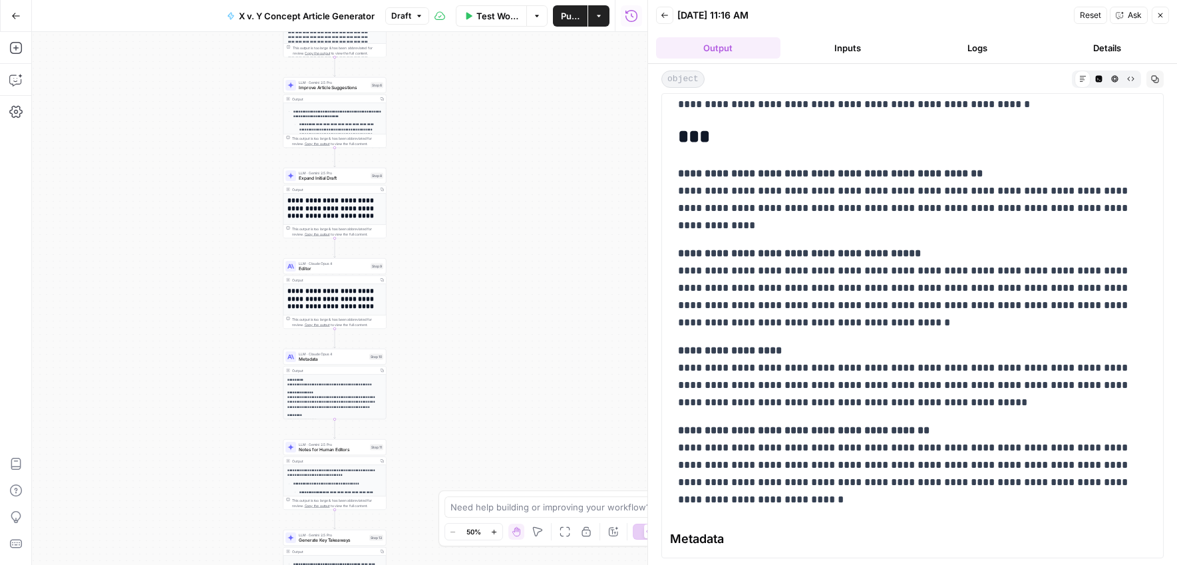
scroll to position [5593, 0]
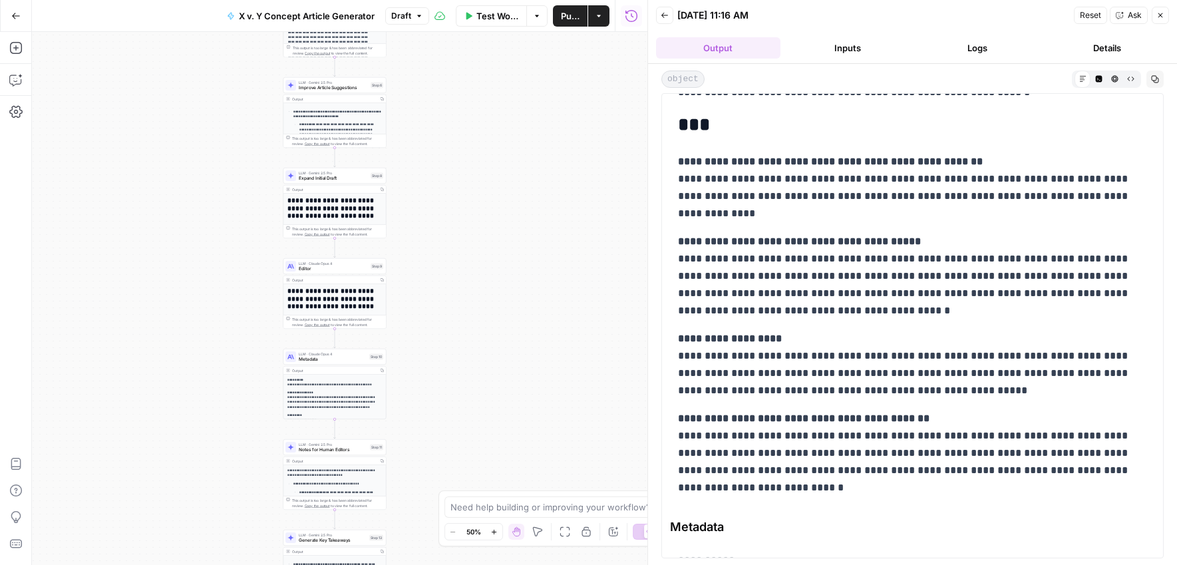
click at [829, 210] on p "**********" at bounding box center [907, 187] width 459 height 69
drag, startPoint x: 677, startPoint y: 133, endPoint x: 757, endPoint y: 510, distance: 385.5
copy div "**********"
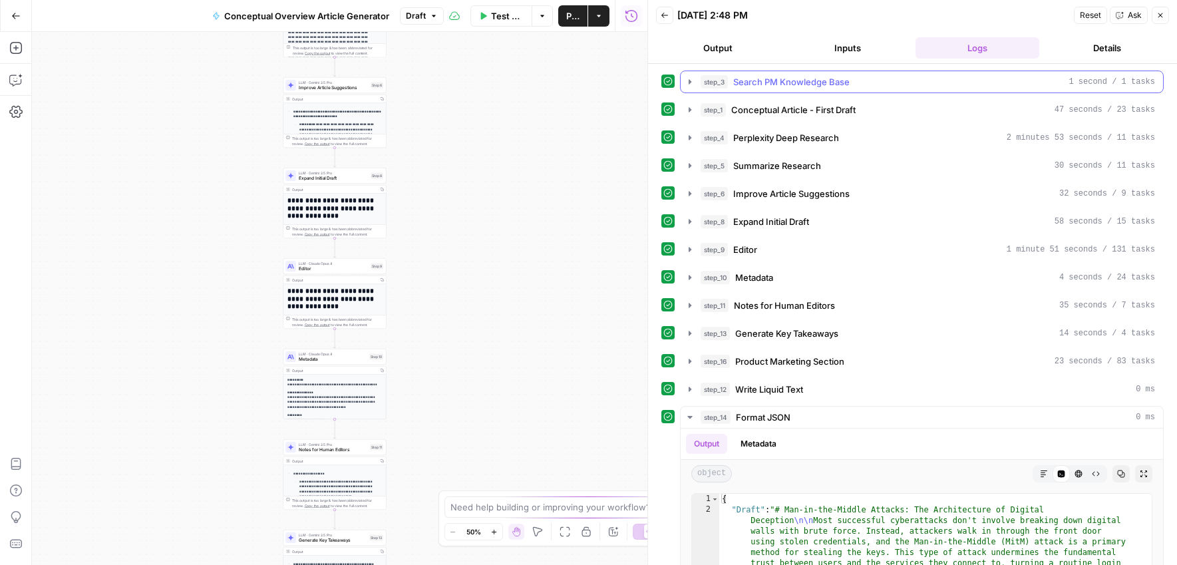
click at [728, 54] on button "Output" at bounding box center [718, 47] width 124 height 21
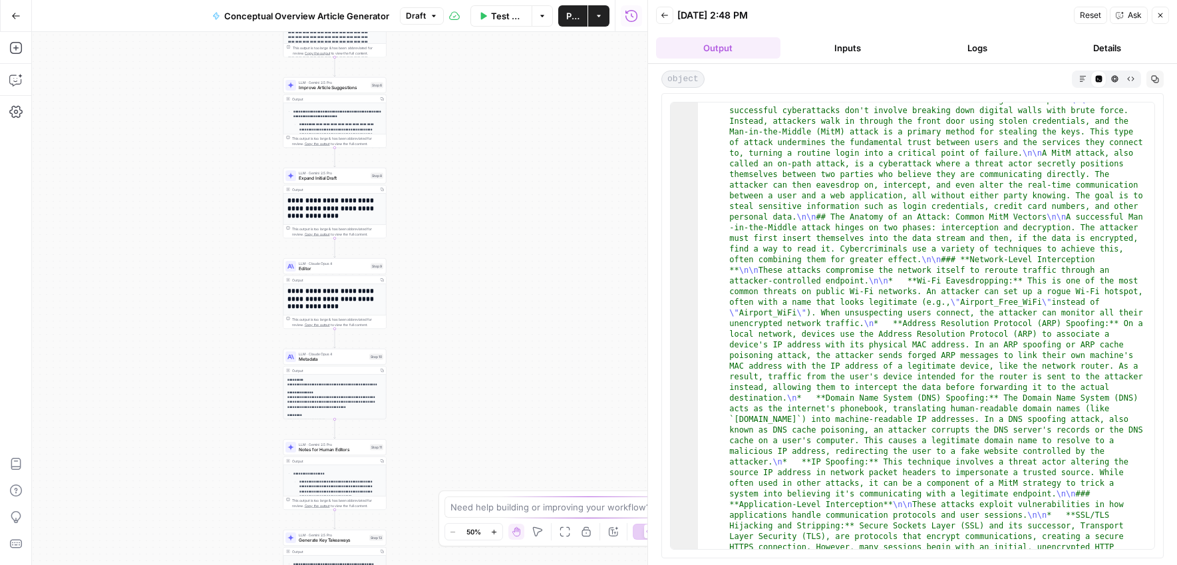
scroll to position [655, 0]
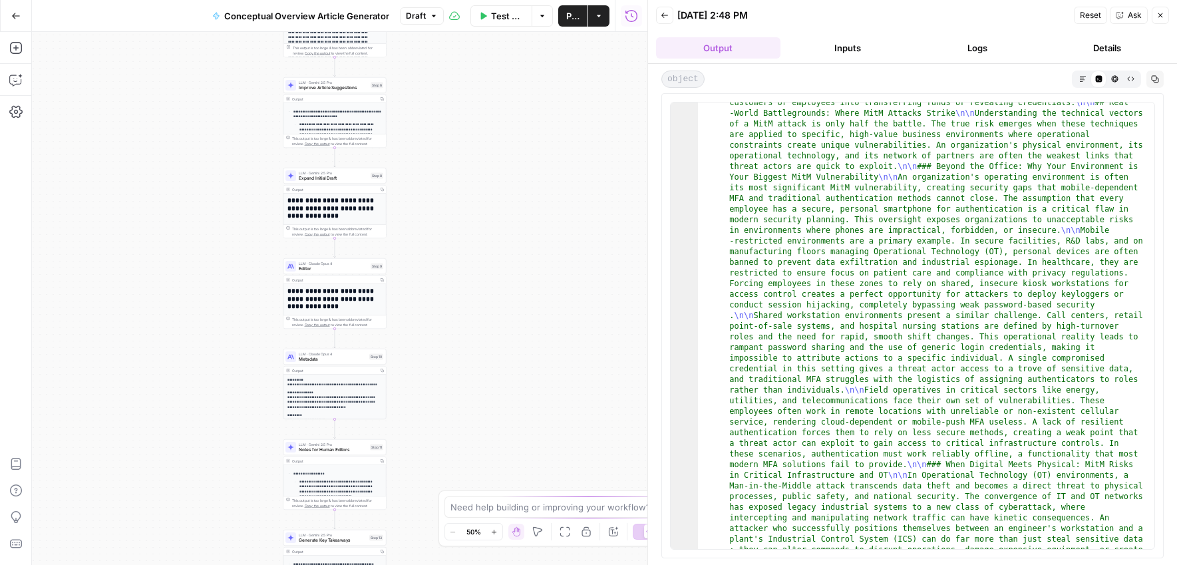
click at [1082, 82] on button "Markdown" at bounding box center [1082, 79] width 16 height 16
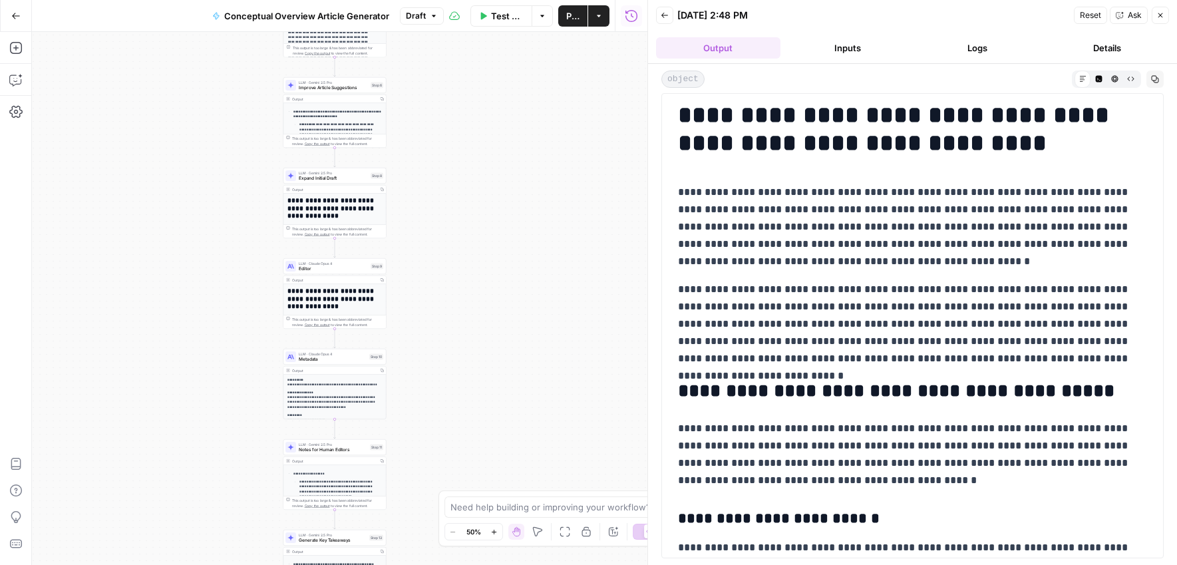
scroll to position [0, 0]
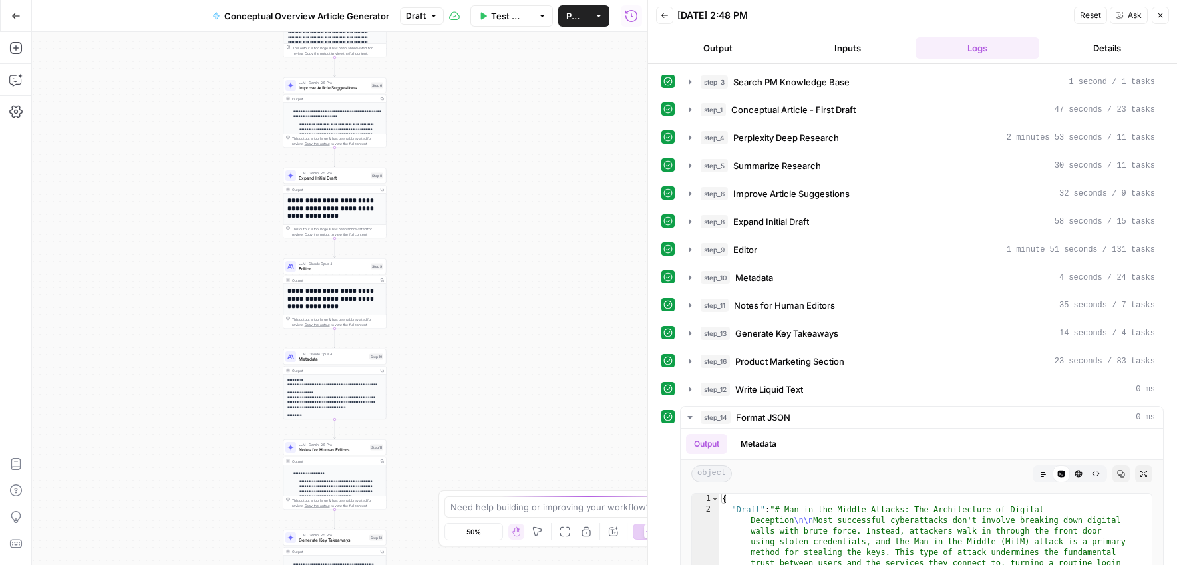
click at [702, 54] on button "Output" at bounding box center [718, 47] width 124 height 21
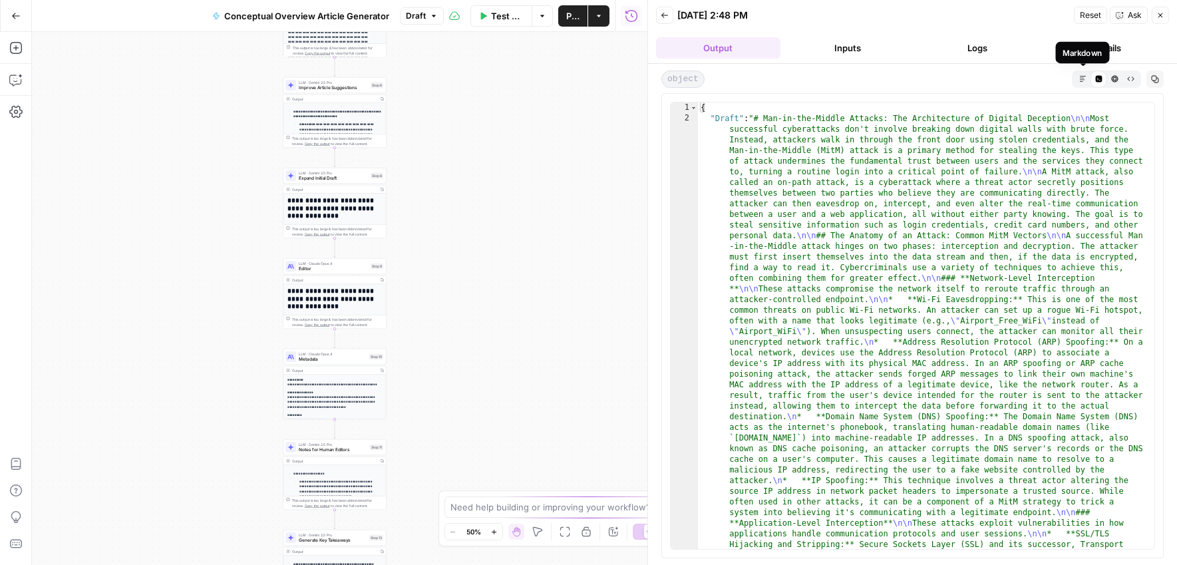
click at [1079, 80] on icon "button" at bounding box center [1082, 78] width 7 height 7
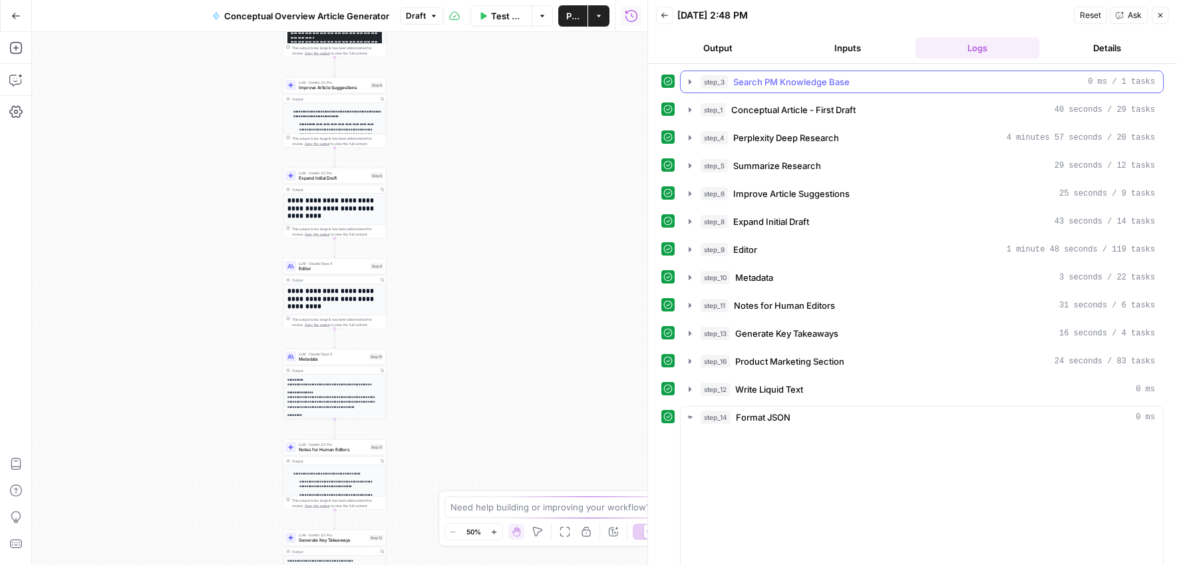
click at [742, 53] on button "Output" at bounding box center [718, 47] width 124 height 21
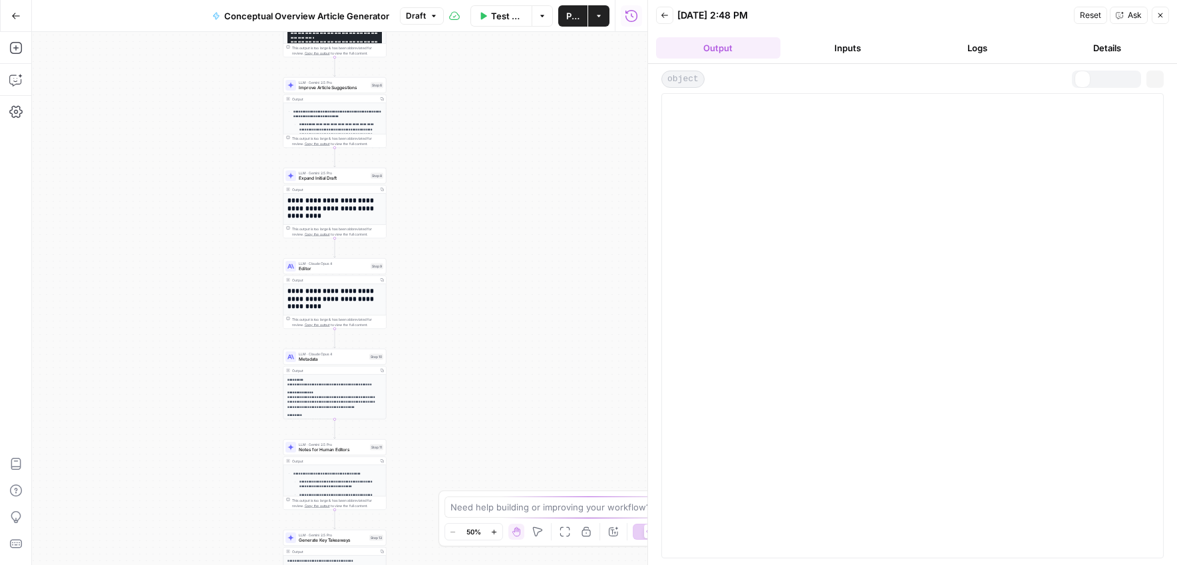
click at [722, 51] on button "Output" at bounding box center [718, 47] width 124 height 21
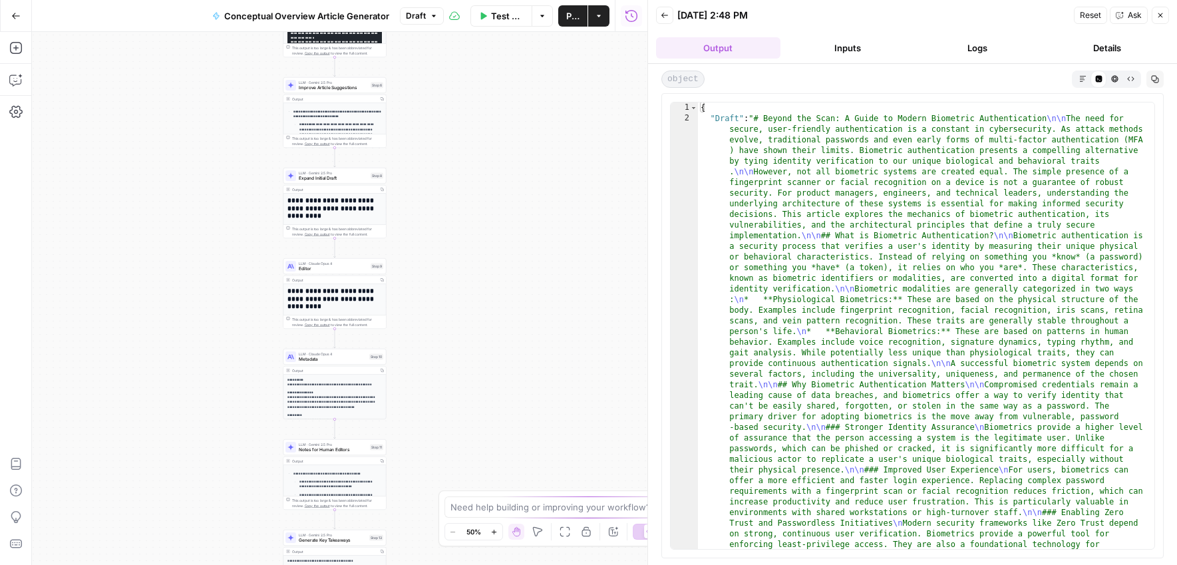
click at [1080, 78] on icon "button" at bounding box center [1082, 78] width 7 height 7
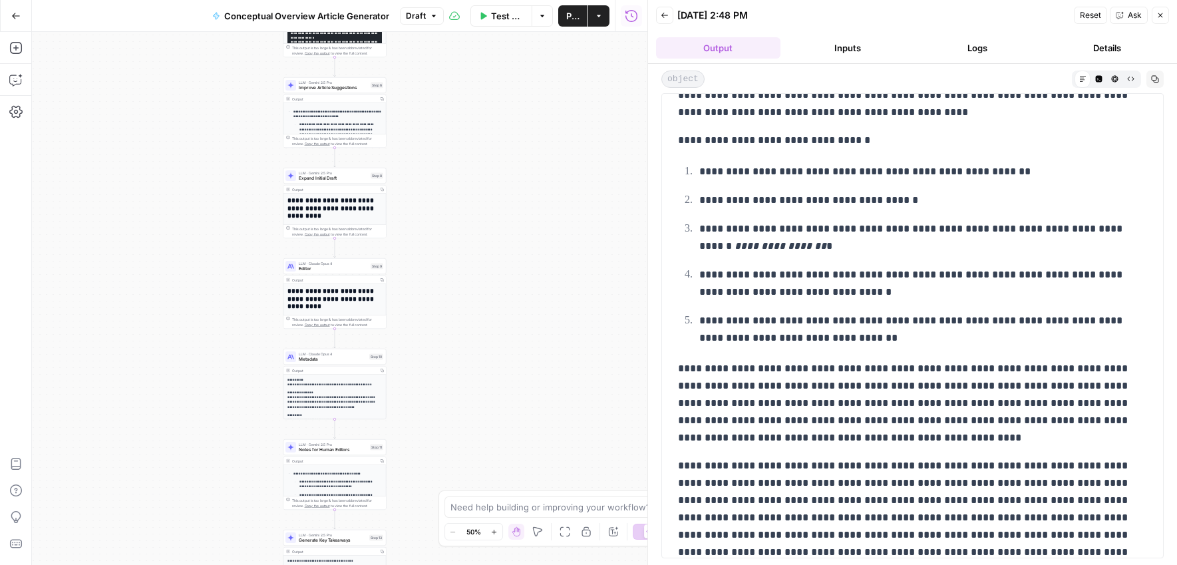
scroll to position [4151, 0]
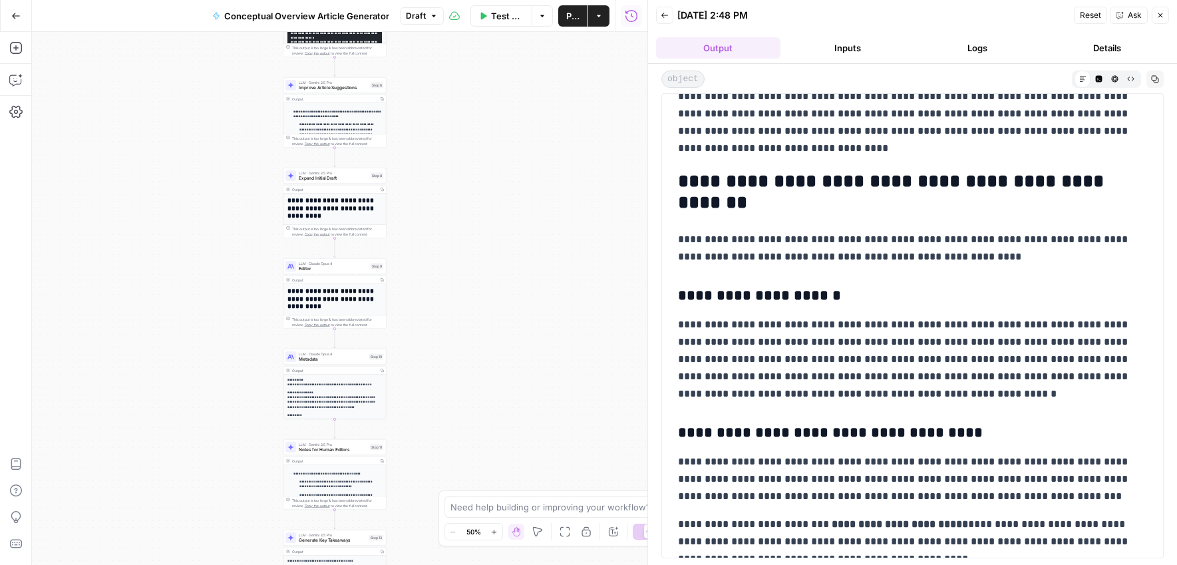
click at [18, 20] on button "Go Back" at bounding box center [16, 16] width 24 height 24
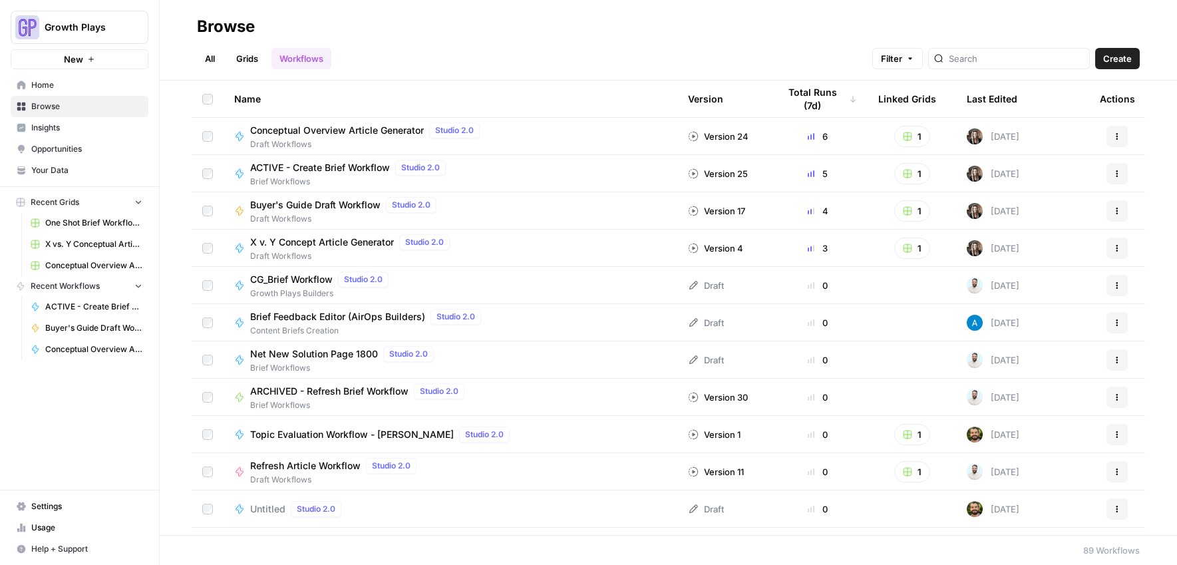
click at [305, 241] on span "X v. Y Concept Article Generator" at bounding box center [322, 241] width 144 height 13
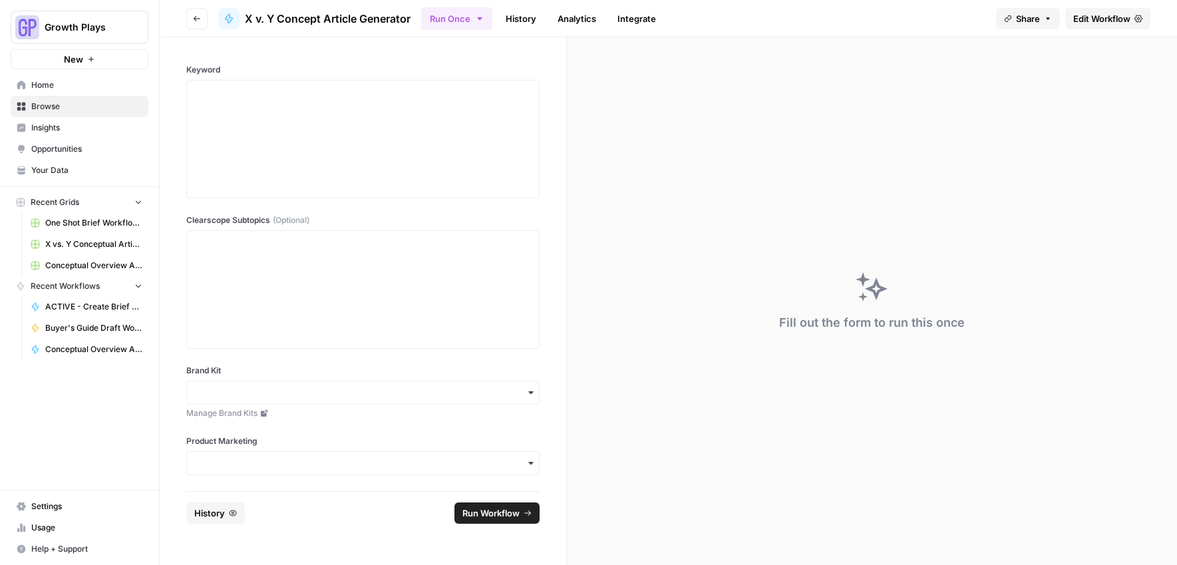
click at [532, 17] on link "History" at bounding box center [521, 18] width 47 height 21
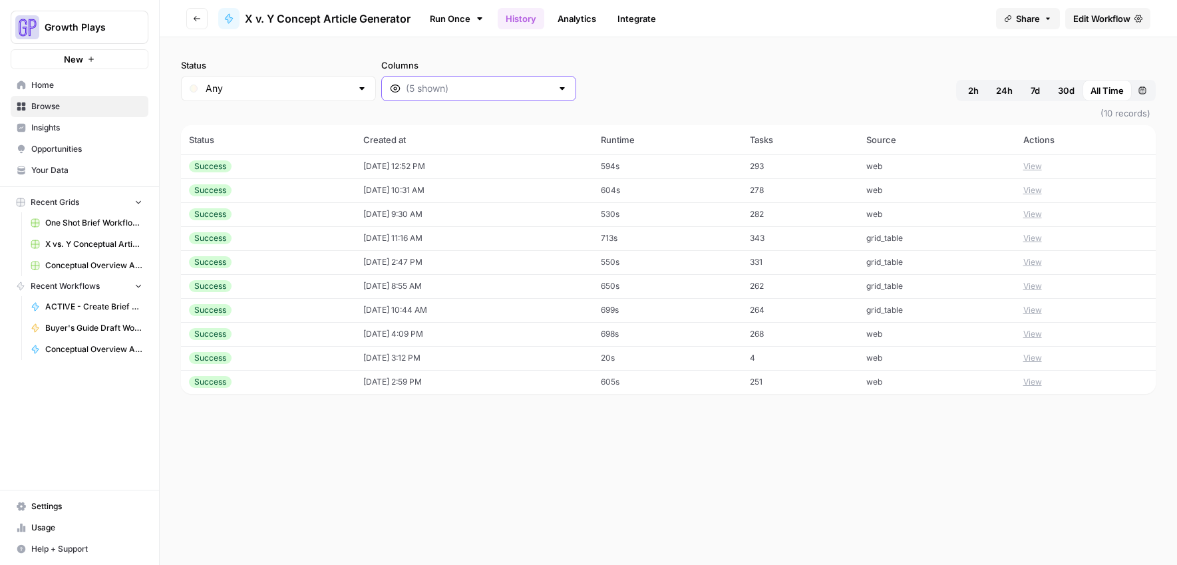
click at [444, 82] on input "Columns" at bounding box center [479, 88] width 146 height 13
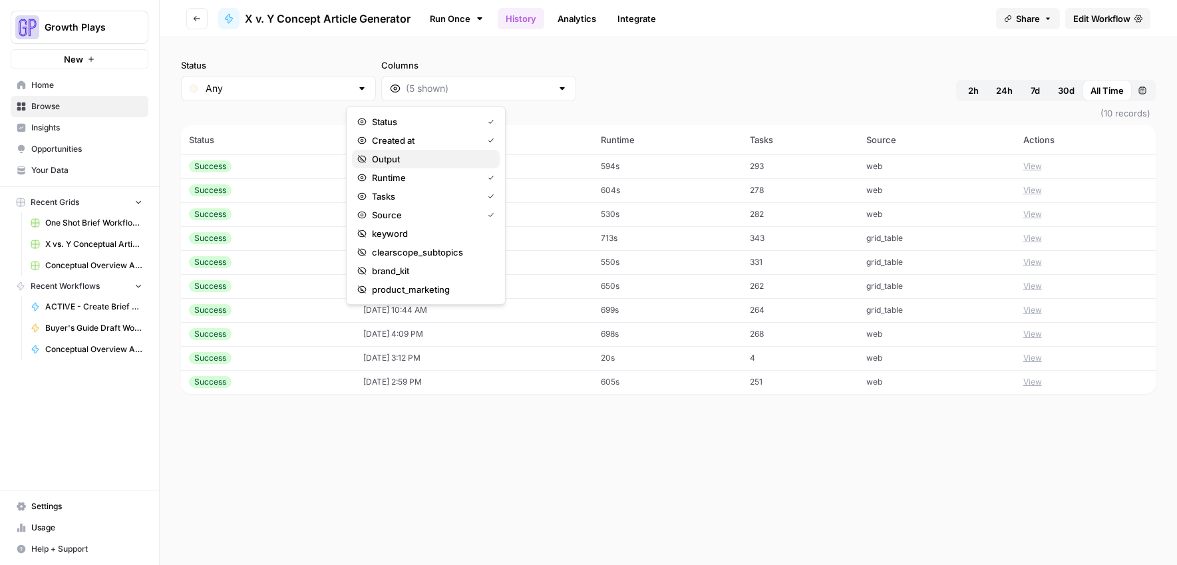
click at [387, 160] on span "Output" at bounding box center [430, 158] width 117 height 13
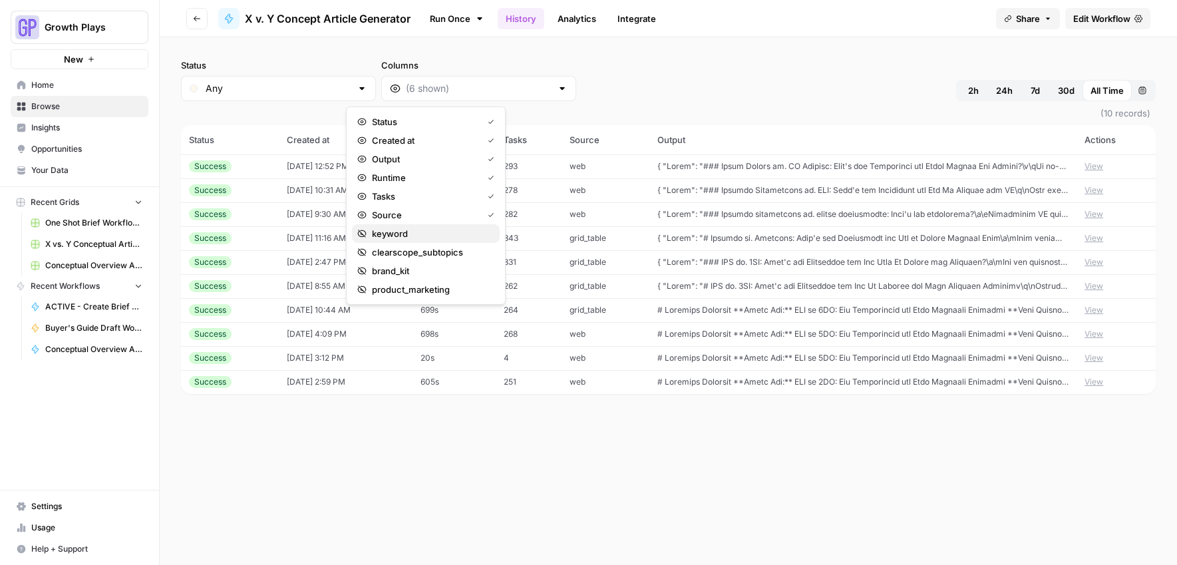
click at [406, 233] on span "keyword" at bounding box center [430, 233] width 117 height 13
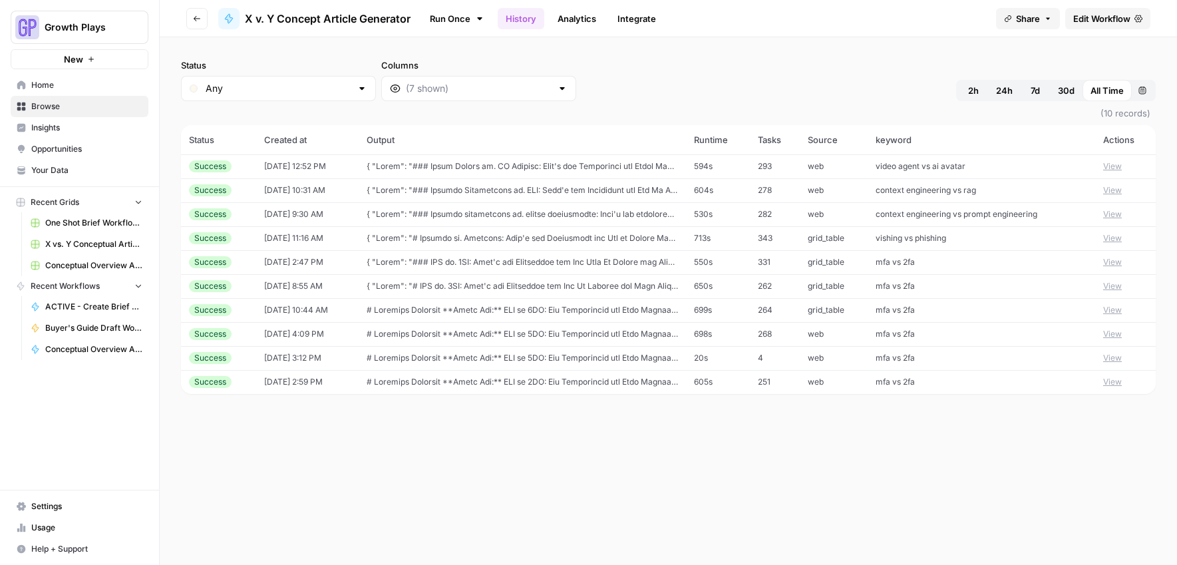
click at [748, 71] on div "Status Any Columns 2h 24h 7d 30d All Time Custom range" at bounding box center [668, 80] width 974 height 43
click at [782, 288] on tbody "Success 09/11/25 at 12:52 PM 594s 293 web video agent vs ai avatar View Success…" at bounding box center [668, 273] width 974 height 239
click at [1114, 237] on button "View" at bounding box center [1112, 238] width 19 height 12
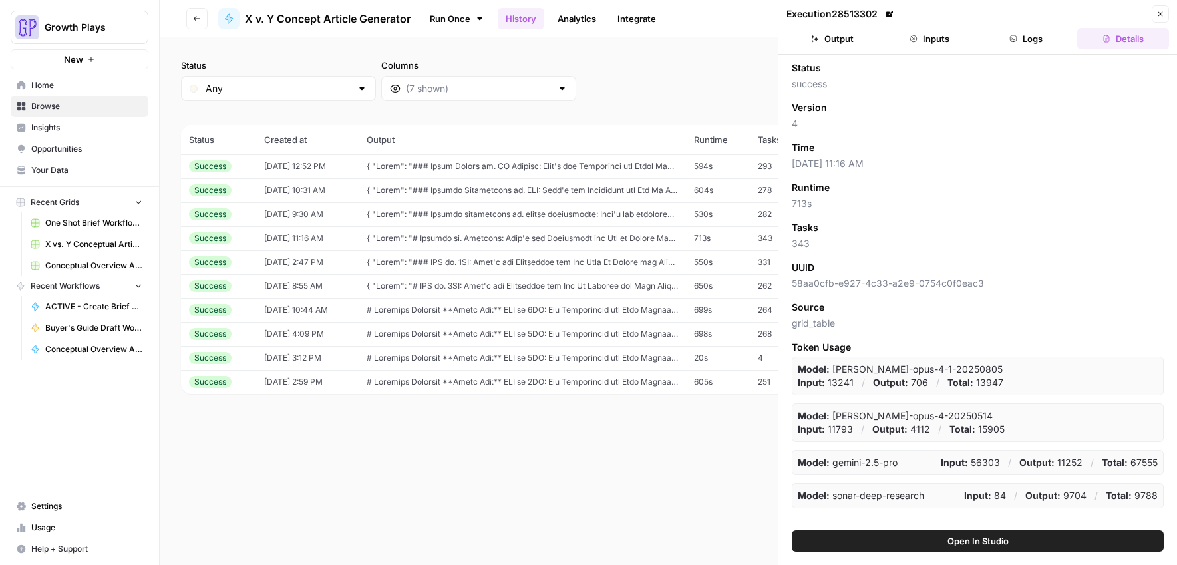
click at [1034, 531] on button "Open In Studio" at bounding box center [978, 540] width 372 height 21
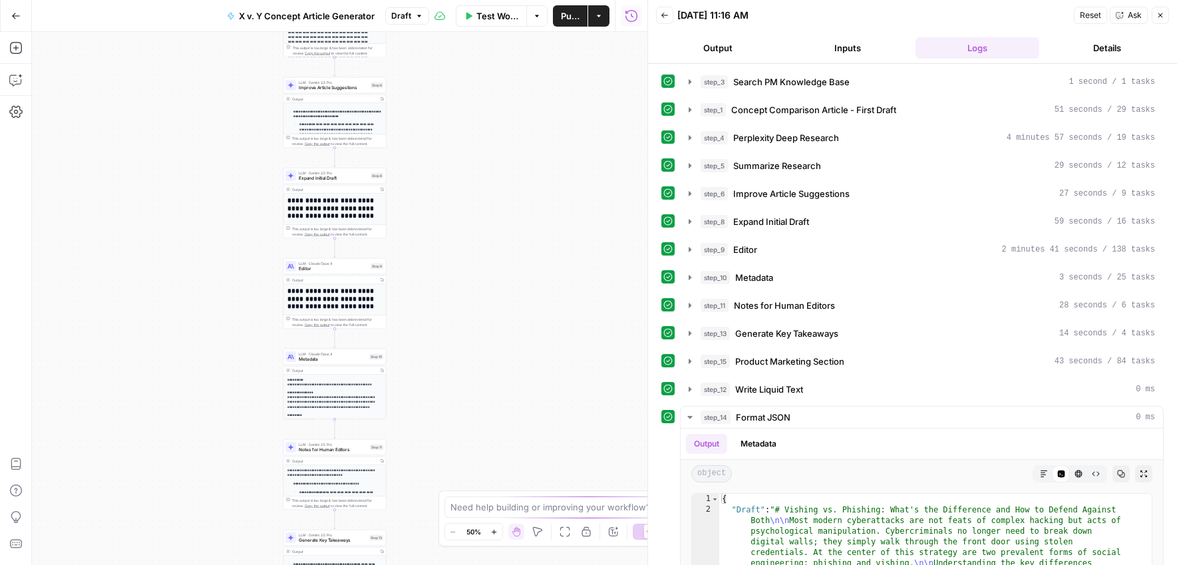
click at [728, 49] on button "Output" at bounding box center [718, 47] width 124 height 21
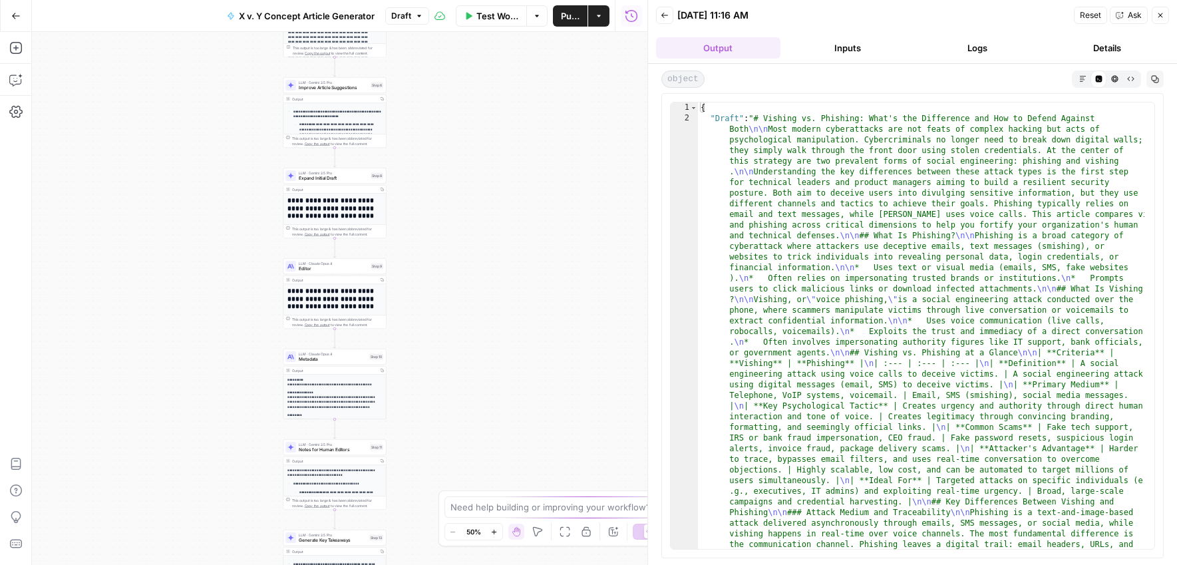
click at [1086, 76] on button "Markdown" at bounding box center [1082, 79] width 16 height 16
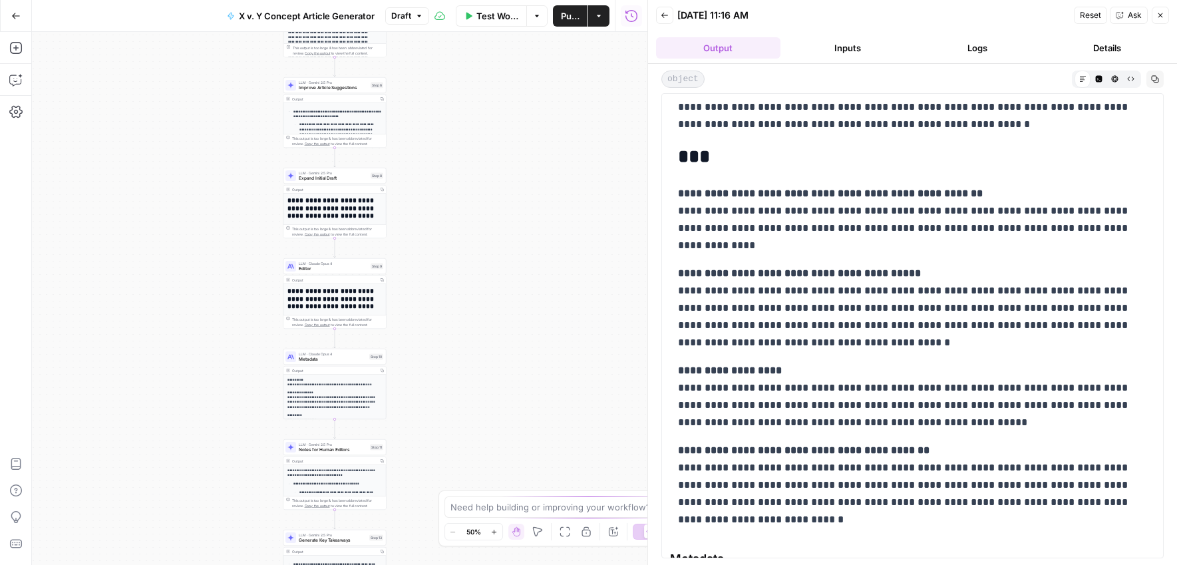
scroll to position [5619, 0]
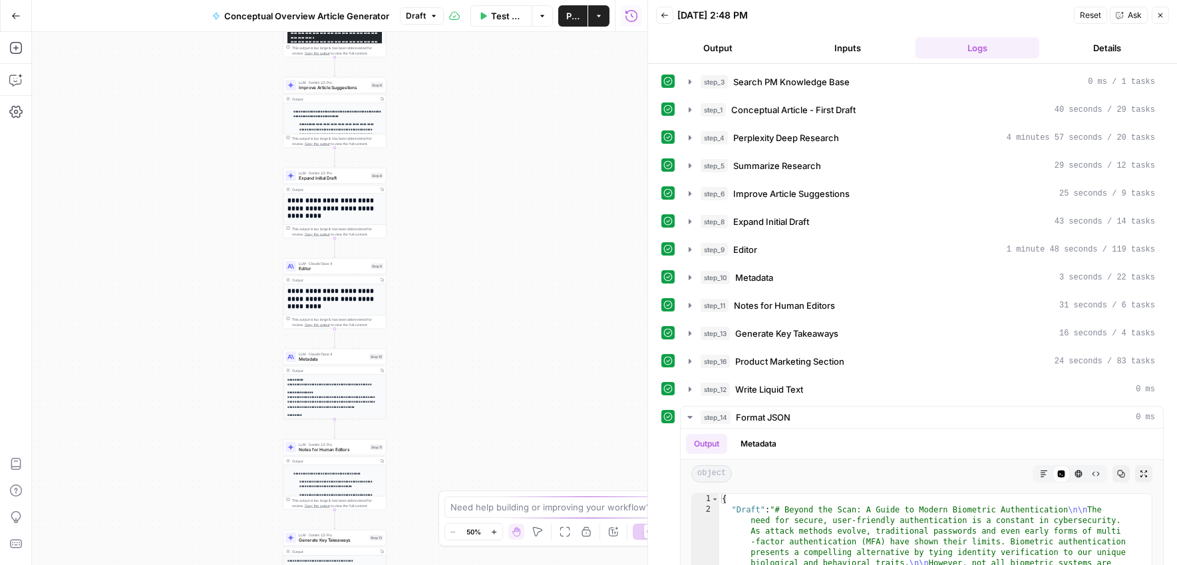
click at [728, 61] on header "Back [DATE] 2:48 PM Reset Ask Close Output Inputs Logs Details" at bounding box center [912, 32] width 529 height 64
click at [722, 44] on button "Output" at bounding box center [718, 47] width 124 height 21
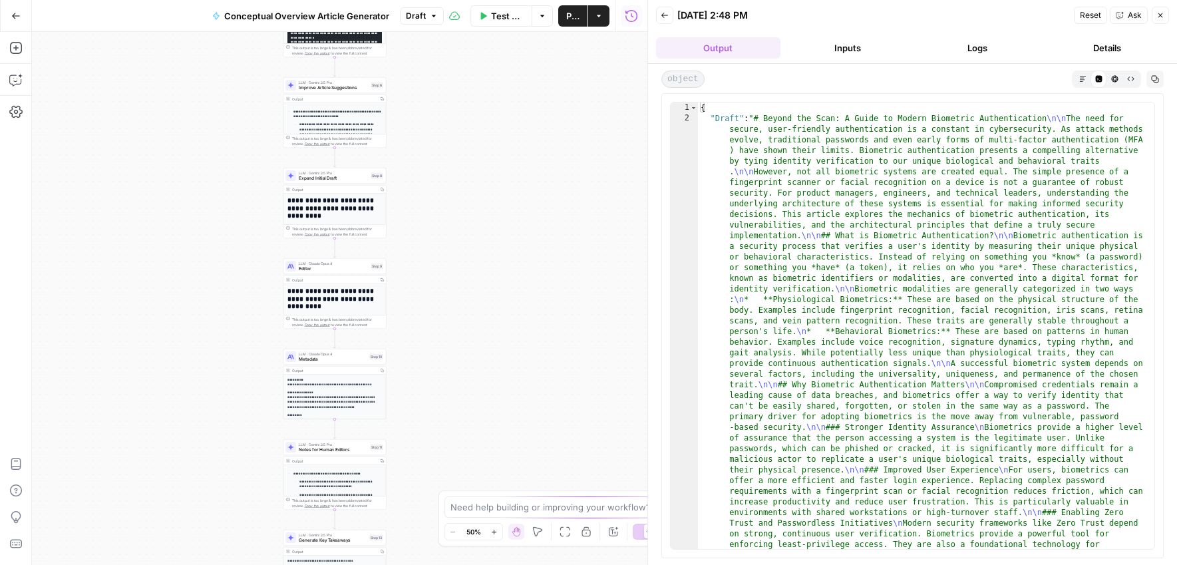
click at [1081, 77] on icon "button" at bounding box center [1082, 78] width 6 height 6
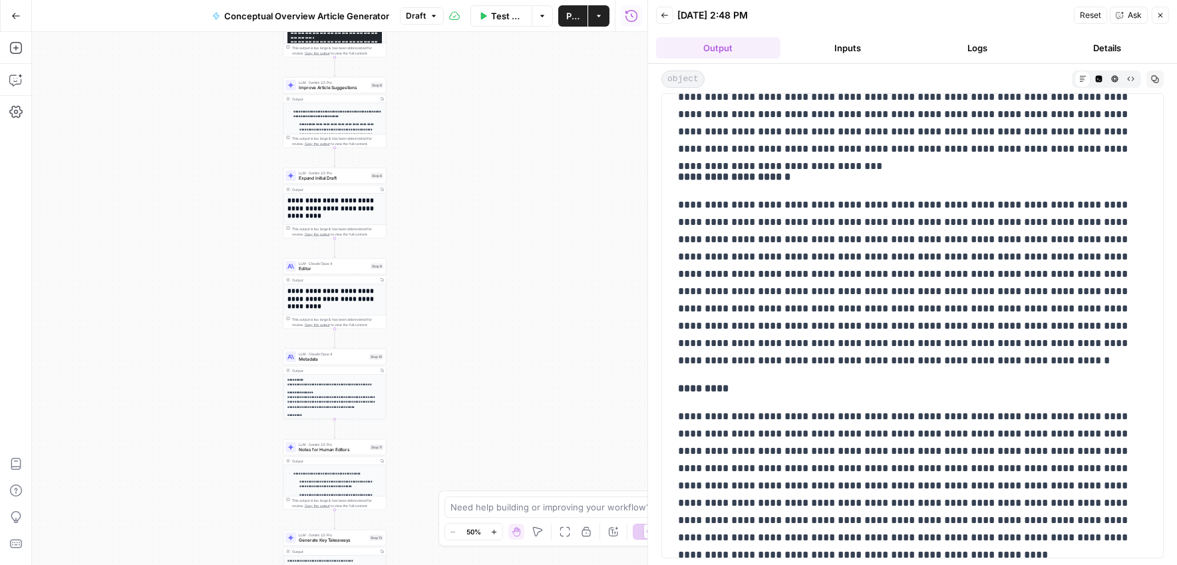
scroll to position [8154, 0]
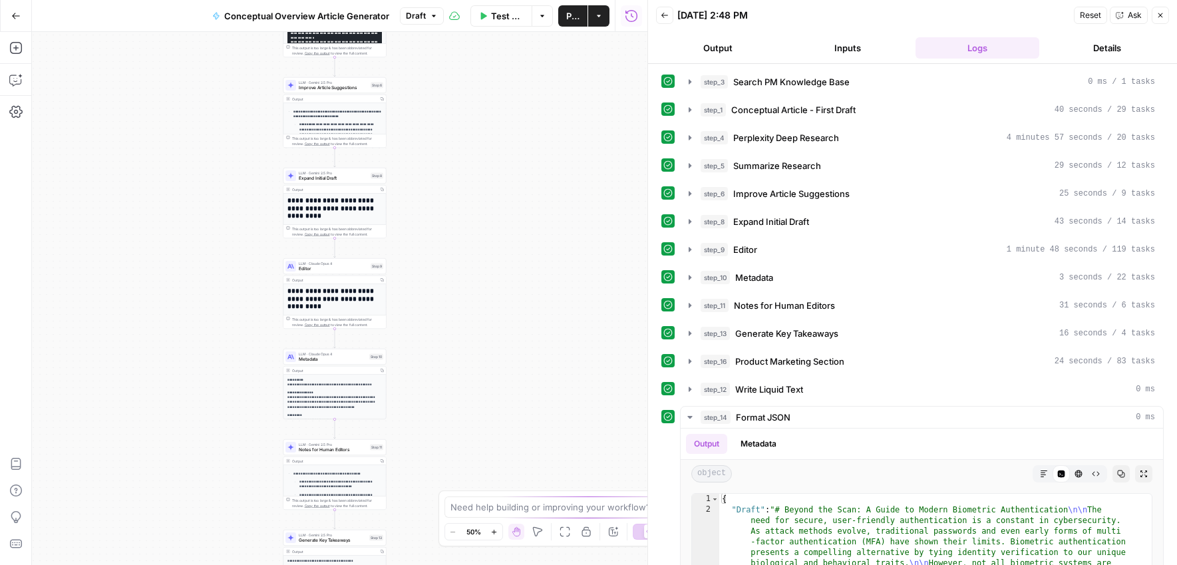
drag, startPoint x: 737, startPoint y: 53, endPoint x: 728, endPoint y: 69, distance: 18.2
click at [738, 53] on button "Output" at bounding box center [718, 47] width 124 height 21
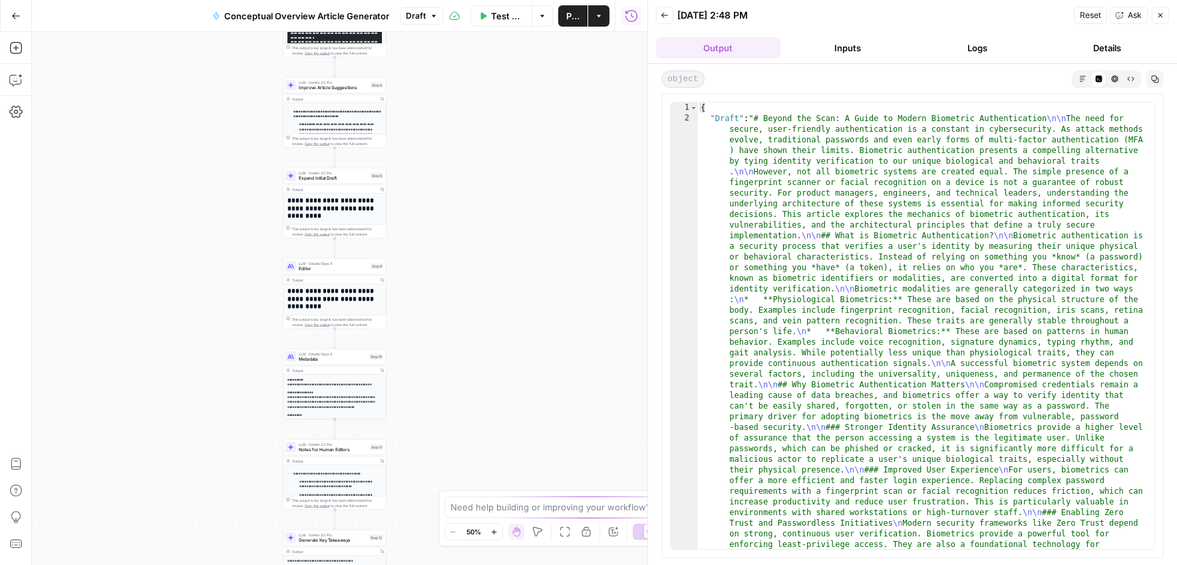
click at [1085, 81] on icon "button" at bounding box center [1082, 78] width 7 height 7
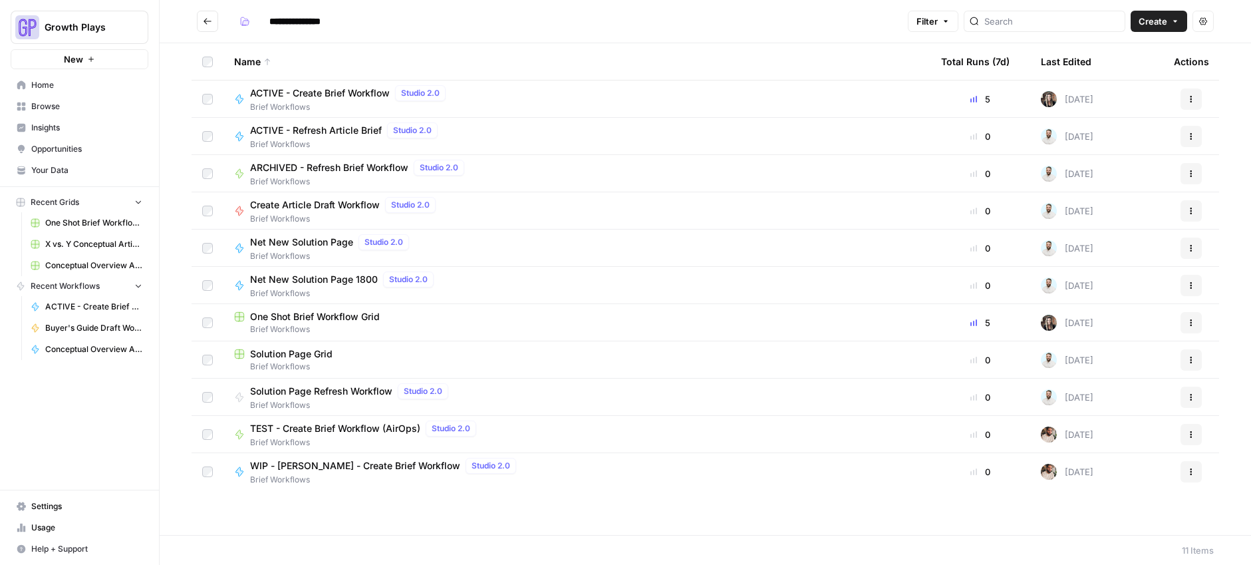
click at [42, 110] on span "Browse" at bounding box center [86, 106] width 111 height 12
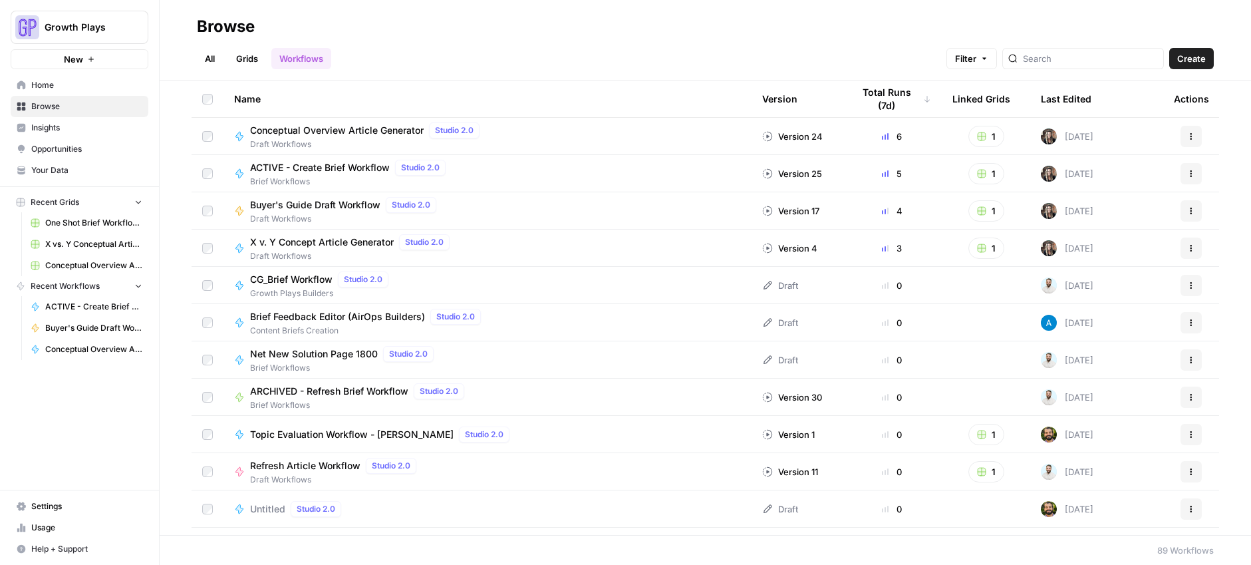
click at [294, 204] on span "Buyer's Guide Draft Workflow" at bounding box center [315, 204] width 130 height 13
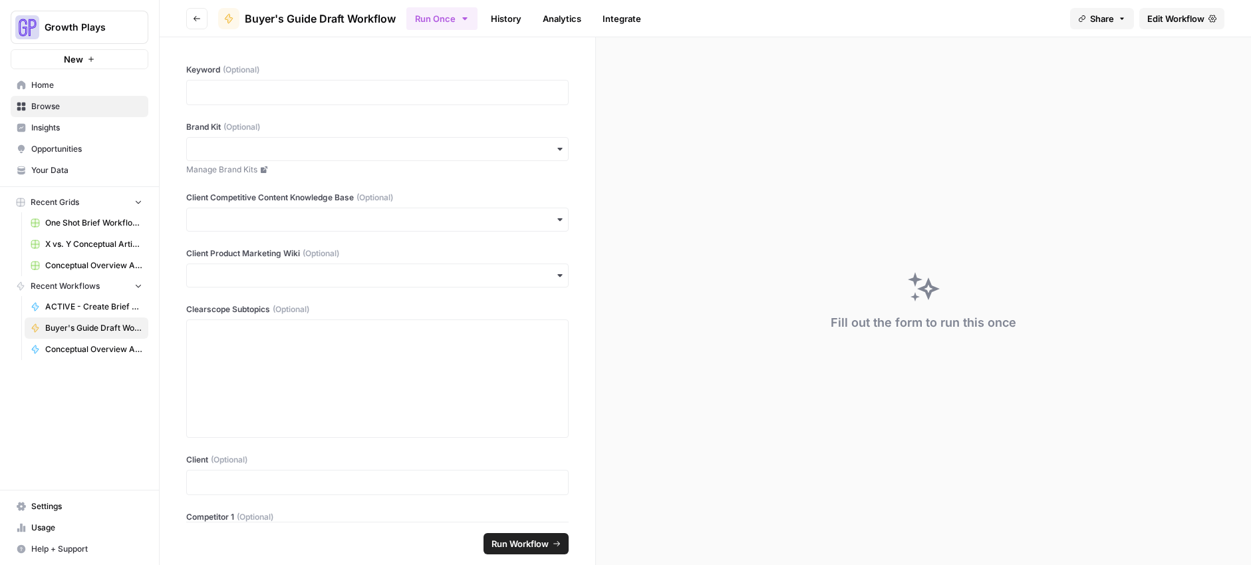
click at [195, 15] on icon "button" at bounding box center [197, 19] width 8 height 8
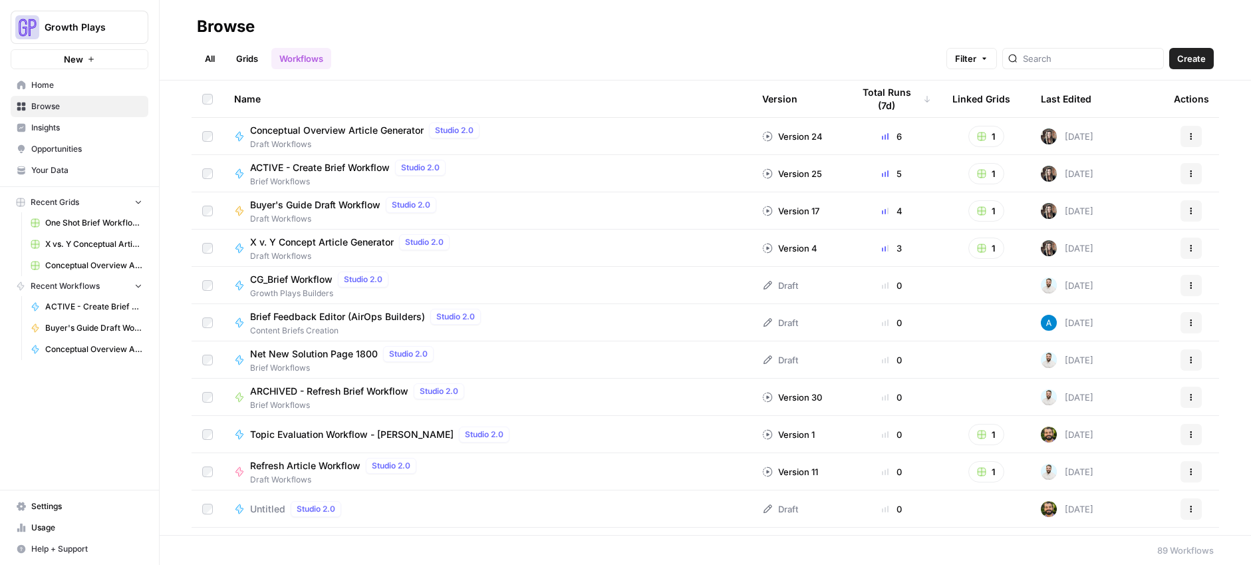
click at [237, 57] on link "Grids" at bounding box center [247, 58] width 38 height 21
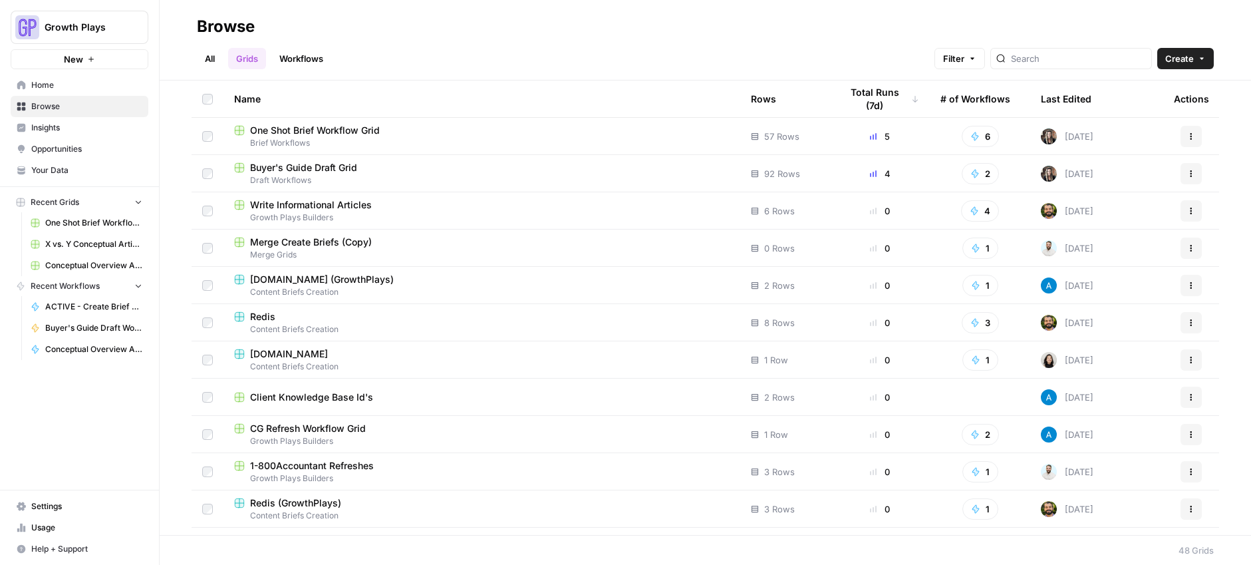
click at [285, 161] on span "Buyer's Guide Draft Grid" at bounding box center [303, 167] width 107 height 13
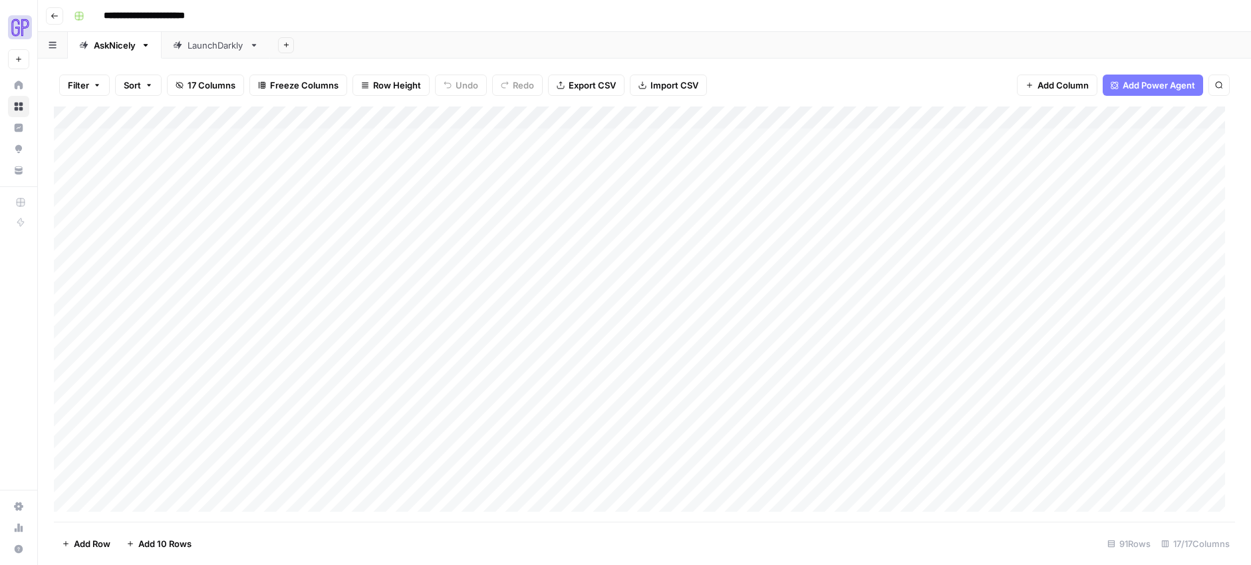
click at [199, 213] on div "Add Column" at bounding box center [644, 313] width 1181 height 415
click at [1147, 207] on div "Add Column" at bounding box center [644, 313] width 1181 height 415
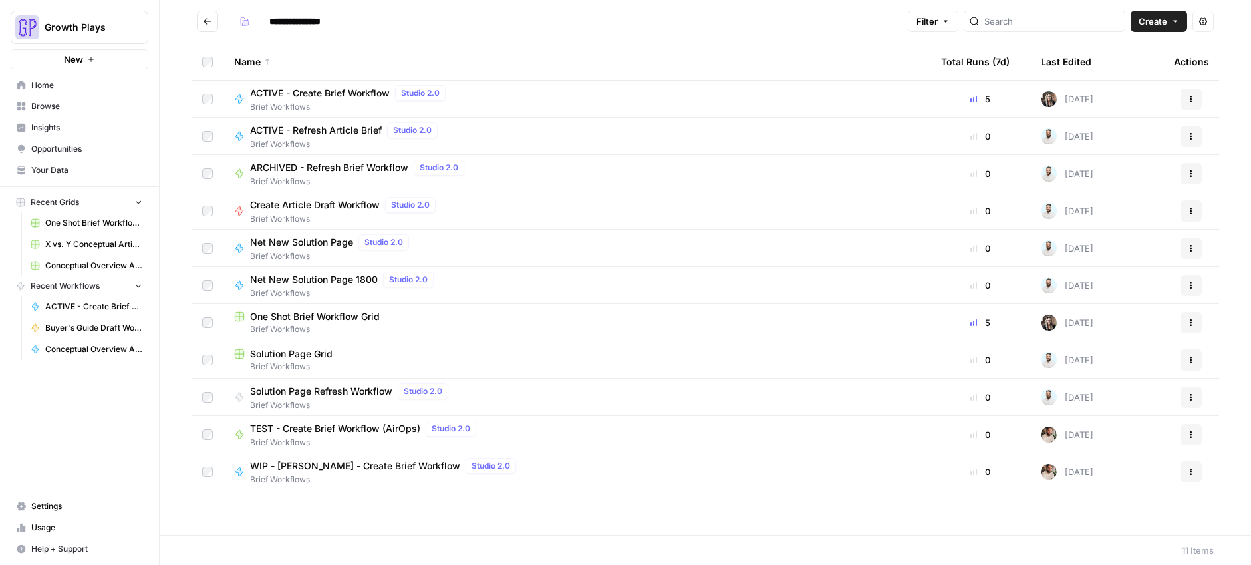
click at [37, 167] on span "Your Data" at bounding box center [86, 170] width 111 height 12
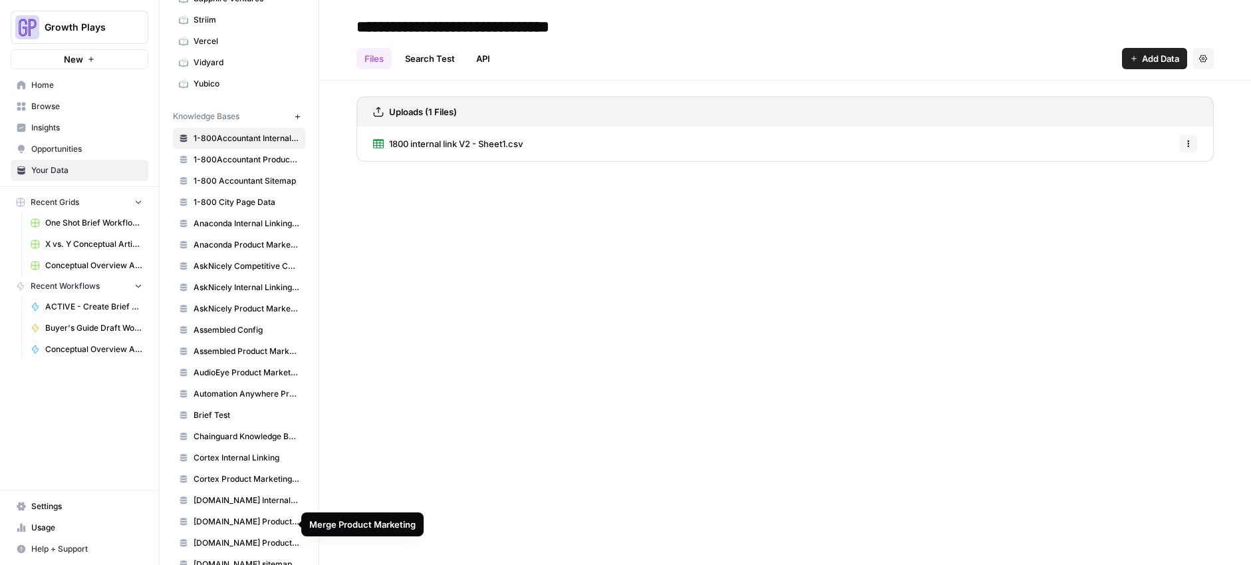
scroll to position [380, 0]
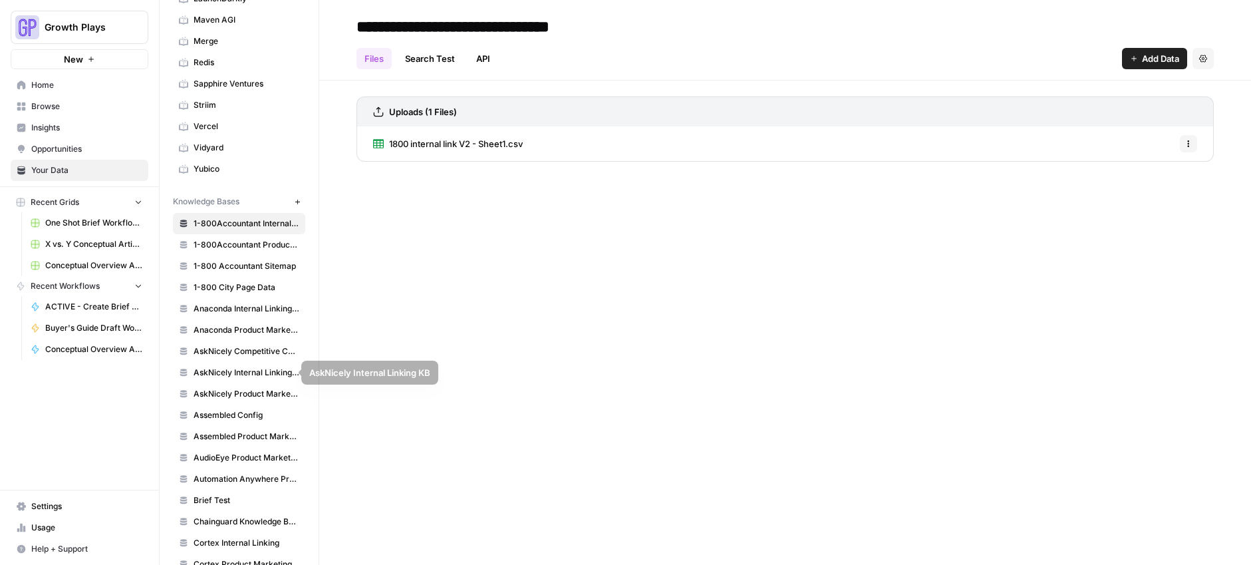
click at [250, 355] on span "AskNicely Competitive Content Database" at bounding box center [247, 351] width 106 height 12
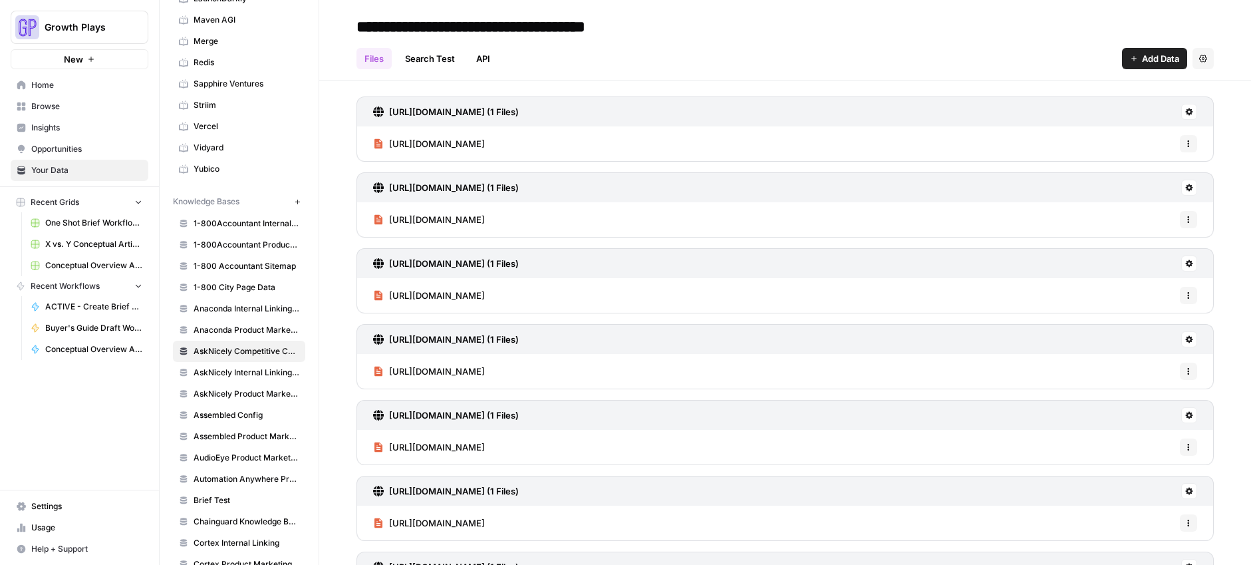
scroll to position [9260, 0]
